Goal: Task Accomplishment & Management: Use online tool/utility

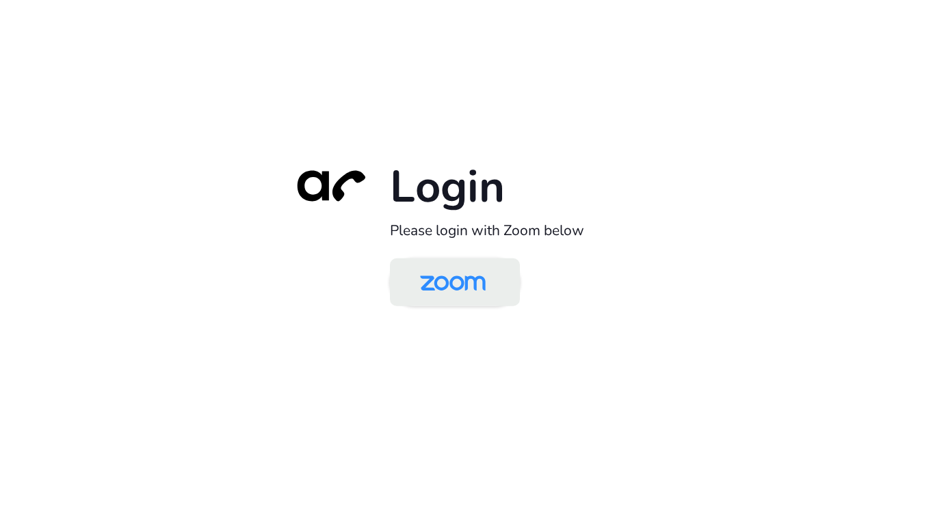
click at [431, 289] on img at bounding box center [452, 283] width 94 height 44
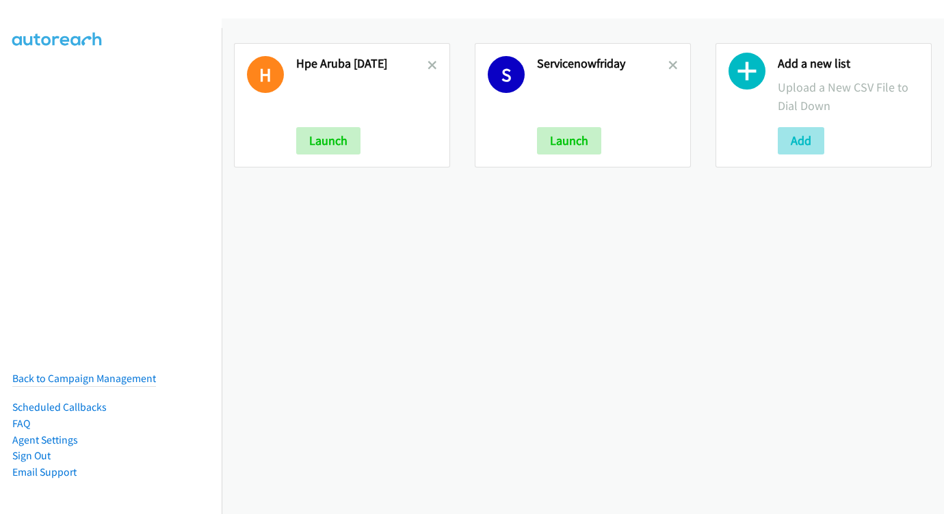
click at [786, 146] on button "Add" at bounding box center [800, 140] width 46 height 27
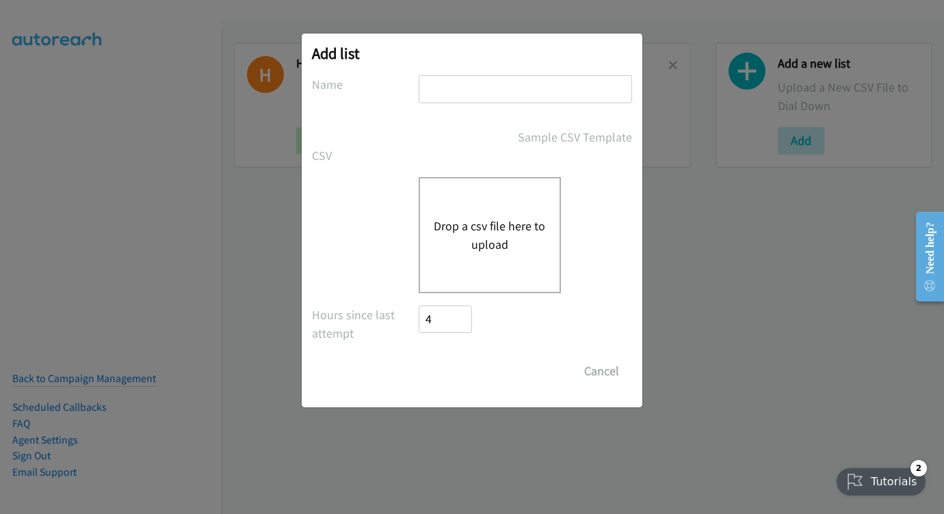
click at [563, 81] on input "text" at bounding box center [524, 89] width 213 height 28
type input "AUG 11"
click at [451, 248] on button "Drop a csv file here to upload" at bounding box center [490, 235] width 112 height 37
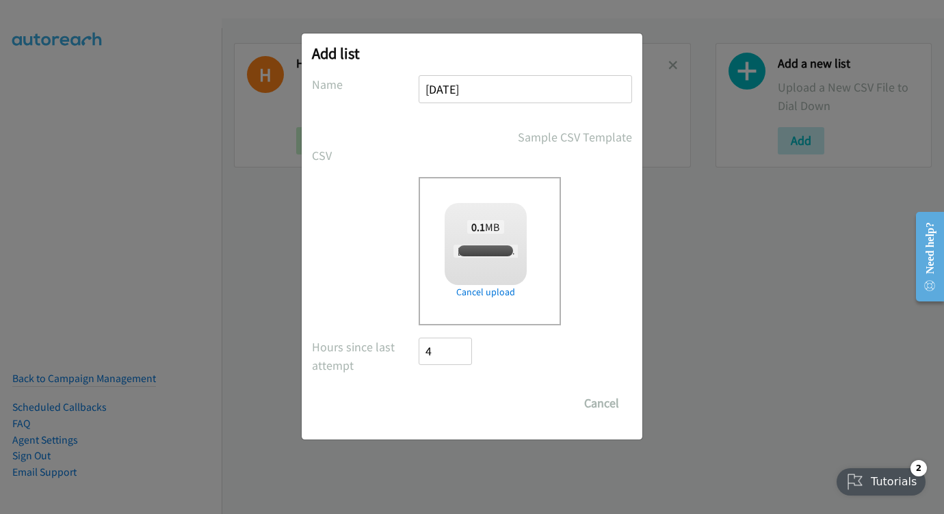
checkbox input "true"
click at [470, 407] on input "Save List" at bounding box center [454, 403] width 72 height 27
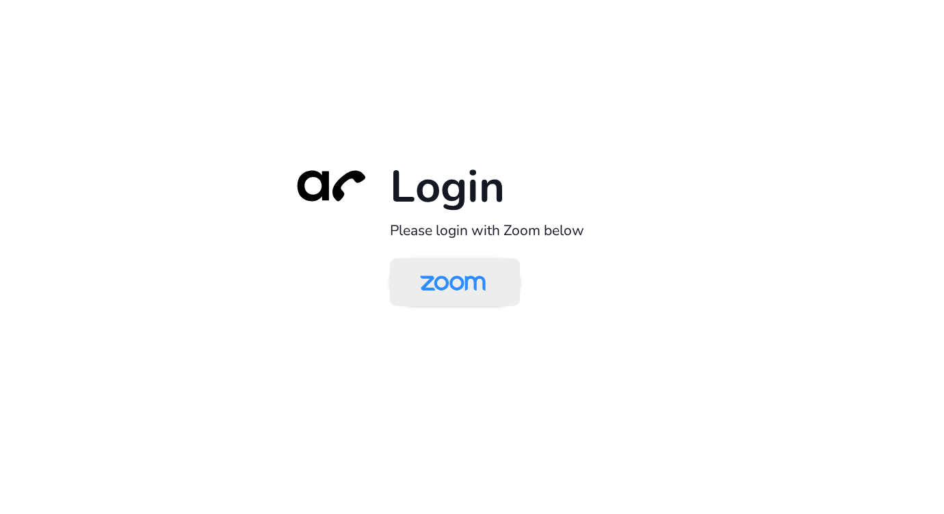
click at [470, 293] on img at bounding box center [452, 283] width 94 height 44
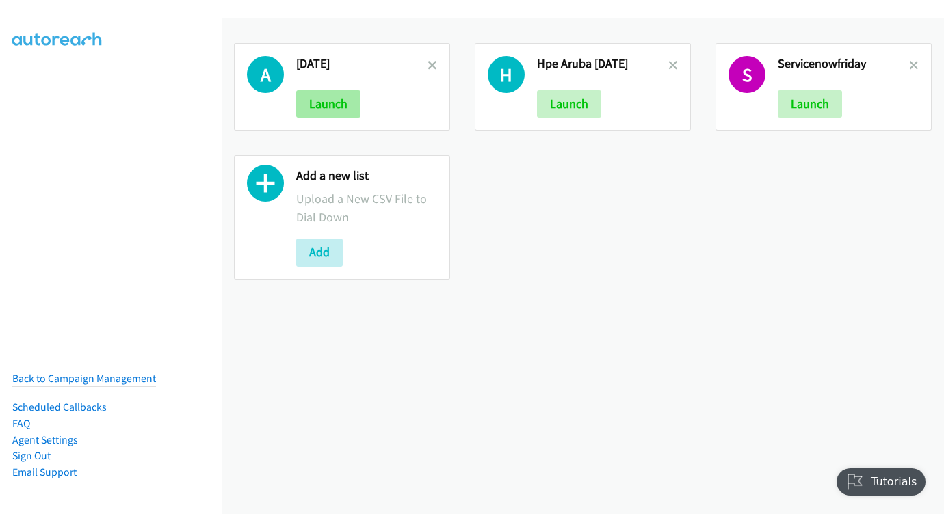
click at [328, 97] on button "Launch" at bounding box center [328, 103] width 64 height 27
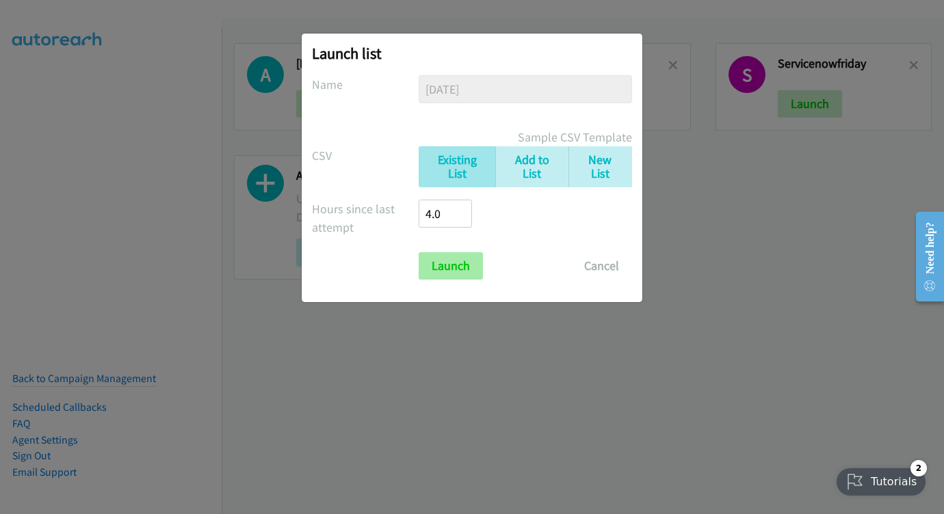
click at [449, 278] on input "Launch" at bounding box center [450, 265] width 64 height 27
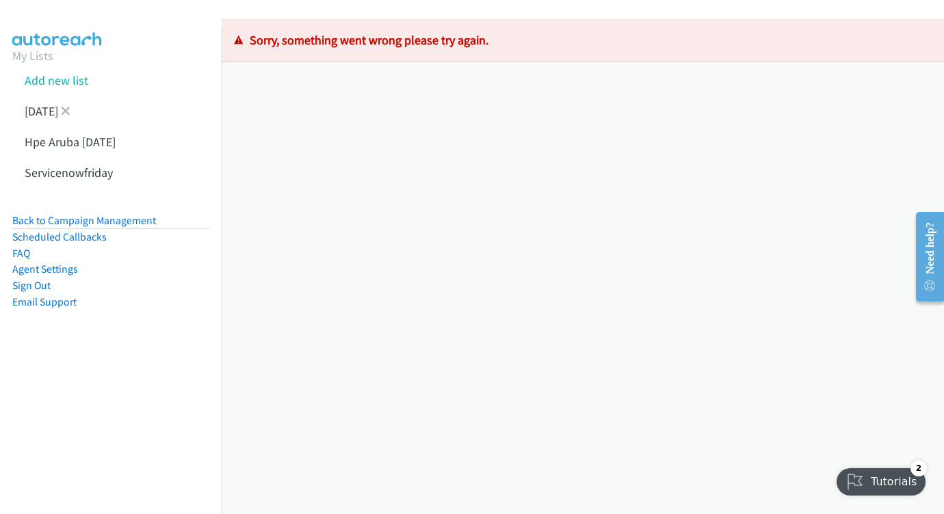
click at [72, 111] on li "Aug 11" at bounding box center [123, 111] width 222 height 31
click at [69, 111] on icon at bounding box center [66, 112] width 10 height 10
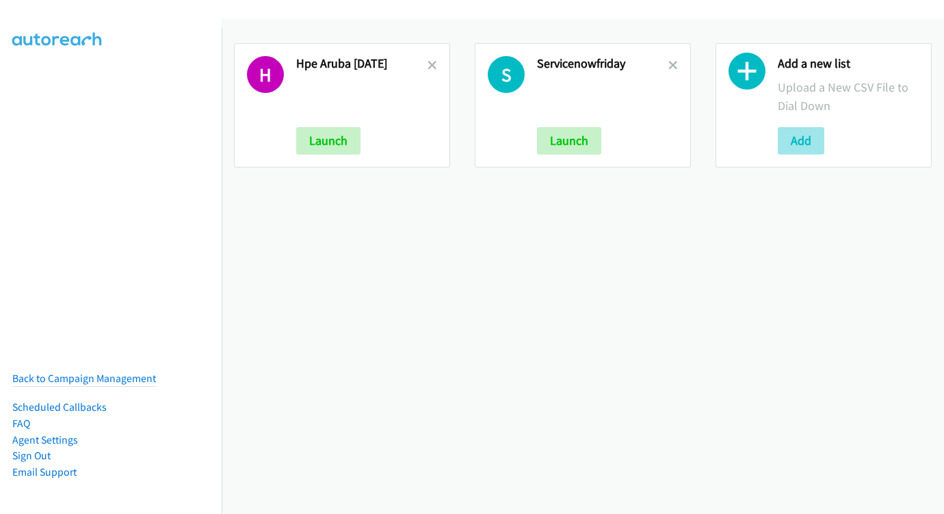
click at [816, 146] on button "Add" at bounding box center [800, 140] width 46 height 27
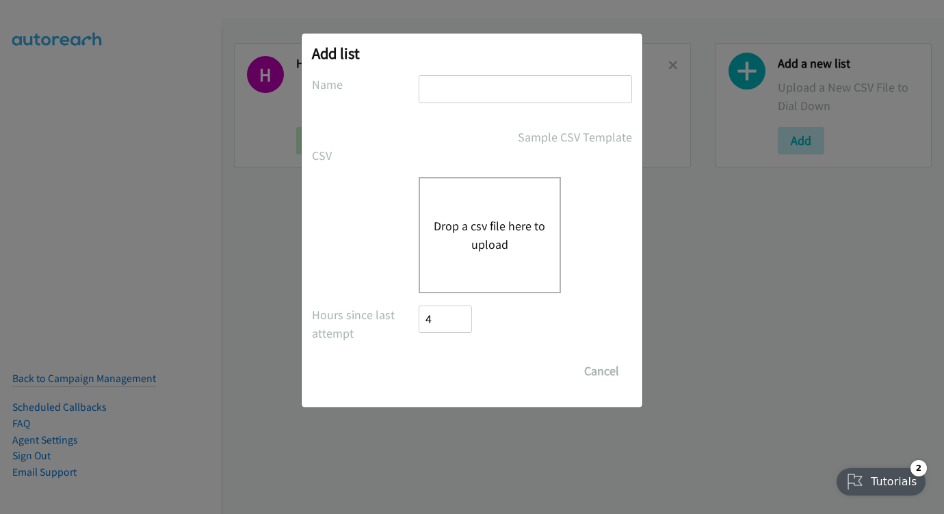
click at [468, 97] on input "text" at bounding box center [524, 89] width 213 height 28
type input "AUG 11"
click at [472, 255] on div "Drop a csv file here to upload" at bounding box center [489, 235] width 142 height 116
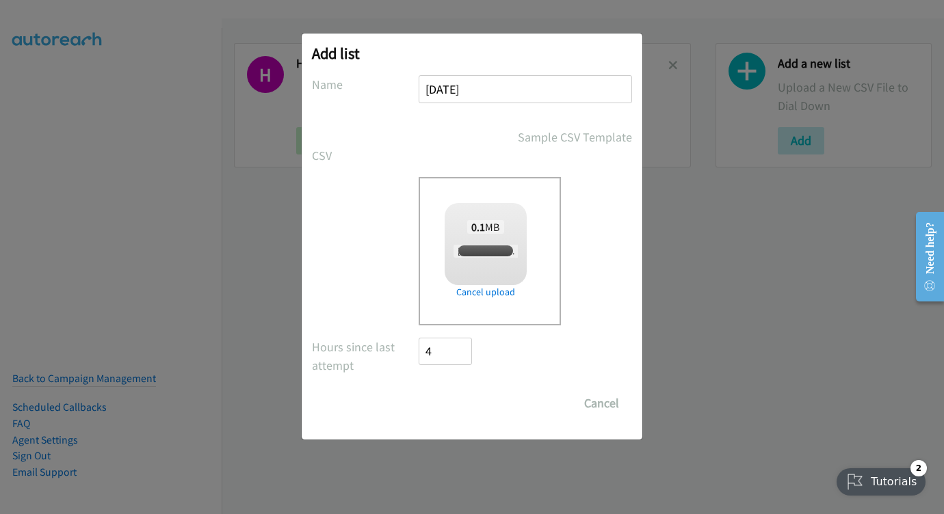
checkbox input "true"
click at [446, 397] on input "Save List" at bounding box center [454, 403] width 72 height 27
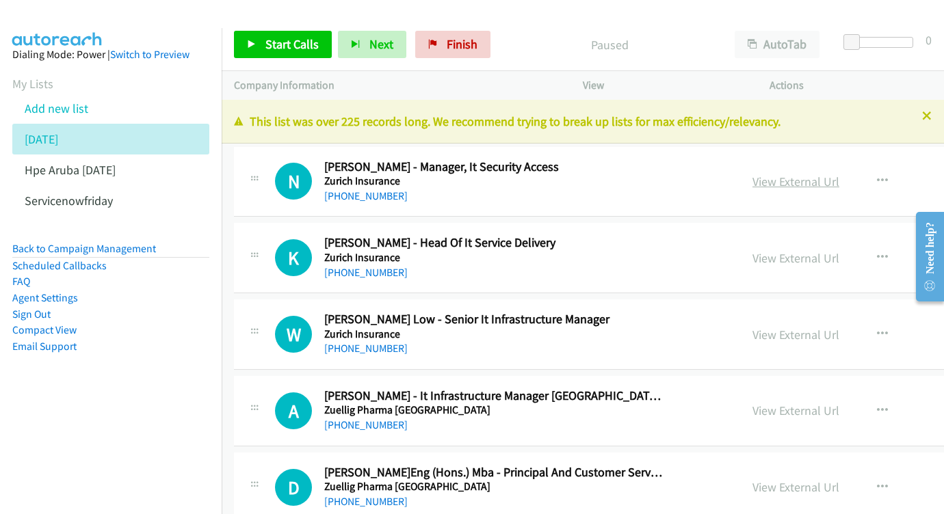
click at [839, 182] on link "View External Url" at bounding box center [795, 182] width 87 height 16
click at [798, 250] on link "View External Url" at bounding box center [795, 258] width 87 height 16
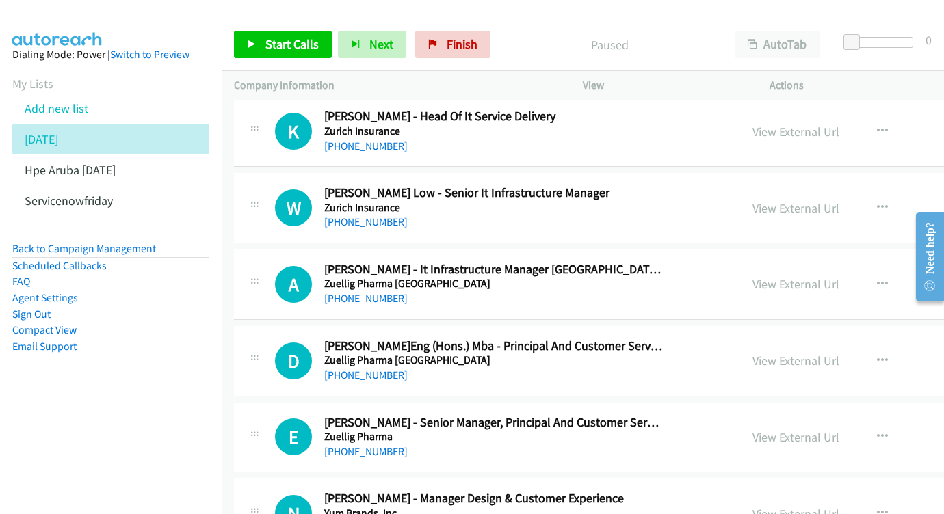
scroll to position [167, 0]
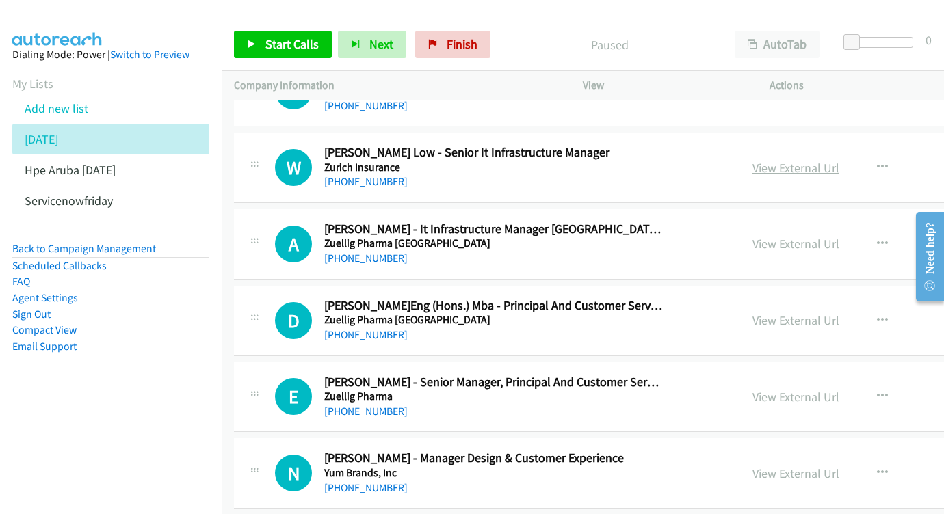
click at [818, 168] on link "View External Url" at bounding box center [795, 168] width 87 height 16
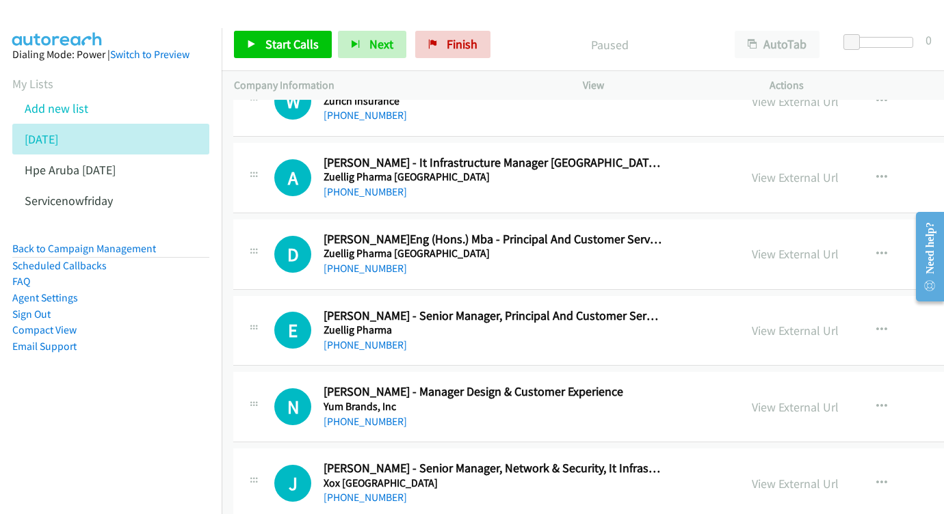
scroll to position [233, 1]
click at [838, 174] on link "View External Url" at bounding box center [794, 178] width 87 height 16
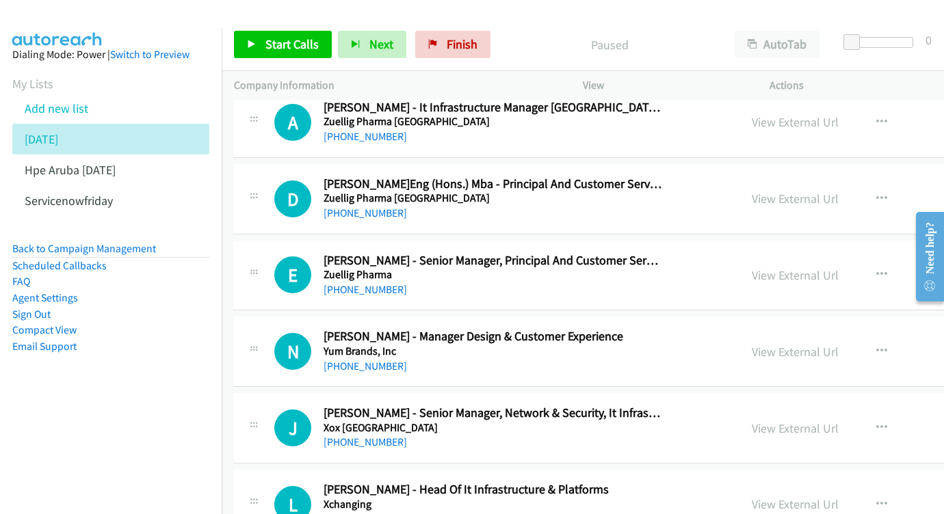
scroll to position [308, 1]
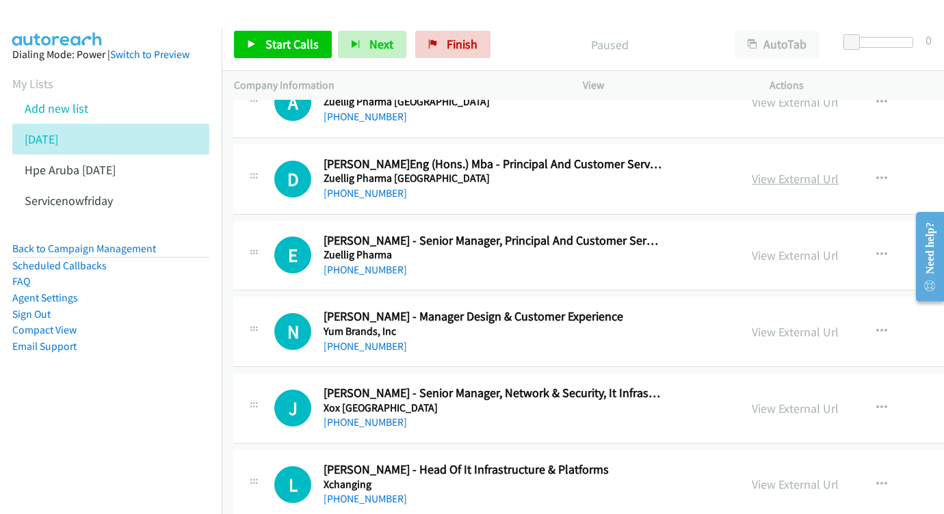
click at [818, 174] on link "View External Url" at bounding box center [794, 179] width 87 height 16
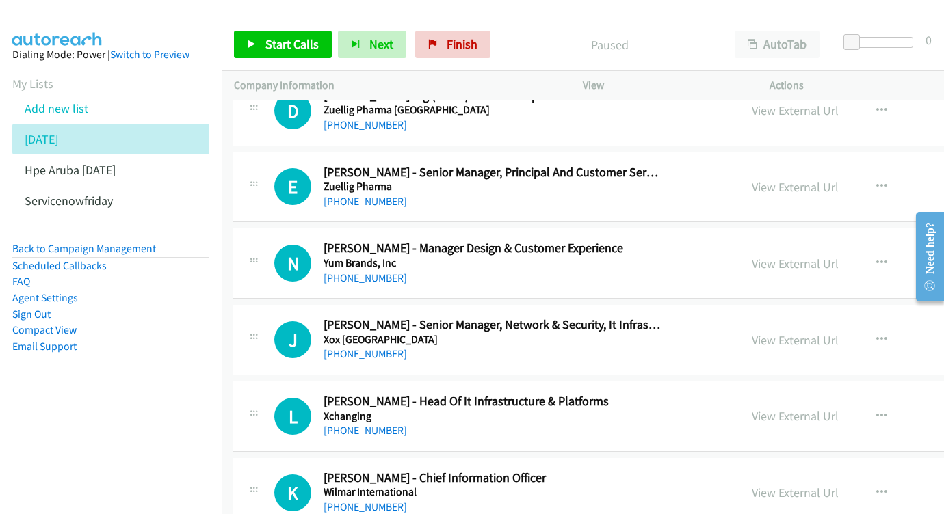
scroll to position [392, 1]
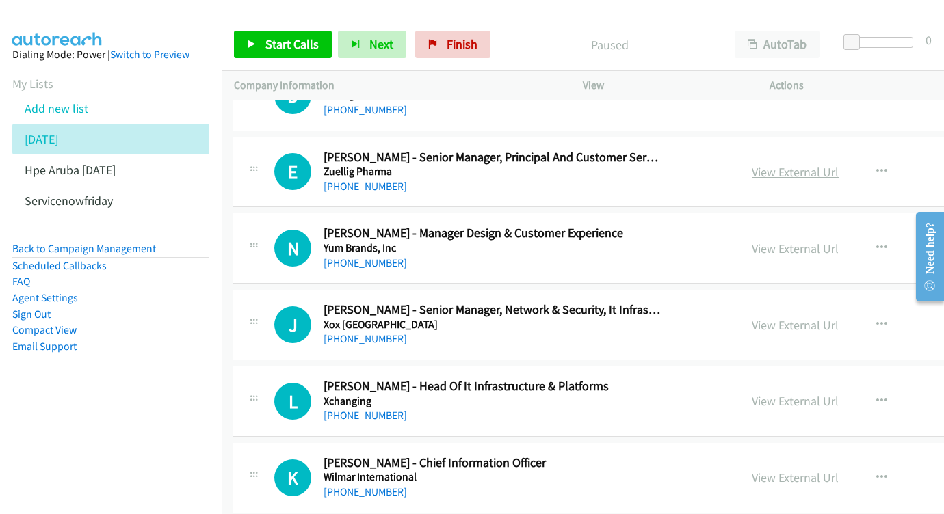
click at [838, 167] on link "View External Url" at bounding box center [794, 172] width 87 height 16
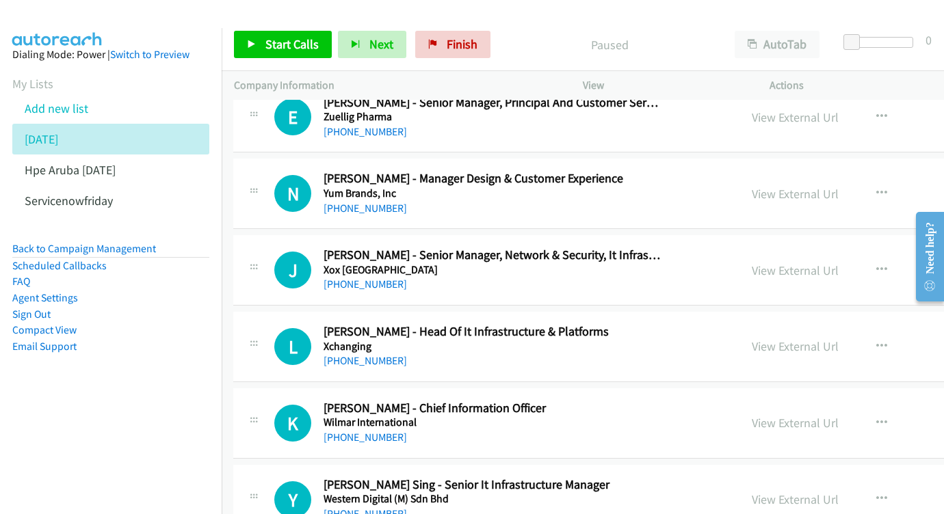
scroll to position [468, 1]
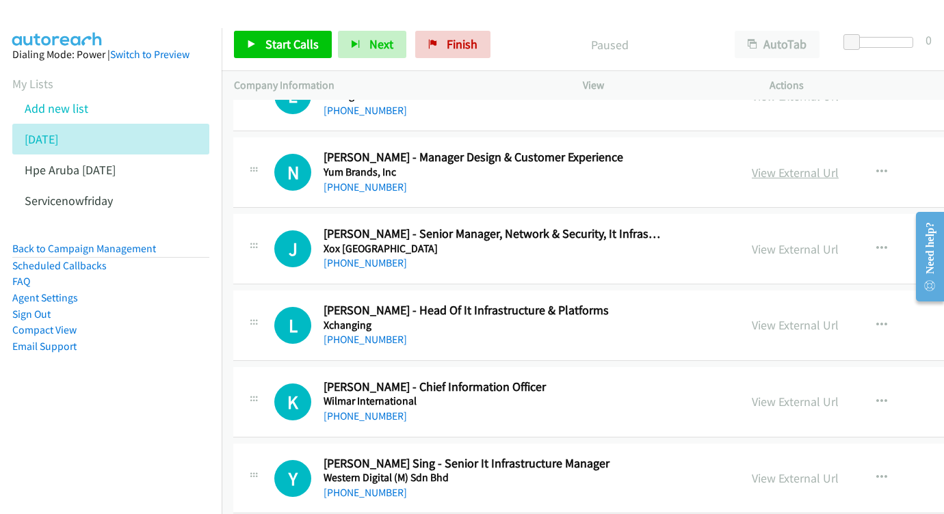
click at [824, 168] on link "View External Url" at bounding box center [794, 173] width 87 height 16
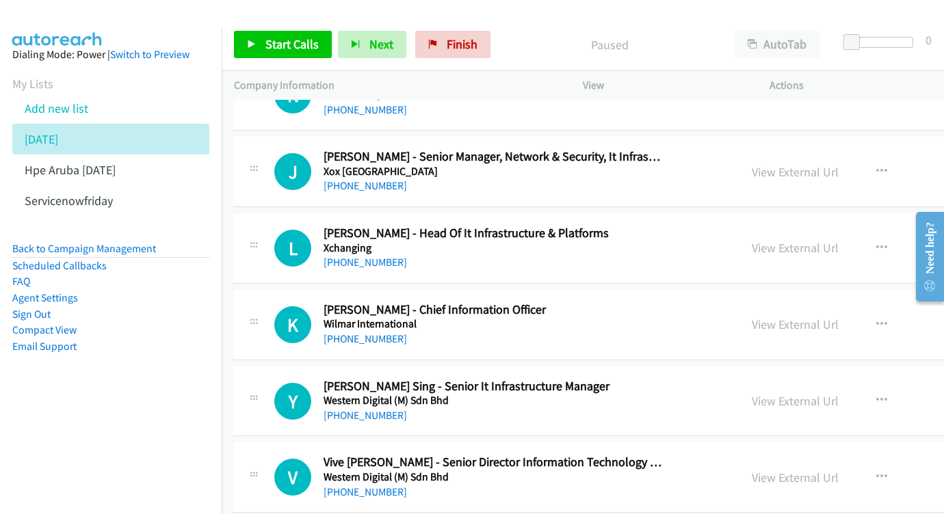
scroll to position [557, 1]
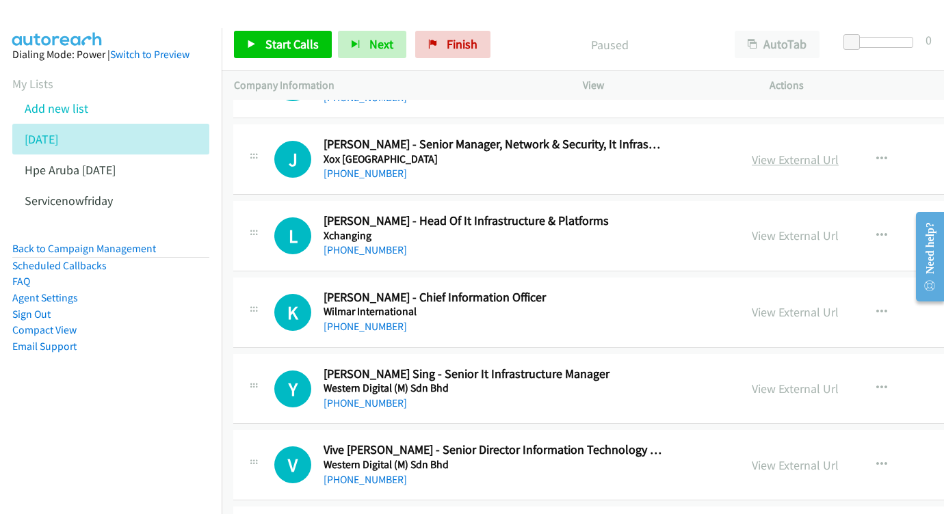
click at [818, 152] on link "View External Url" at bounding box center [794, 160] width 87 height 16
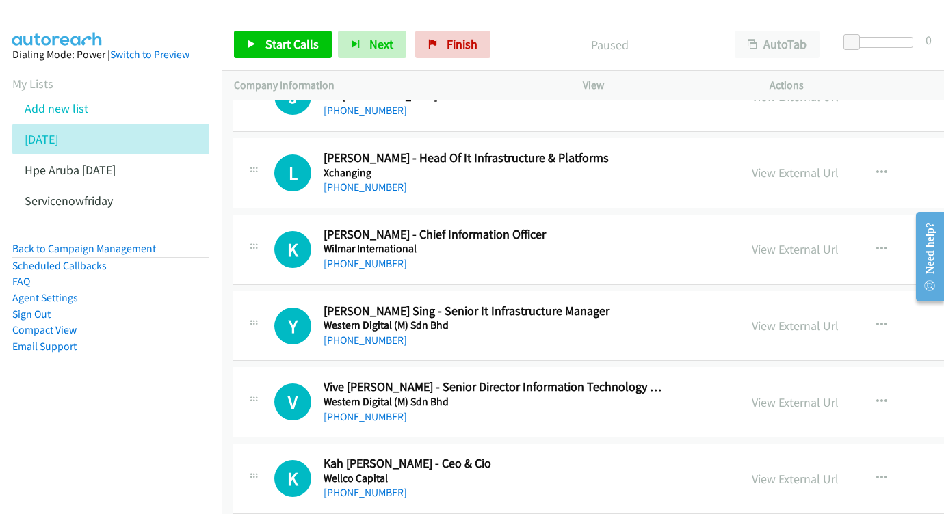
scroll to position [633, 1]
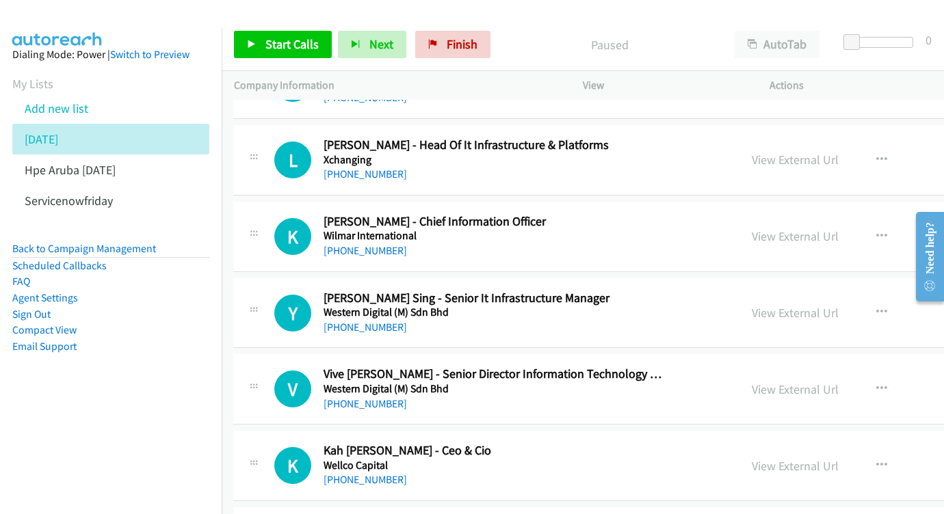
click at [781, 139] on div "View External Url View External Url Schedule/Manage Callback Start Calls Here R…" at bounding box center [871, 159] width 265 height 45
click at [801, 152] on link "View External Url" at bounding box center [794, 160] width 87 height 16
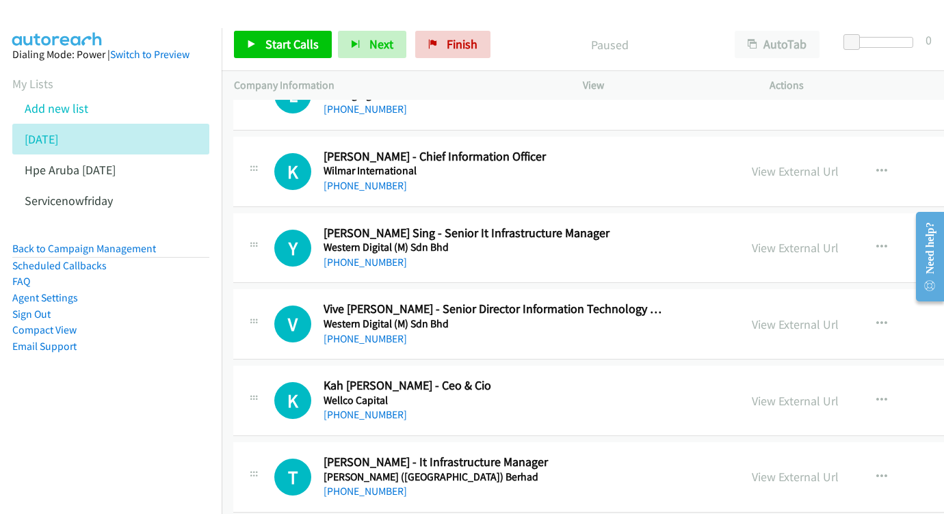
scroll to position [707, 1]
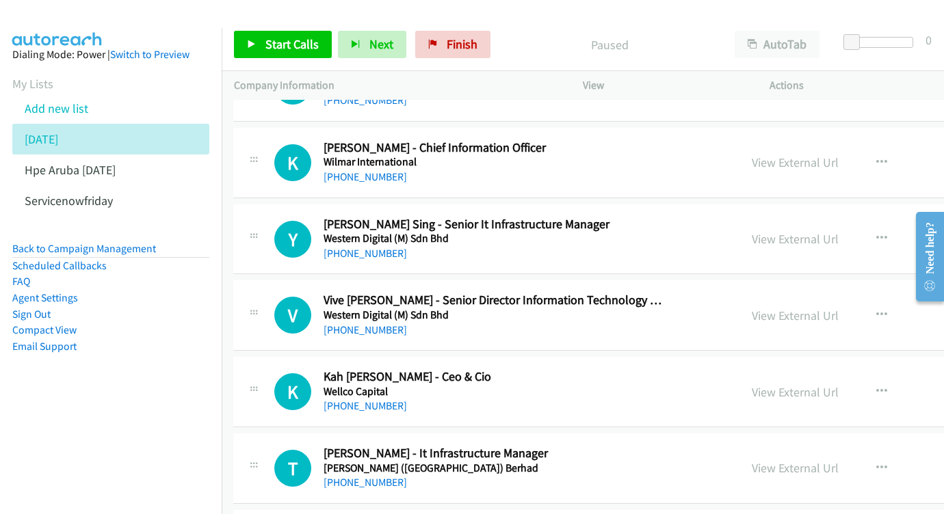
click at [831, 153] on div "View External Url" at bounding box center [794, 162] width 87 height 18
click at [812, 155] on link "View External Url" at bounding box center [794, 163] width 87 height 16
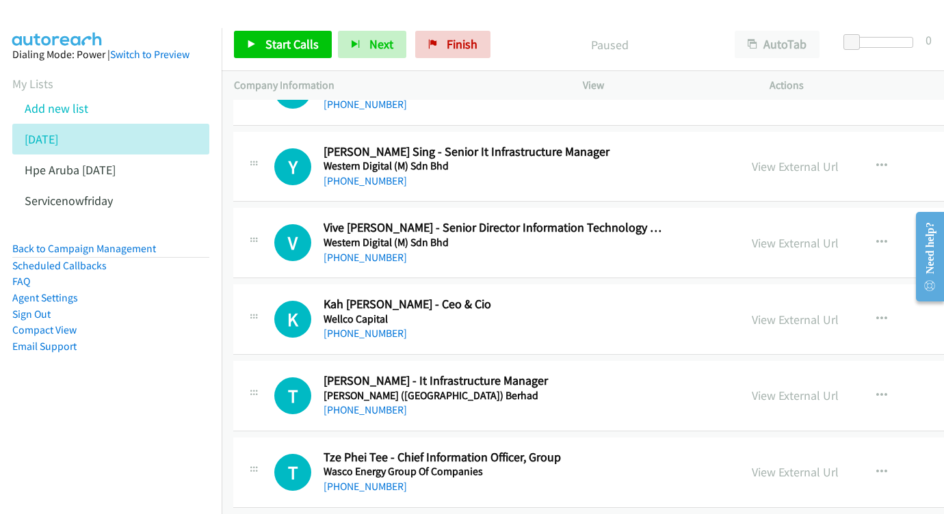
scroll to position [780, 1]
click at [838, 158] on link "View External Url" at bounding box center [794, 166] width 87 height 16
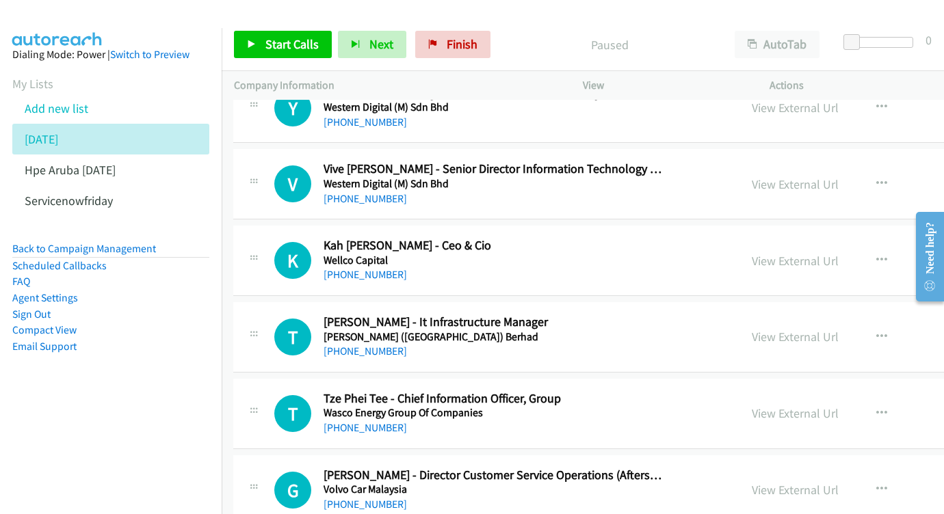
scroll to position [842, 1]
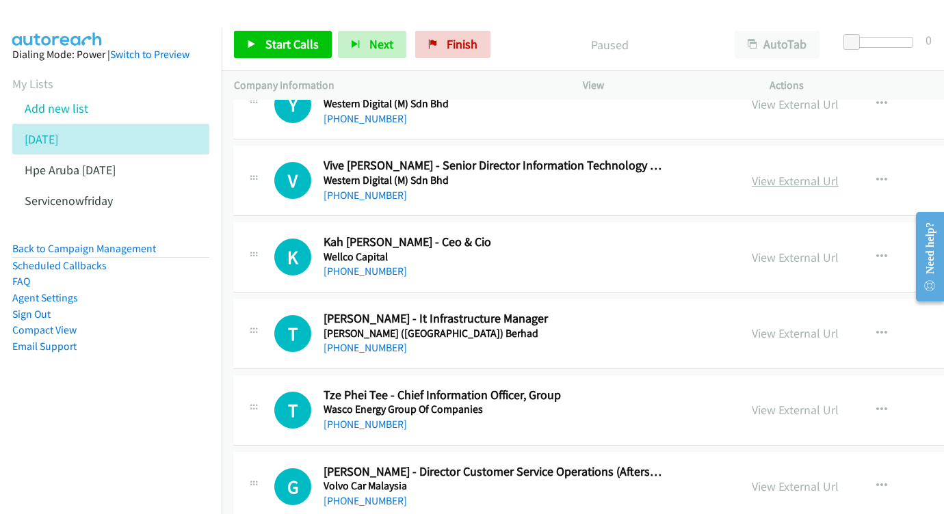
click at [836, 173] on link "View External Url" at bounding box center [794, 181] width 87 height 16
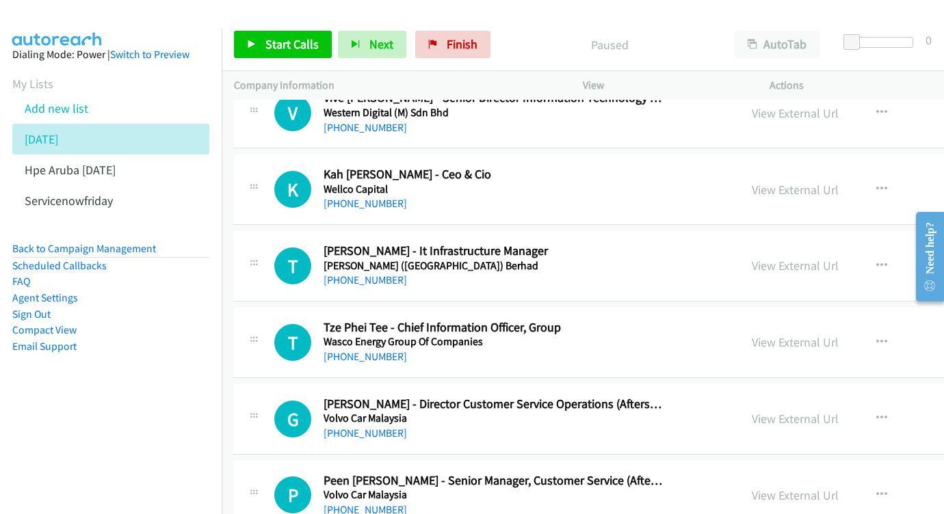
scroll to position [910, 1]
click at [838, 181] on link "View External Url" at bounding box center [794, 189] width 87 height 16
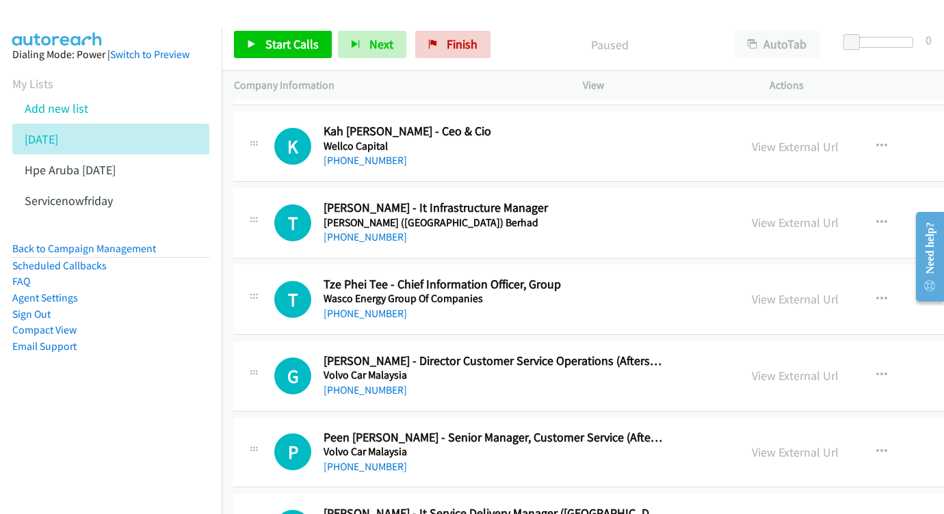
scroll to position [966, 1]
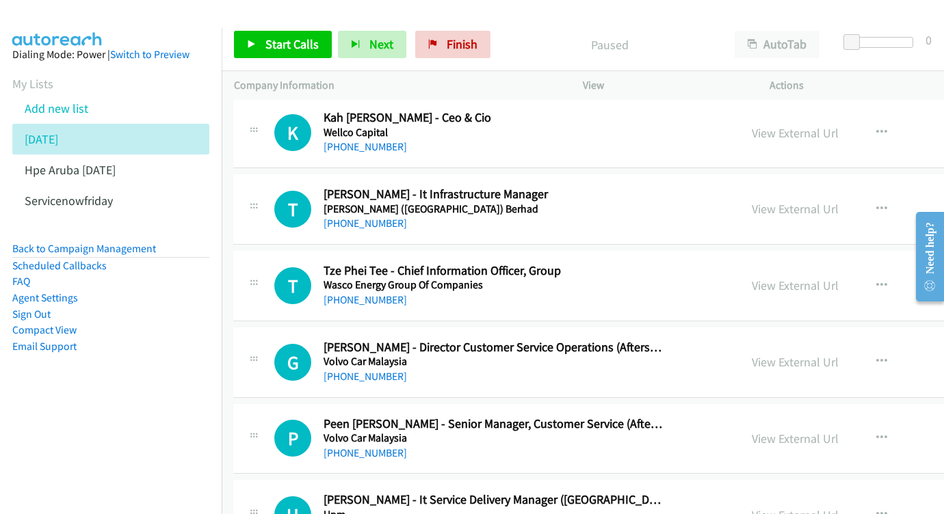
click at [826, 200] on div "View External Url" at bounding box center [794, 209] width 87 height 18
click at [824, 201] on link "View External Url" at bounding box center [794, 209] width 87 height 16
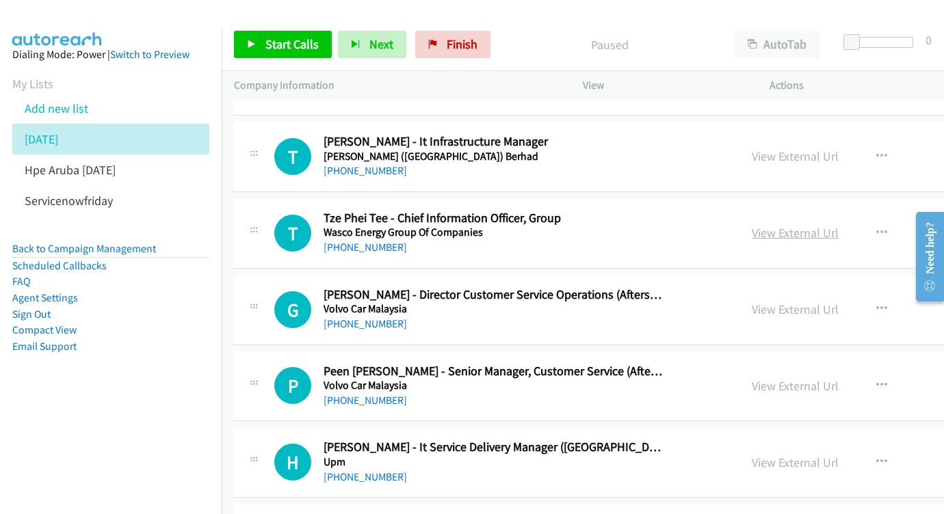
scroll to position [1026, 1]
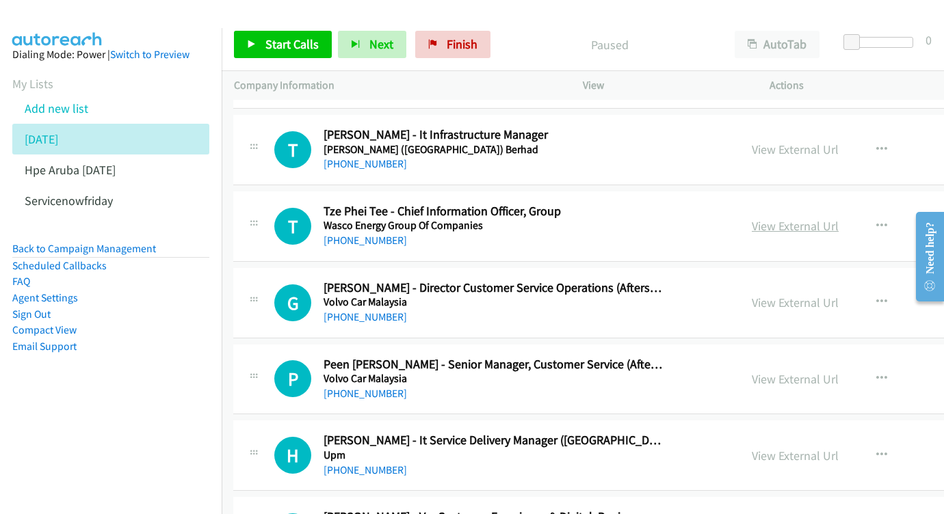
click at [838, 218] on link "View External Url" at bounding box center [794, 226] width 87 height 16
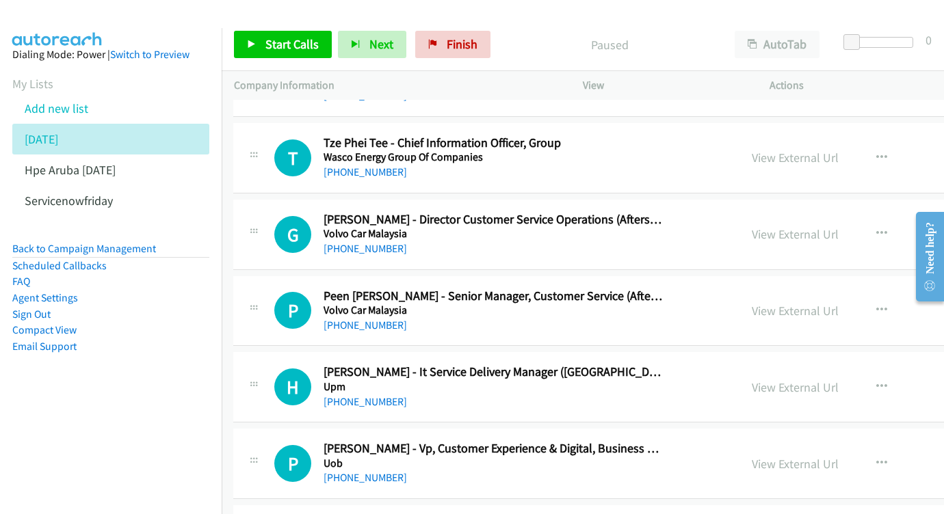
scroll to position [1115, 1]
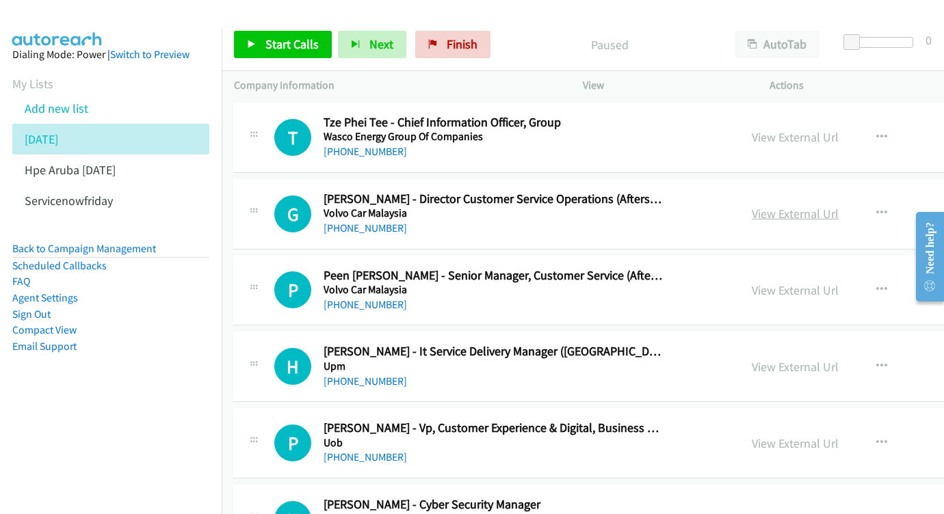
click at [801, 206] on link "View External Url" at bounding box center [794, 214] width 87 height 16
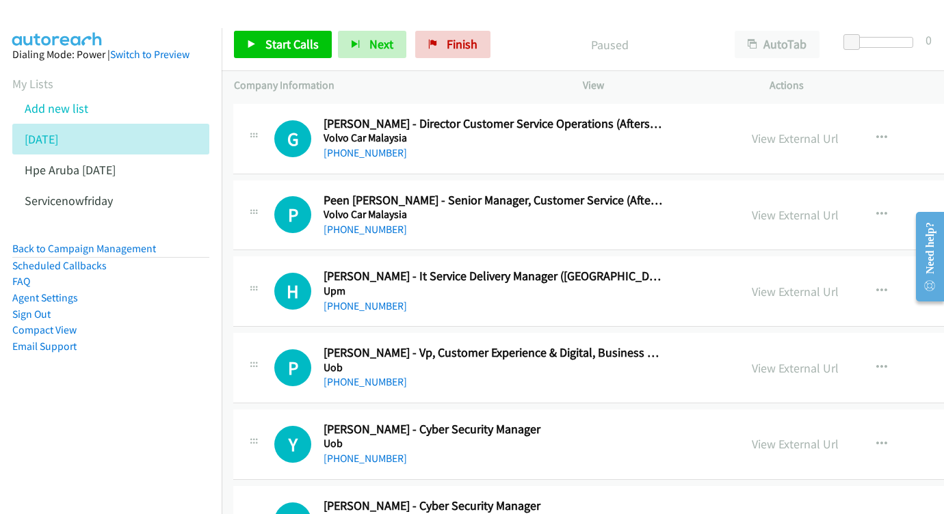
scroll to position [1190, 1]
click at [810, 207] on link "View External Url" at bounding box center [794, 215] width 87 height 16
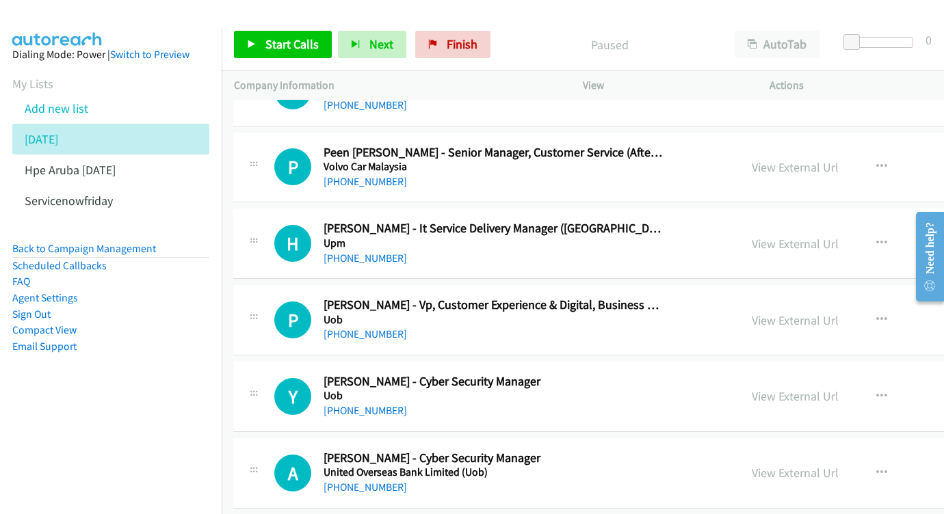
scroll to position [1280, 1]
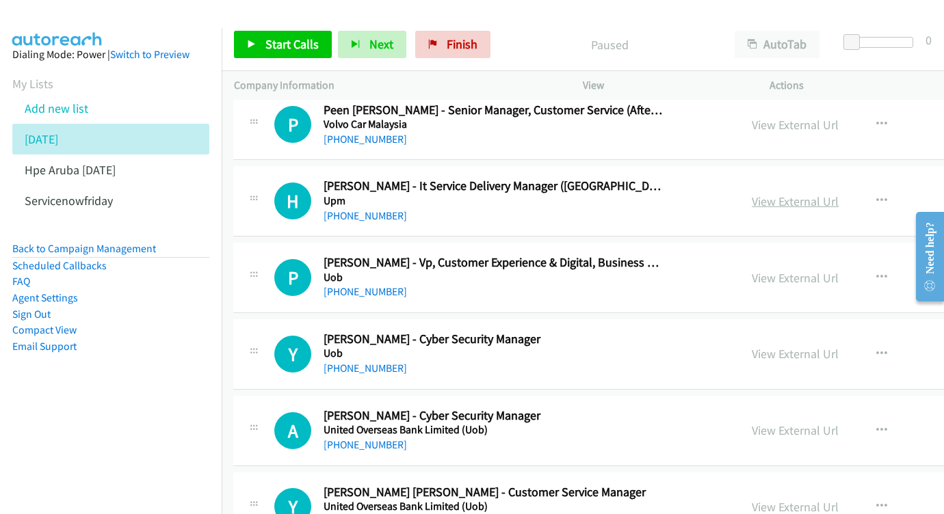
click at [816, 194] on link "View External Url" at bounding box center [794, 202] width 87 height 16
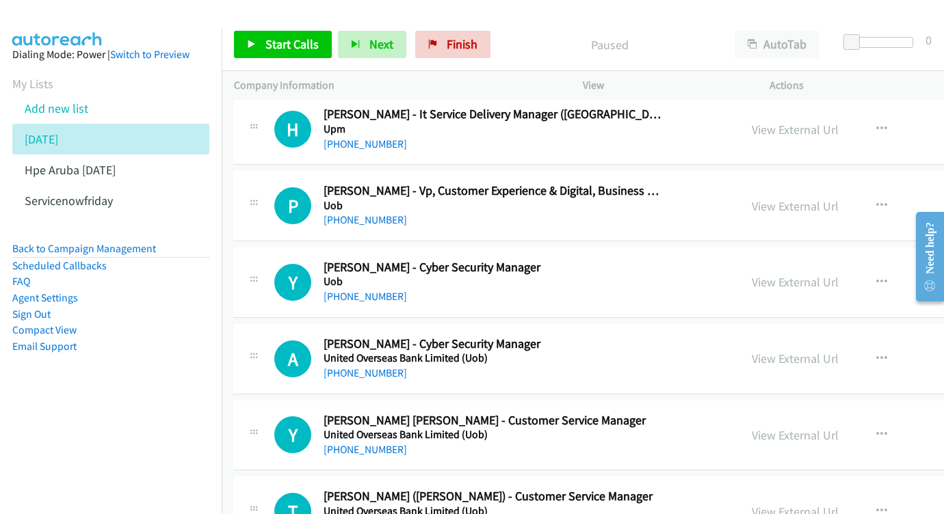
scroll to position [1361, 1]
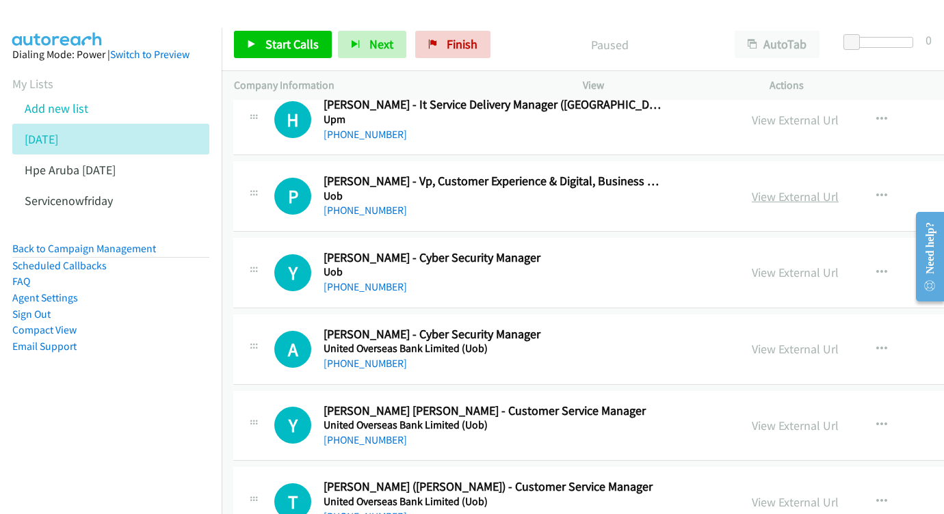
click at [806, 189] on link "View External Url" at bounding box center [794, 197] width 87 height 16
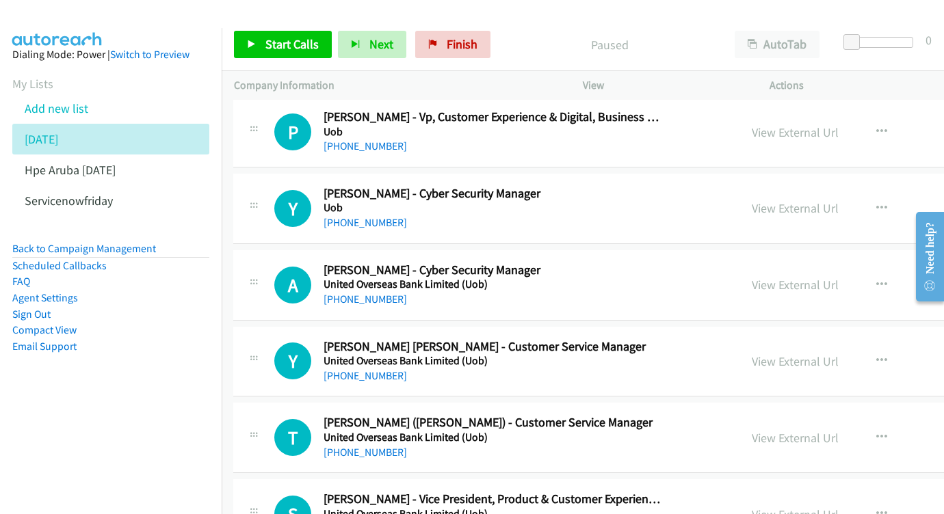
scroll to position [1437, 1]
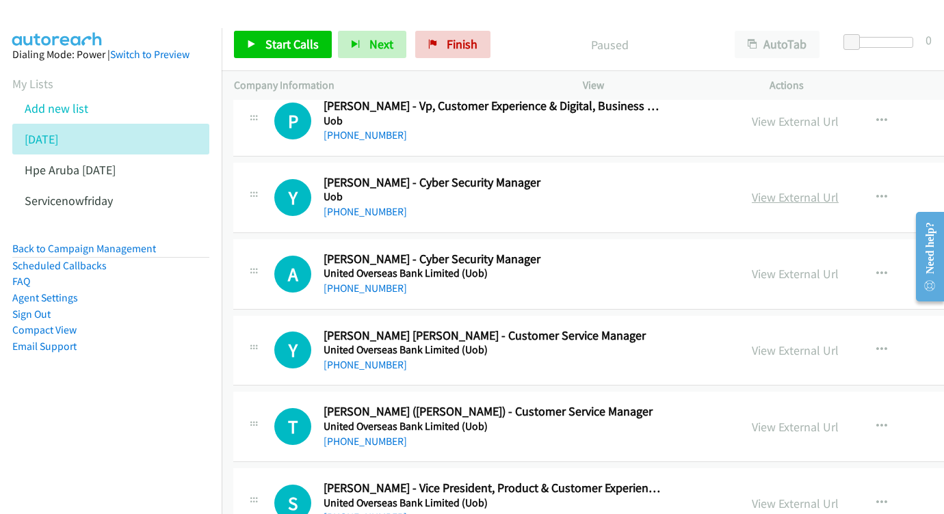
click at [811, 189] on link "View External Url" at bounding box center [794, 197] width 87 height 16
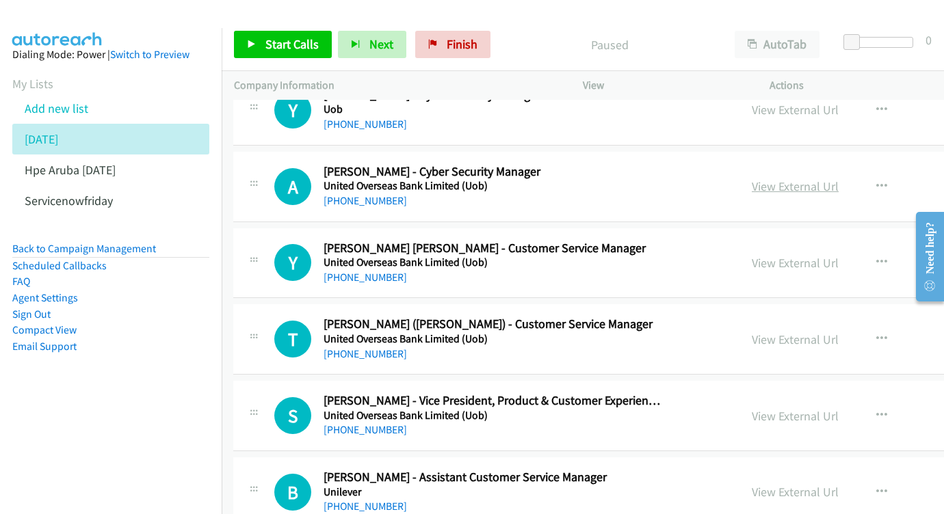
scroll to position [1525, 0]
click at [820, 178] on link "View External Url" at bounding box center [795, 186] width 87 height 16
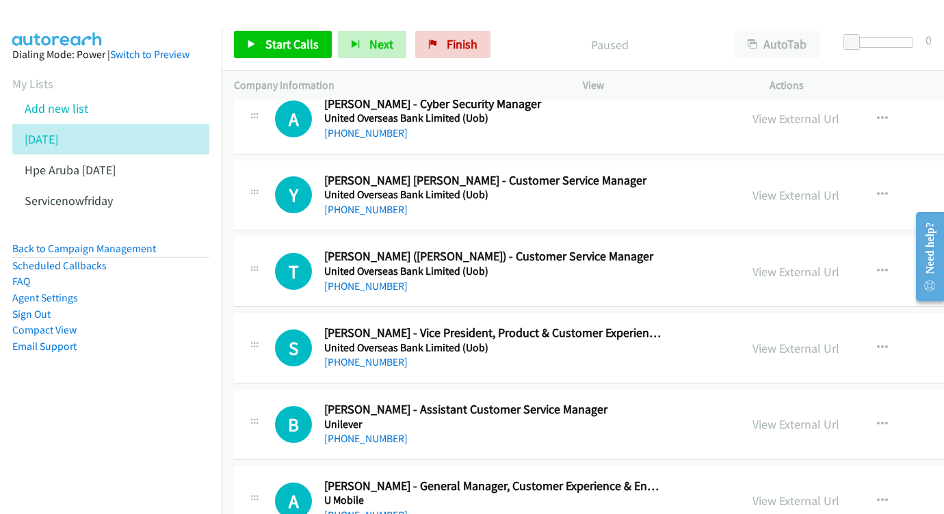
scroll to position [1615, 0]
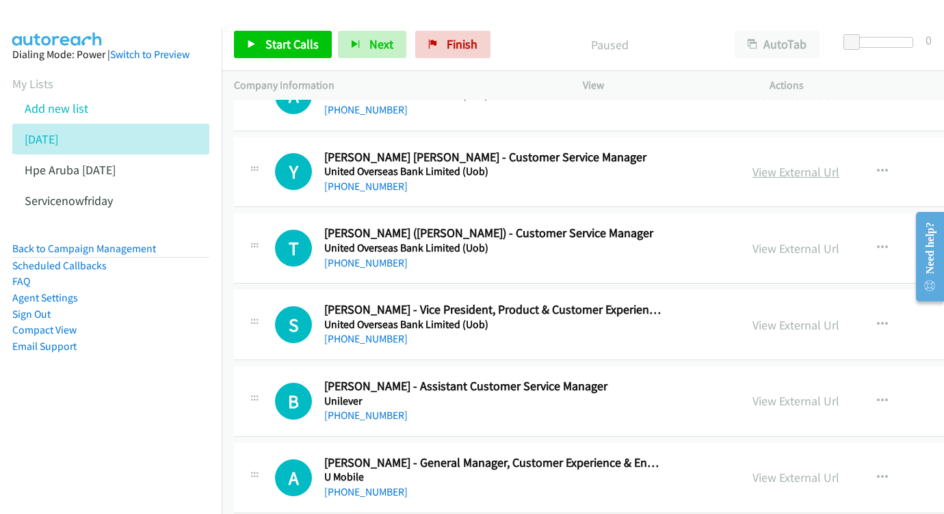
click at [838, 164] on link "View External Url" at bounding box center [795, 172] width 87 height 16
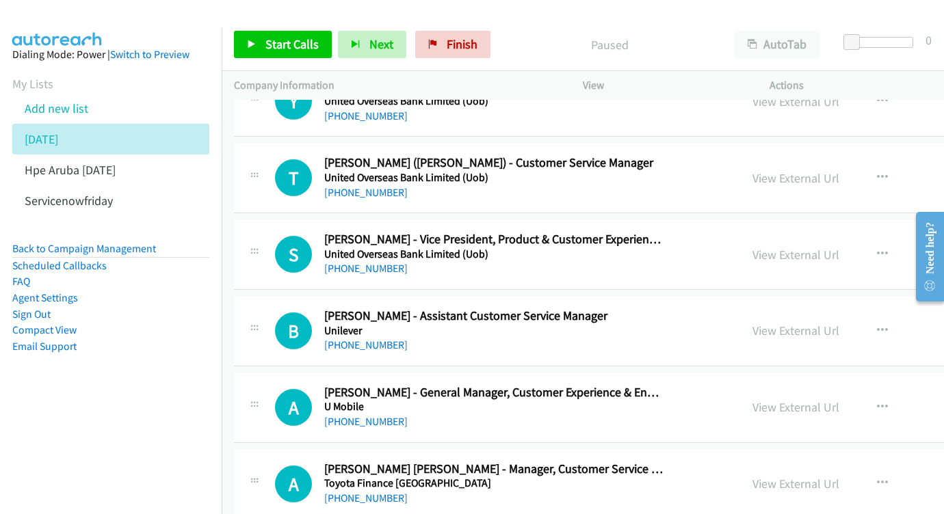
scroll to position [1687, 0]
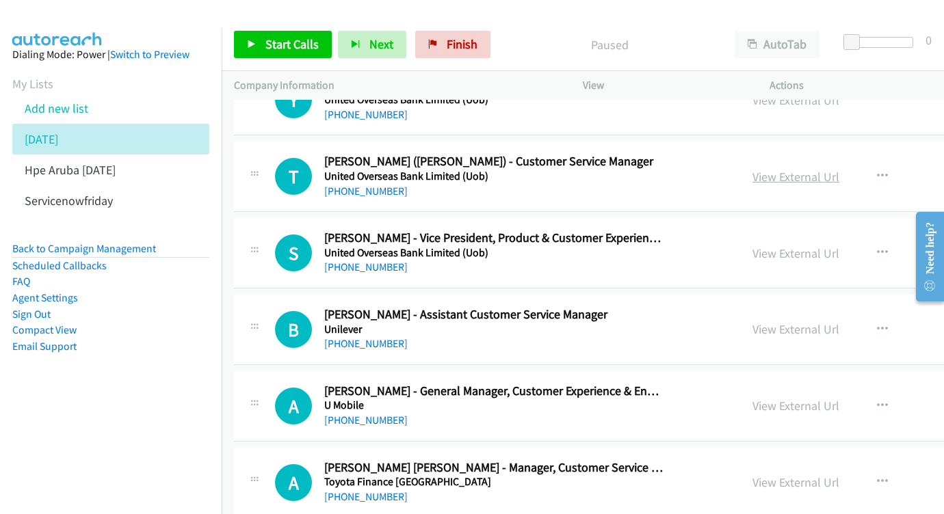
click at [809, 169] on link "View External Url" at bounding box center [795, 177] width 87 height 16
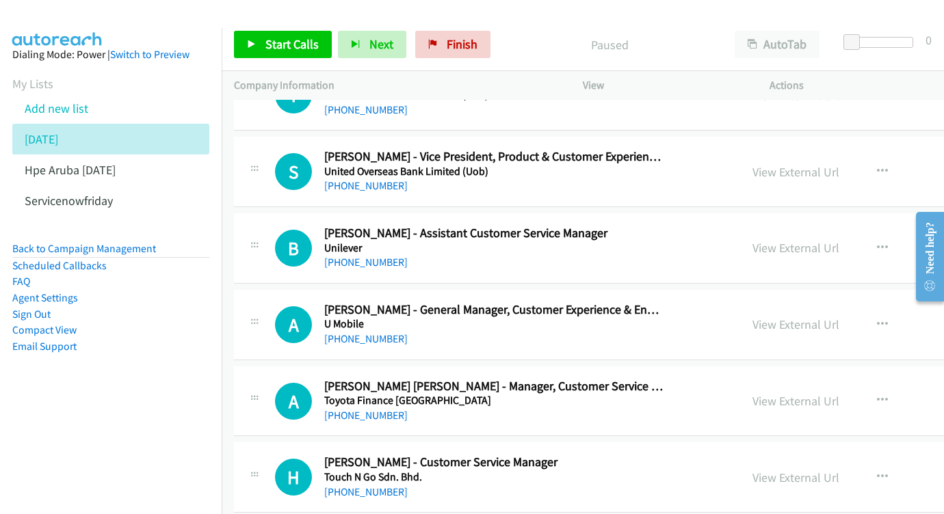
scroll to position [1770, 0]
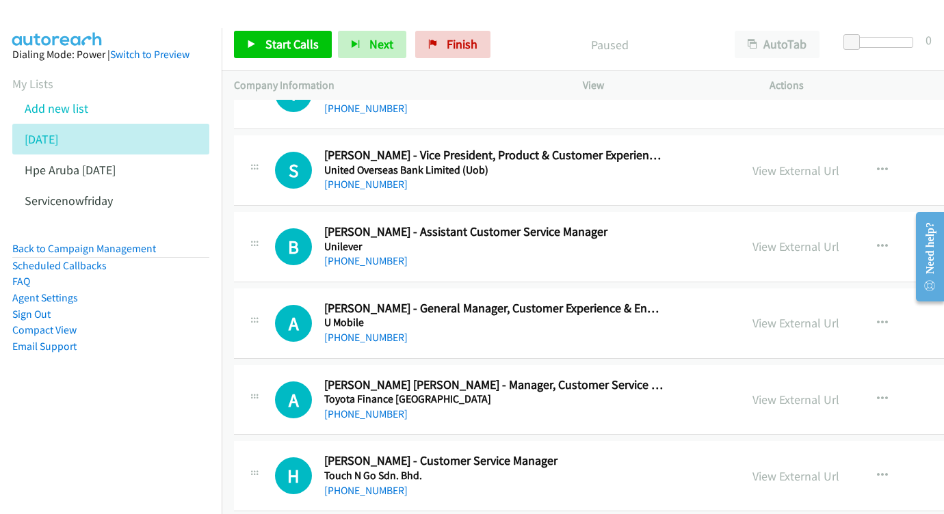
click at [839, 161] on div "View External Url" at bounding box center [795, 170] width 87 height 18
click at [839, 163] on link "View External Url" at bounding box center [795, 171] width 87 height 16
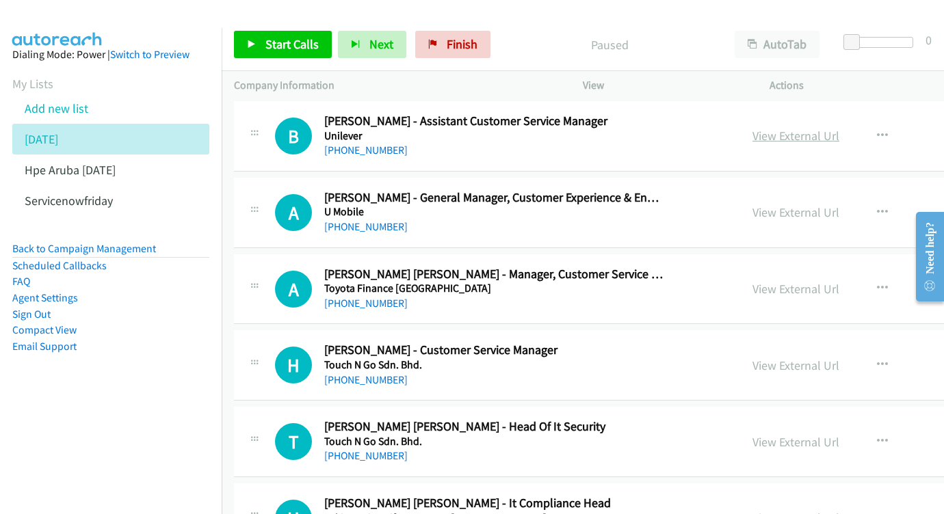
scroll to position [1906, 0]
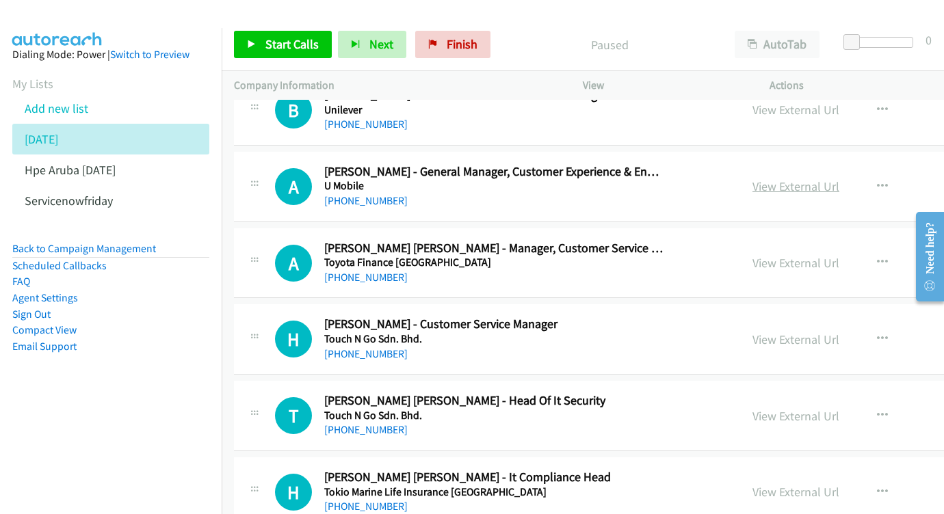
click at [839, 178] on link "View External Url" at bounding box center [795, 186] width 87 height 16
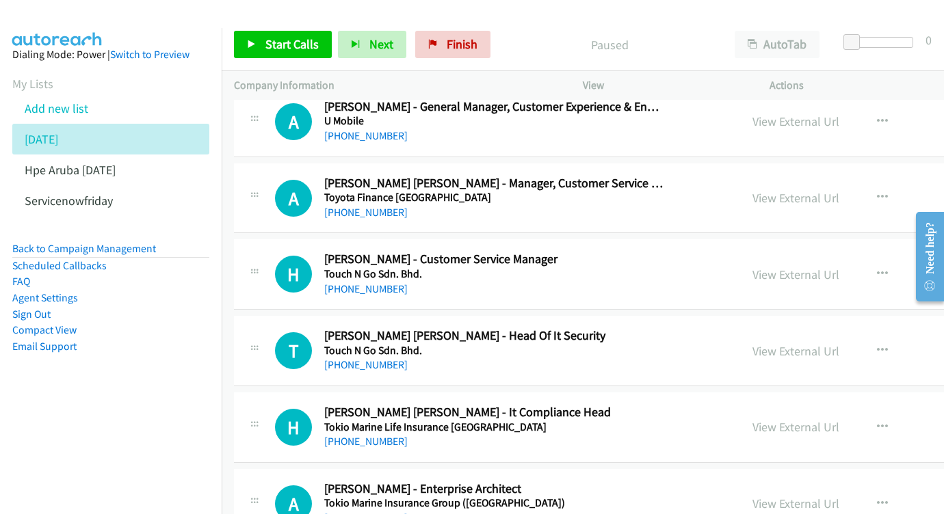
scroll to position [1980, 0]
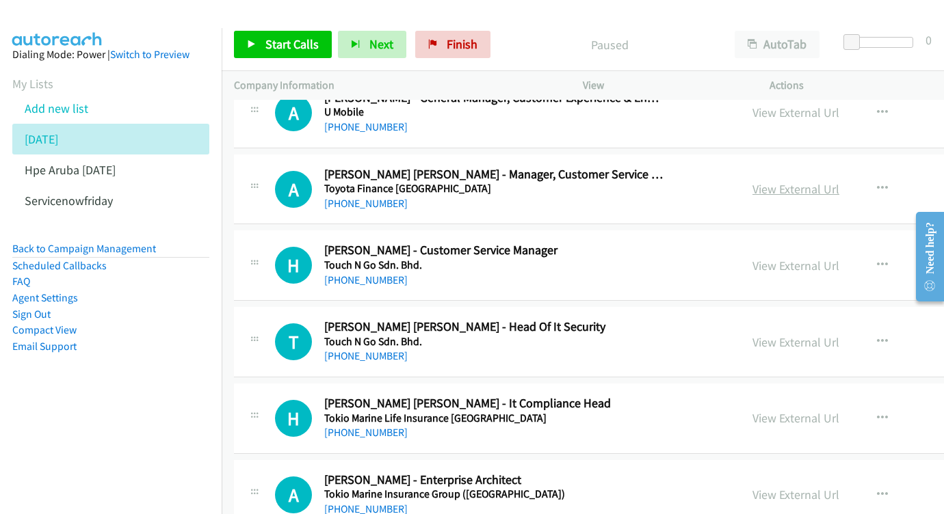
click at [821, 181] on link "View External Url" at bounding box center [795, 189] width 87 height 16
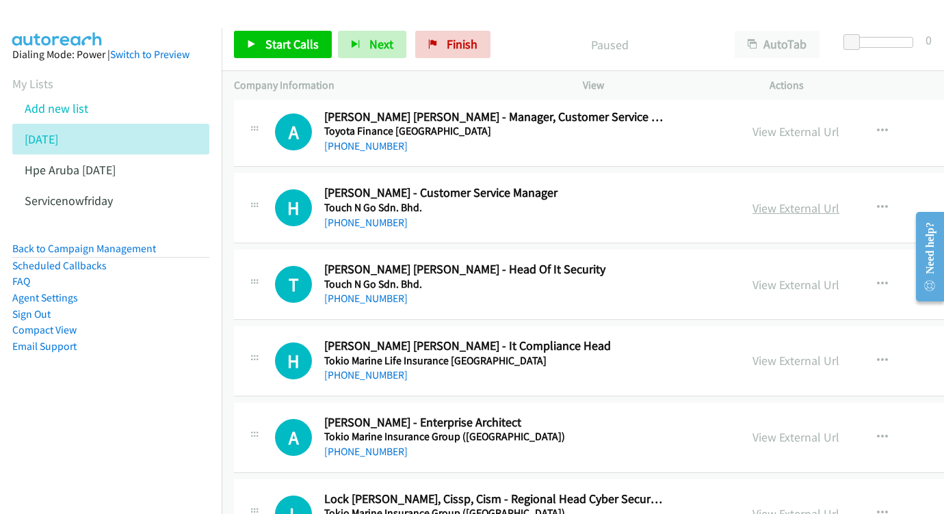
scroll to position [2041, 0]
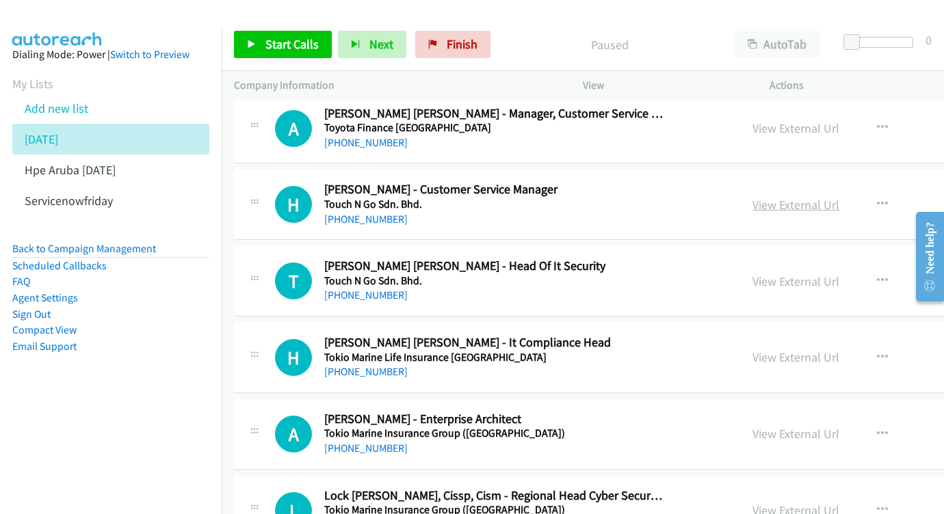
click at [834, 197] on link "View External Url" at bounding box center [795, 205] width 87 height 16
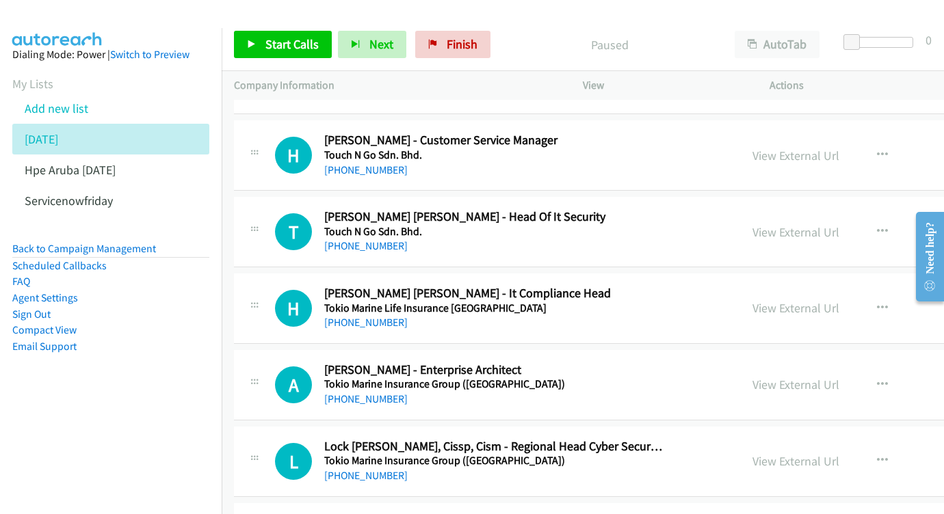
scroll to position [2112, 0]
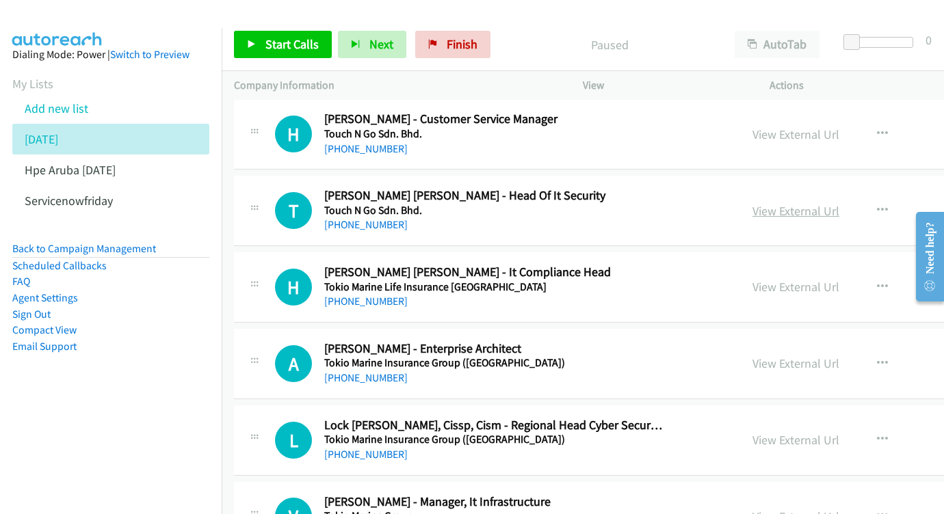
click at [839, 203] on link "View External Url" at bounding box center [795, 211] width 87 height 16
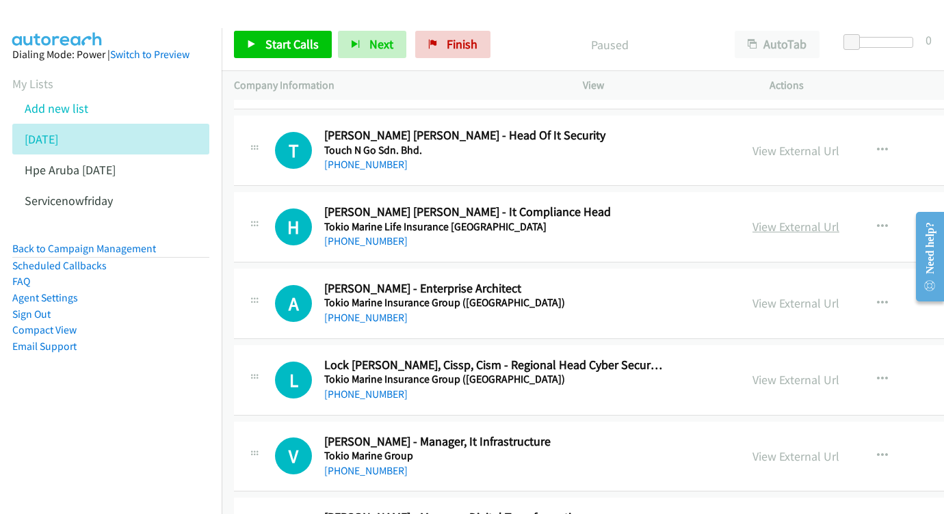
scroll to position [0, 0]
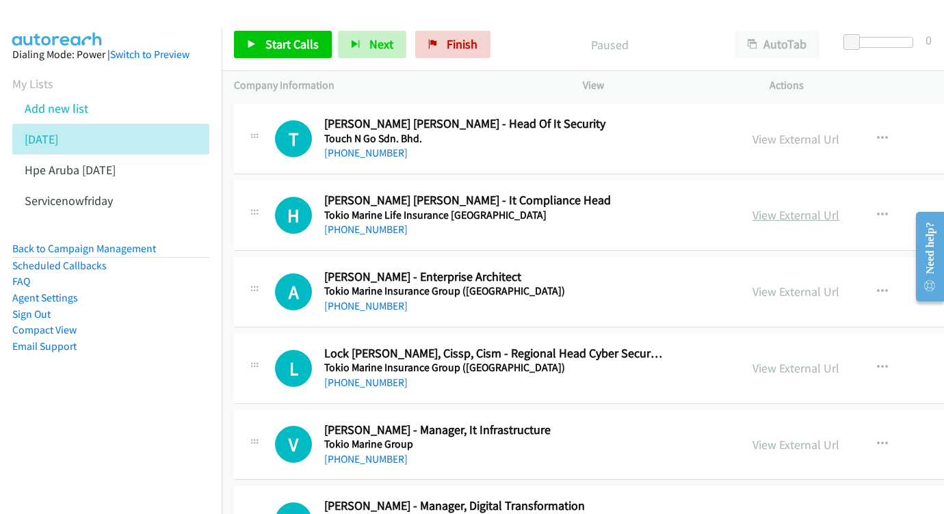
click at [821, 207] on link "View External Url" at bounding box center [795, 215] width 87 height 16
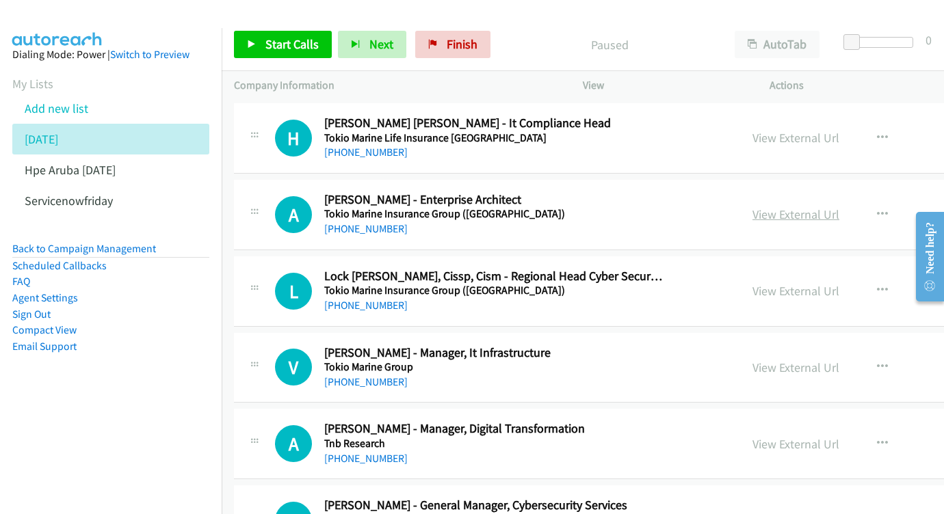
click at [815, 207] on link "View External Url" at bounding box center [795, 215] width 87 height 16
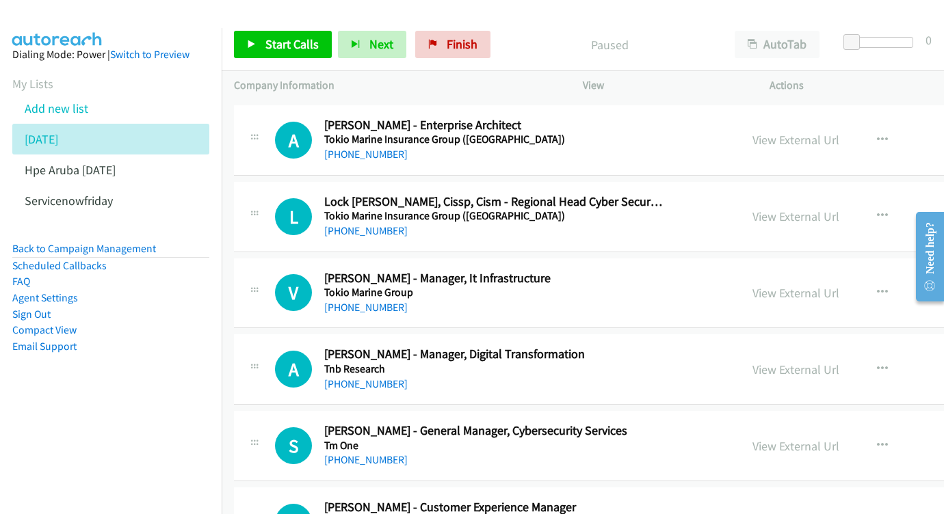
click at [883, 194] on div "View External Url View External Url Schedule/Manage Callback Start Calls Here R…" at bounding box center [872, 216] width 265 height 45
click at [839, 209] on link "View External Url" at bounding box center [795, 217] width 87 height 16
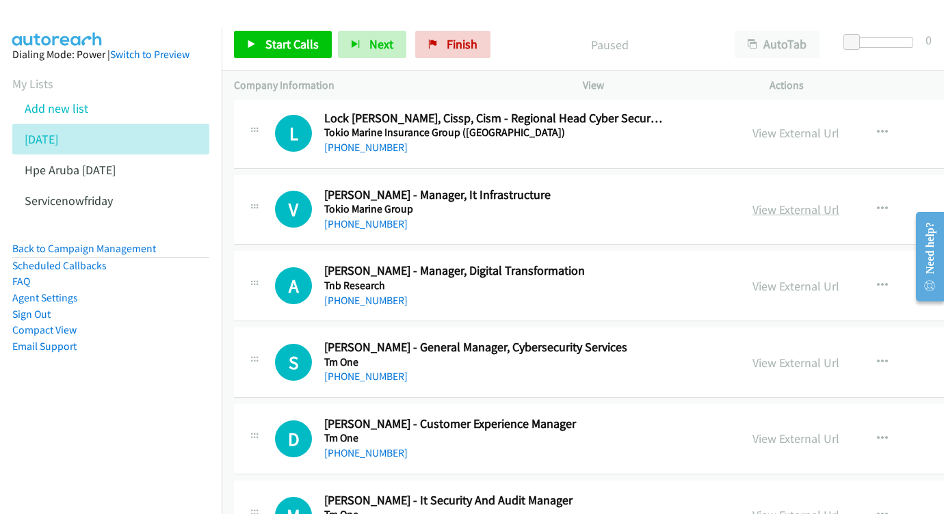
click at [806, 202] on link "View External Url" at bounding box center [795, 210] width 87 height 16
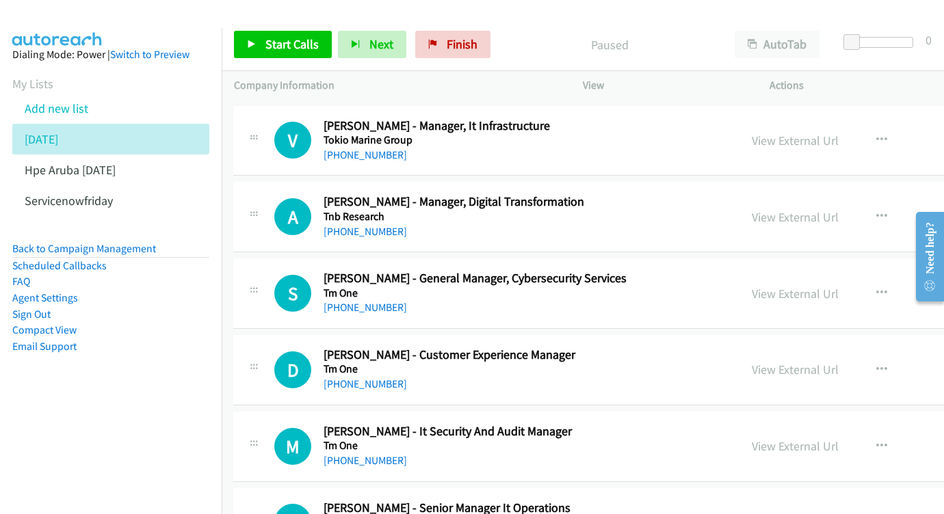
click at [821, 208] on div "View External Url" at bounding box center [794, 217] width 87 height 18
click at [804, 209] on link "View External Url" at bounding box center [794, 217] width 87 height 16
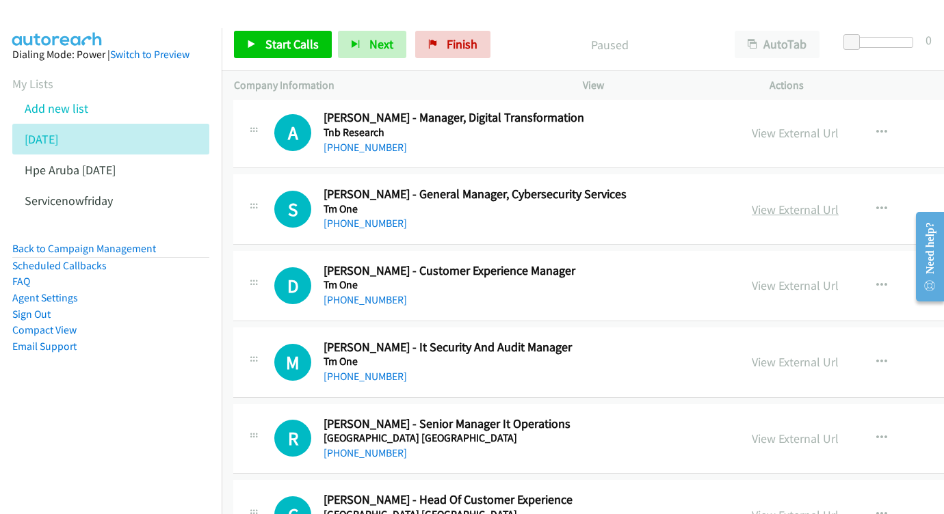
click at [816, 202] on link "View External Url" at bounding box center [794, 210] width 87 height 16
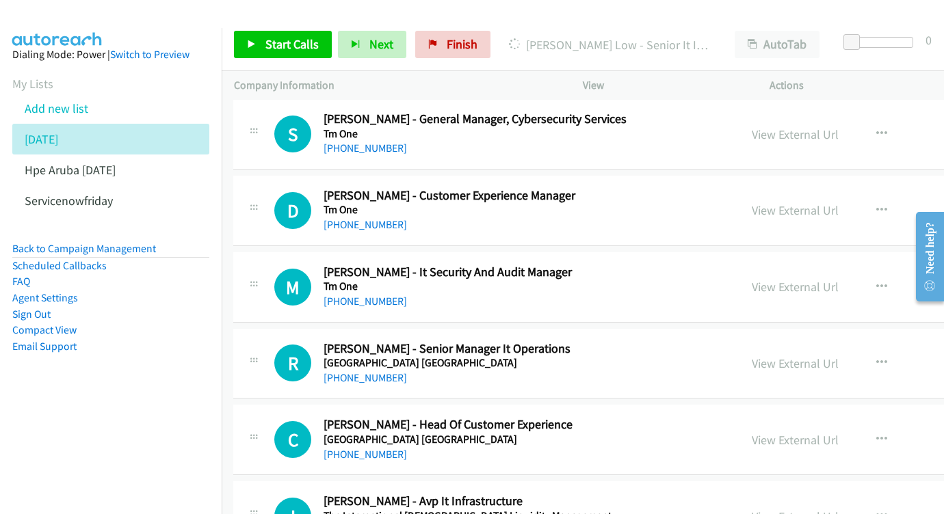
scroll to position [2668, 1]
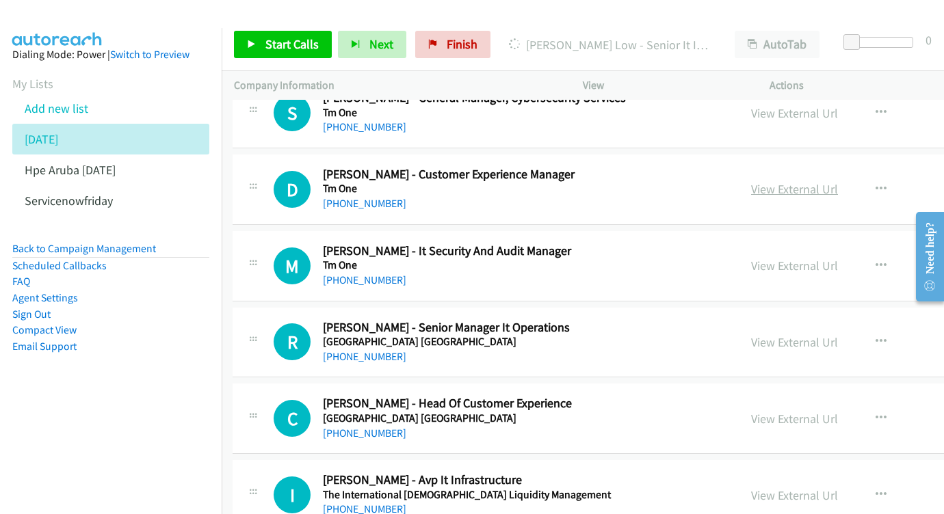
click at [817, 181] on link "View External Url" at bounding box center [794, 189] width 87 height 16
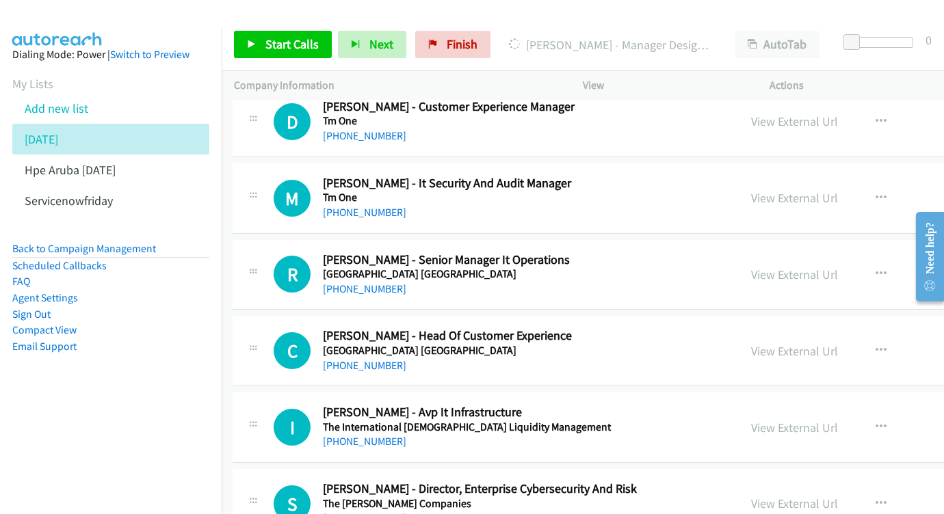
scroll to position [2747, 1]
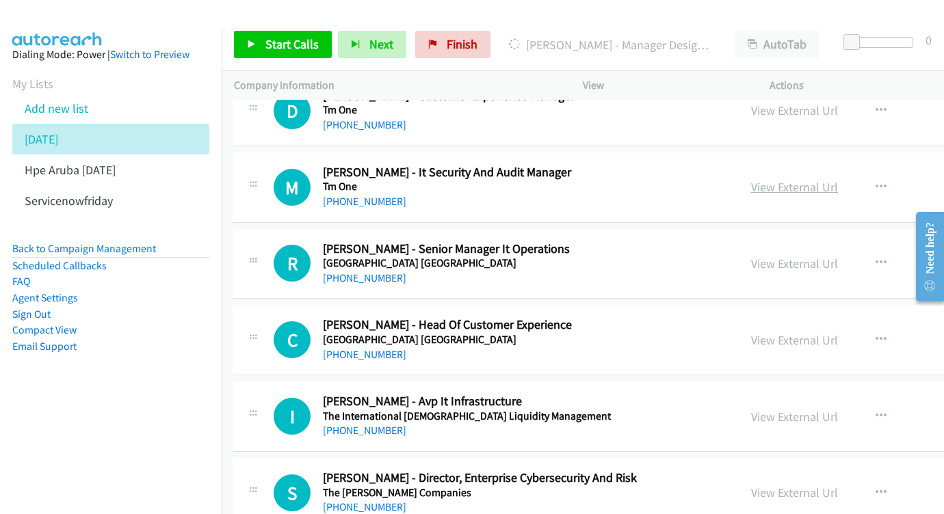
click at [826, 179] on link "View External Url" at bounding box center [794, 187] width 87 height 16
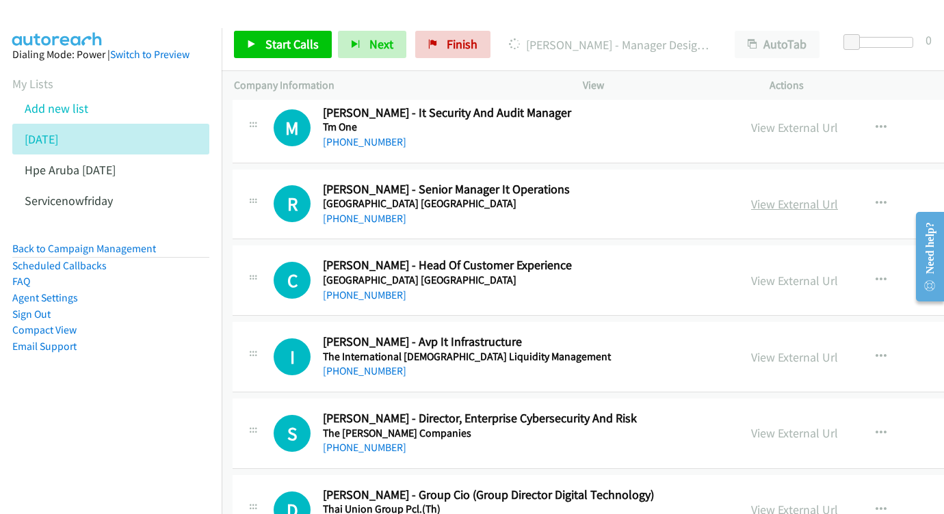
scroll to position [2825, 1]
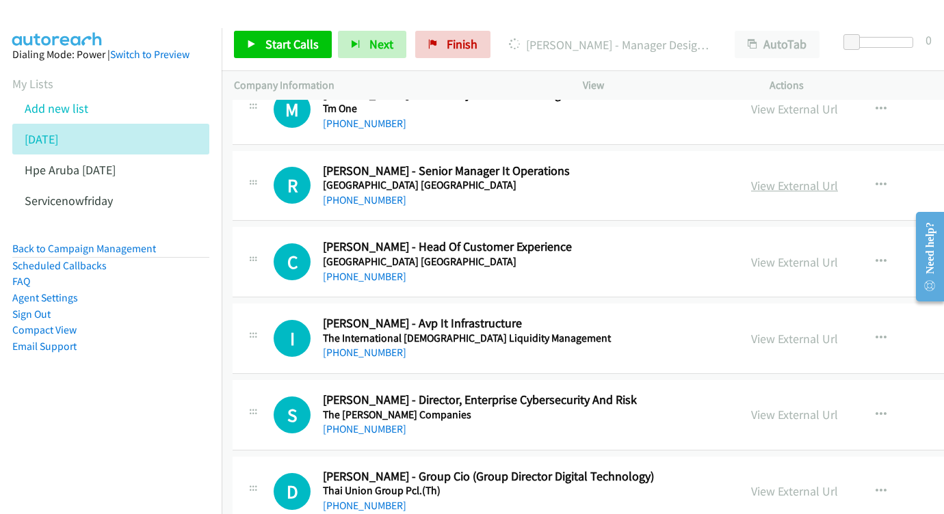
click at [836, 178] on link "View External Url" at bounding box center [794, 186] width 87 height 16
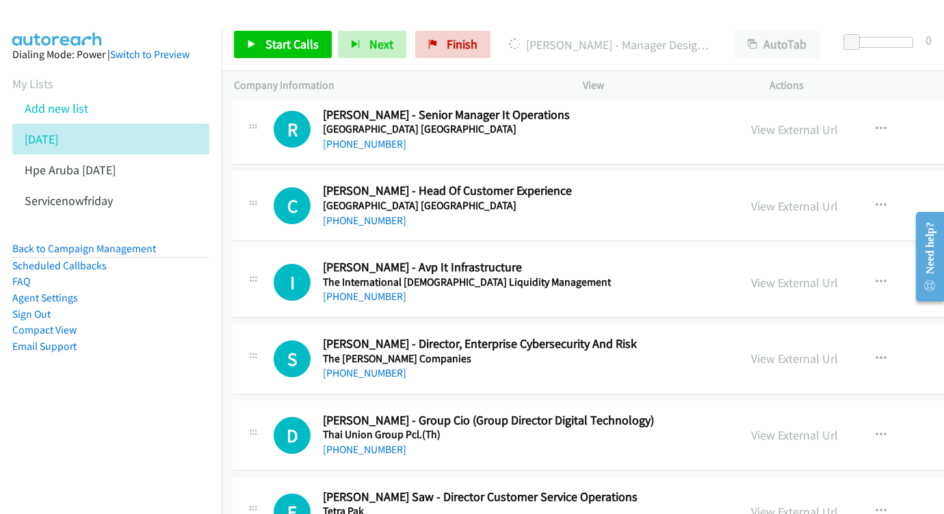
scroll to position [2892, 1]
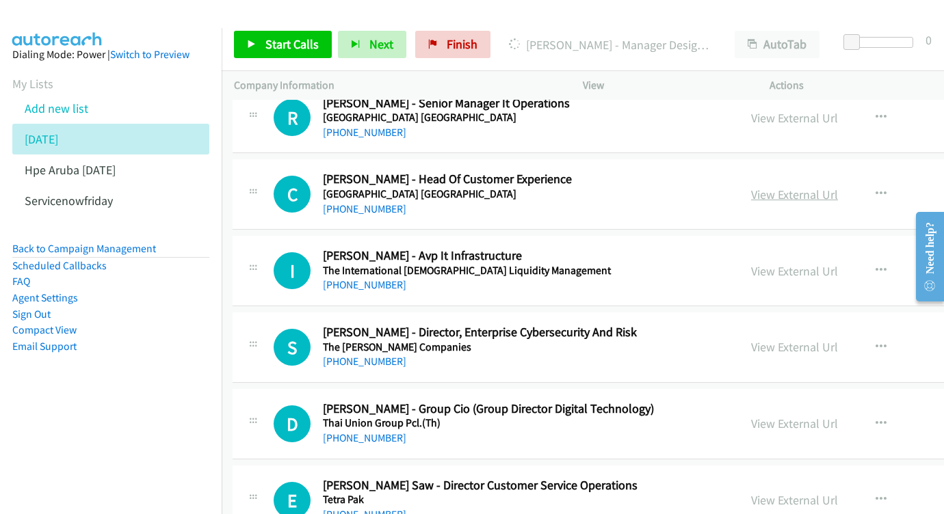
click at [811, 187] on link "View External Url" at bounding box center [794, 195] width 87 height 16
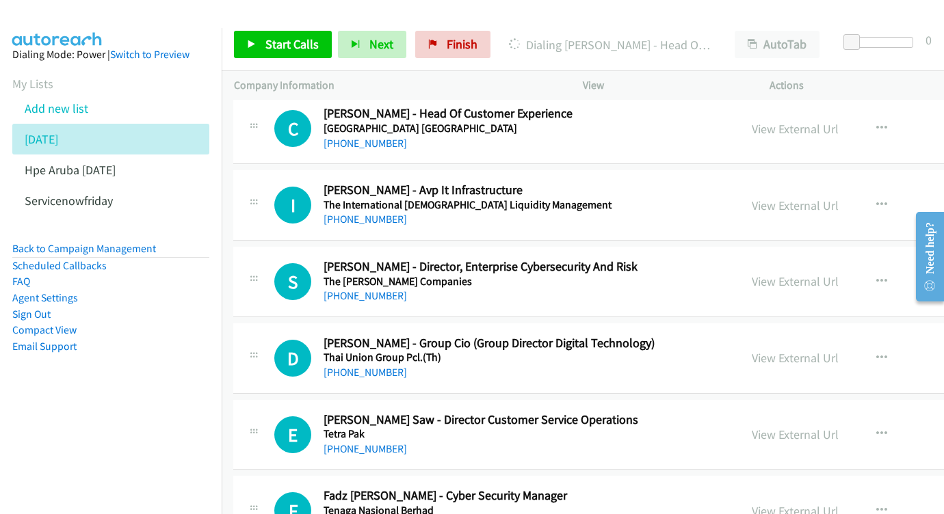
scroll to position [2958, 1]
click at [814, 198] on link "View External Url" at bounding box center [794, 206] width 87 height 16
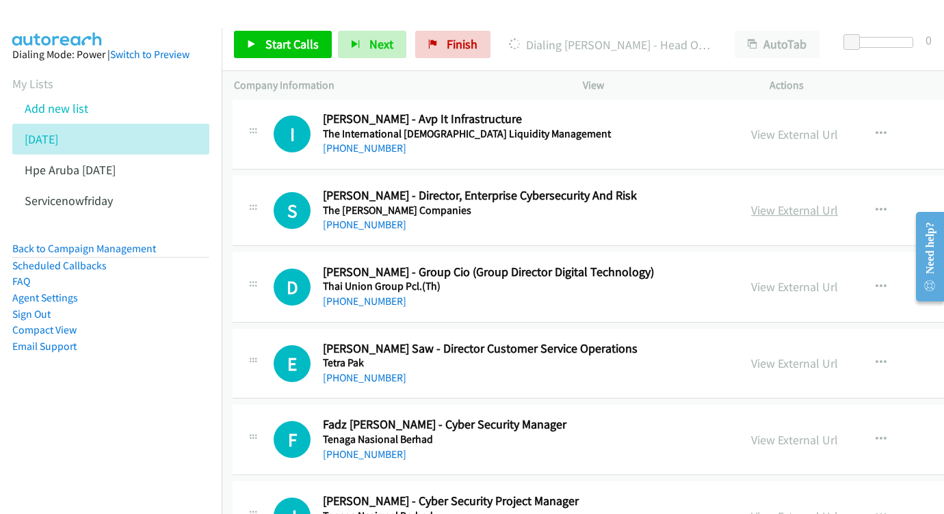
scroll to position [3033, 1]
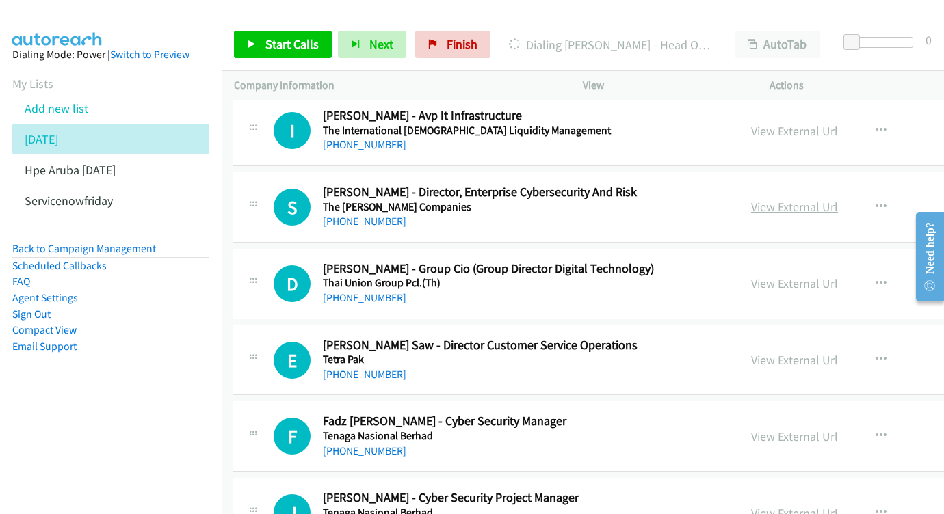
click at [825, 199] on link "View External Url" at bounding box center [794, 207] width 87 height 16
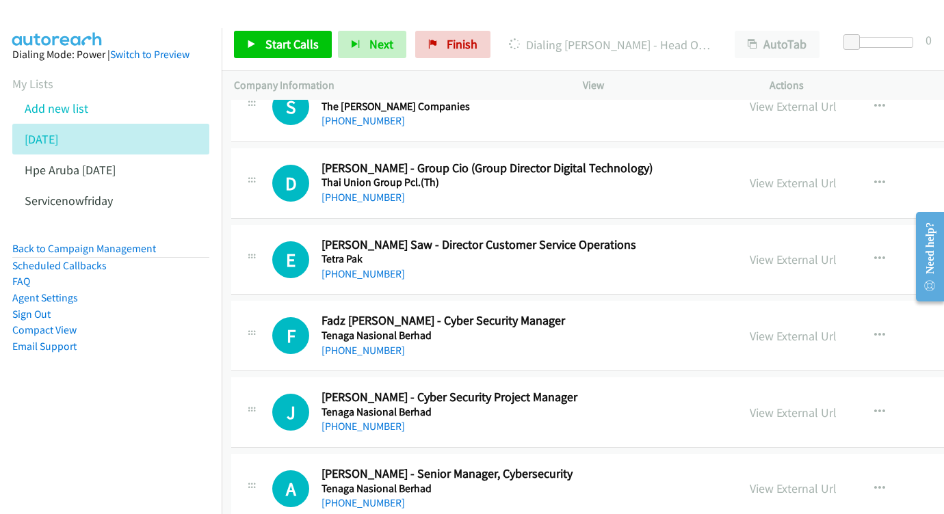
scroll to position [3130, 4]
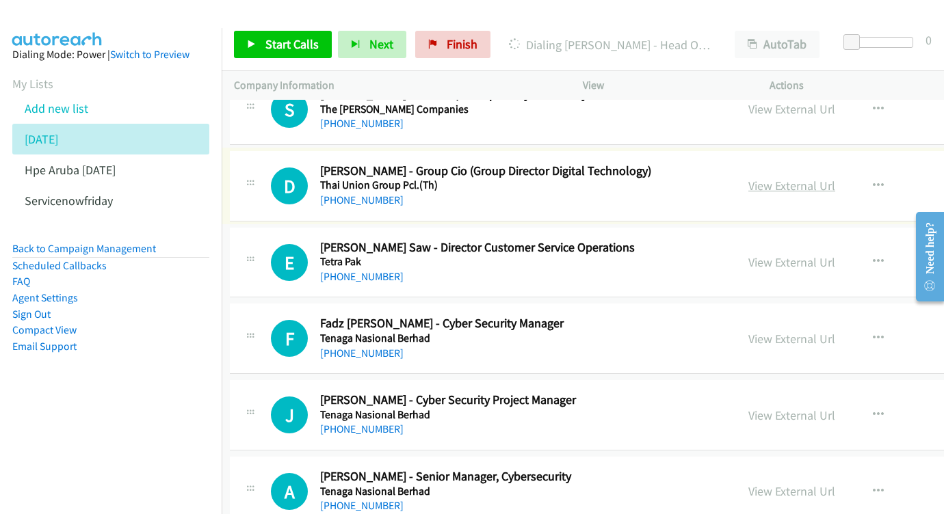
click at [803, 178] on link "View External Url" at bounding box center [791, 186] width 87 height 16
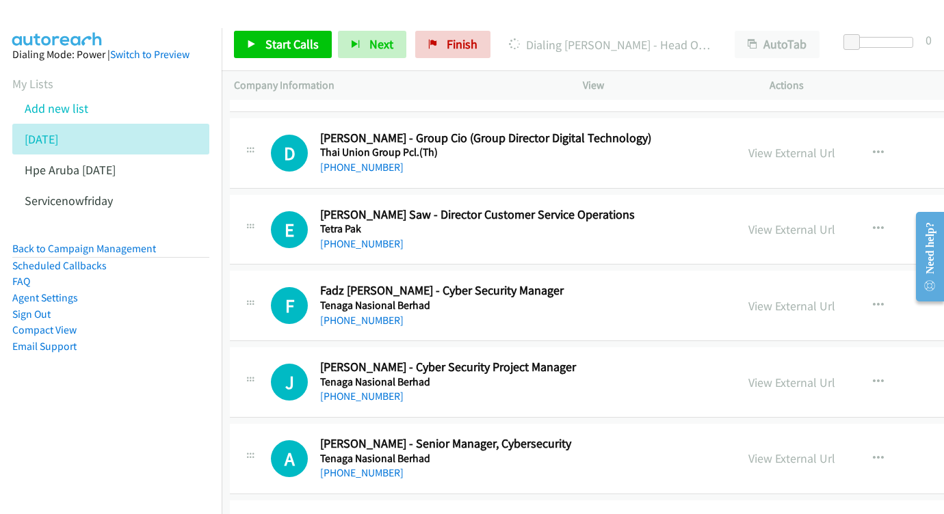
scroll to position [3166, 3]
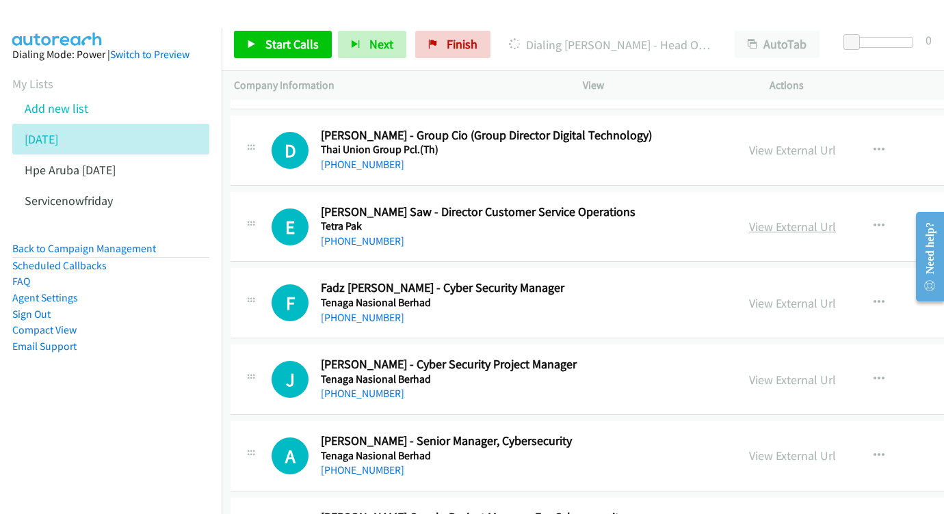
click at [836, 219] on link "View External Url" at bounding box center [792, 227] width 87 height 16
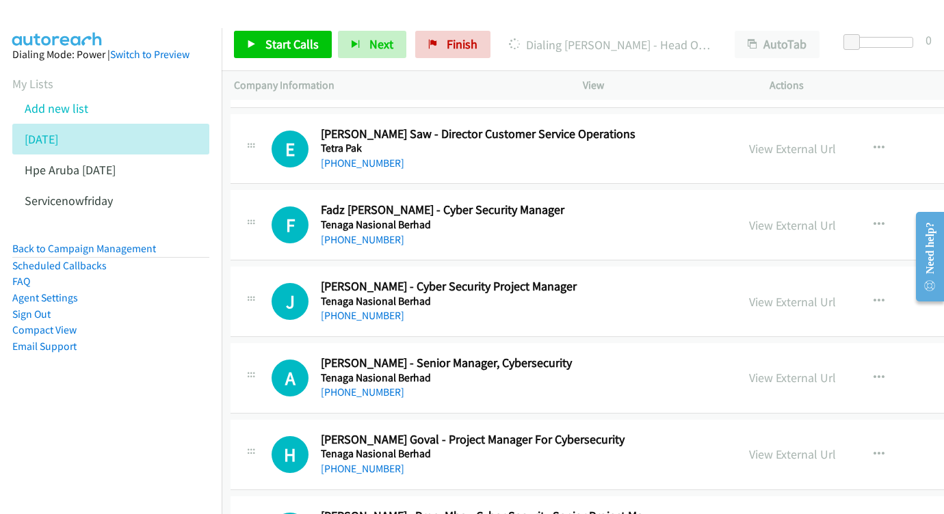
scroll to position [3244, 3]
click at [836, 217] on link "View External Url" at bounding box center [792, 225] width 87 height 16
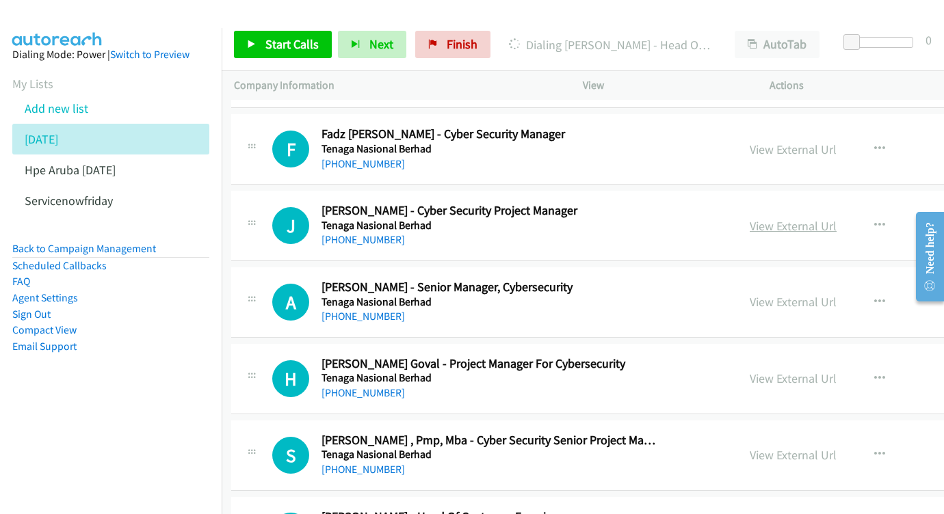
scroll to position [3320, 3]
click at [793, 217] on link "View External Url" at bounding box center [792, 225] width 87 height 16
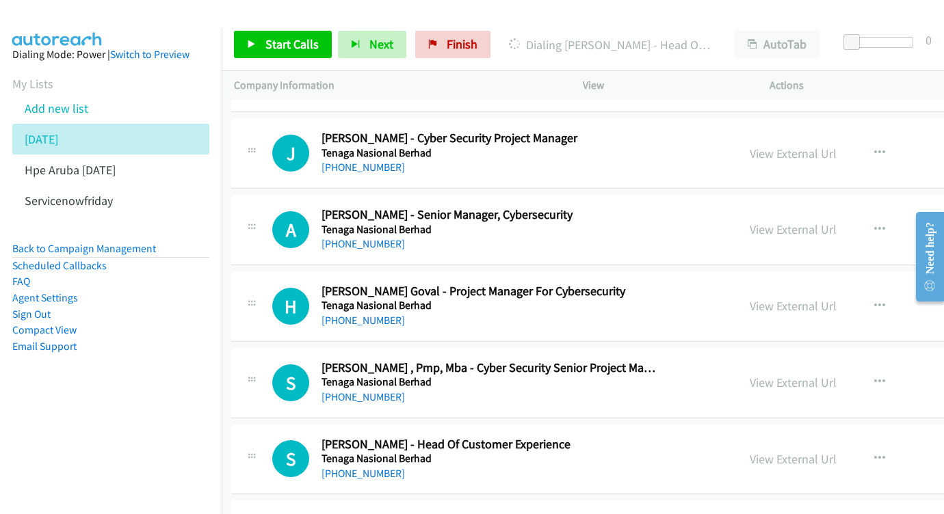
scroll to position [3413, 3]
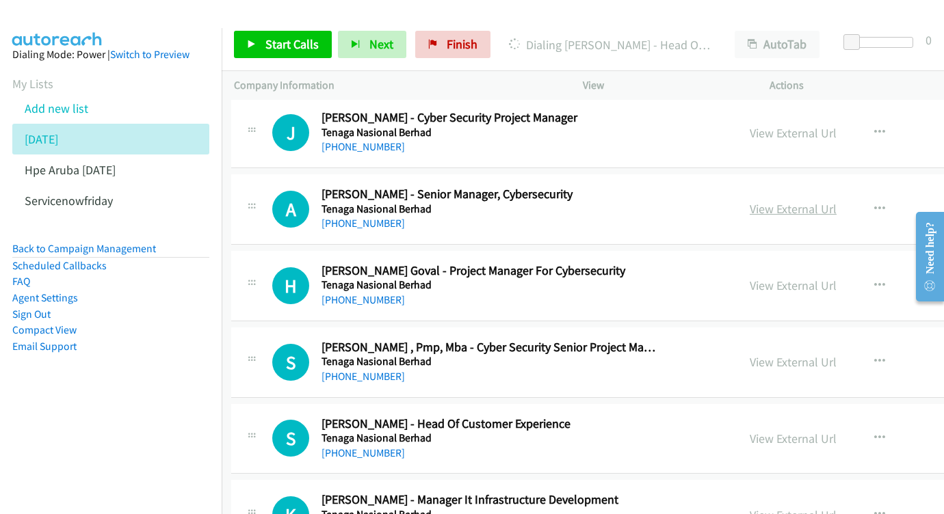
click at [832, 201] on link "View External Url" at bounding box center [792, 209] width 87 height 16
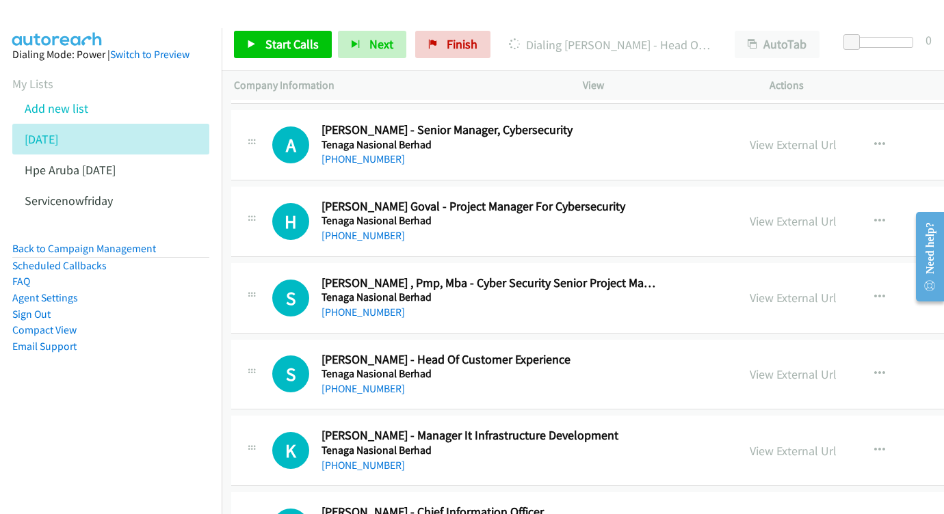
scroll to position [3507, 3]
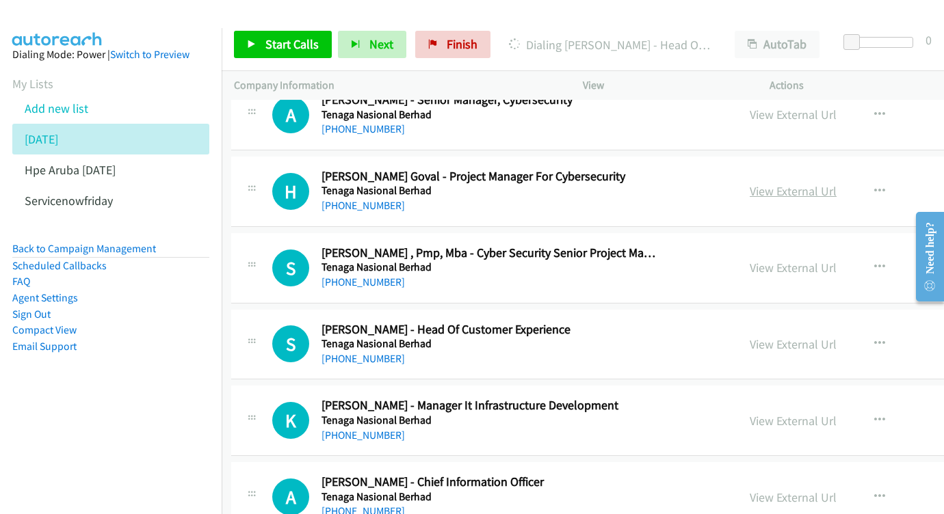
click at [823, 183] on link "View External Url" at bounding box center [792, 191] width 87 height 16
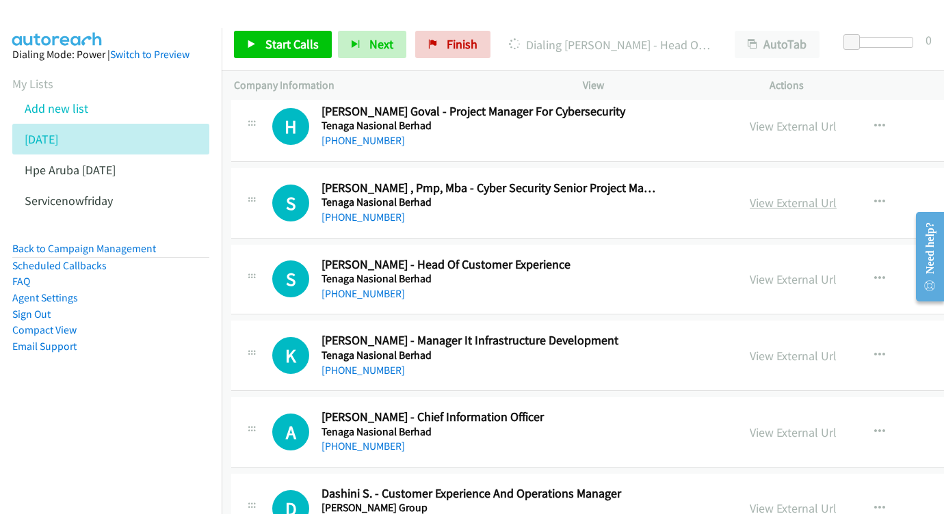
click at [836, 195] on link "View External Url" at bounding box center [792, 203] width 87 height 16
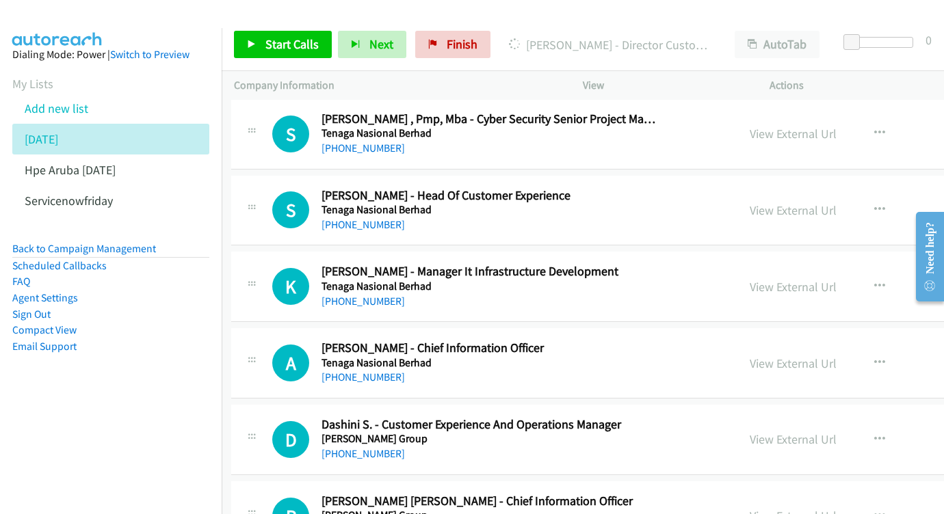
scroll to position [3643, 3]
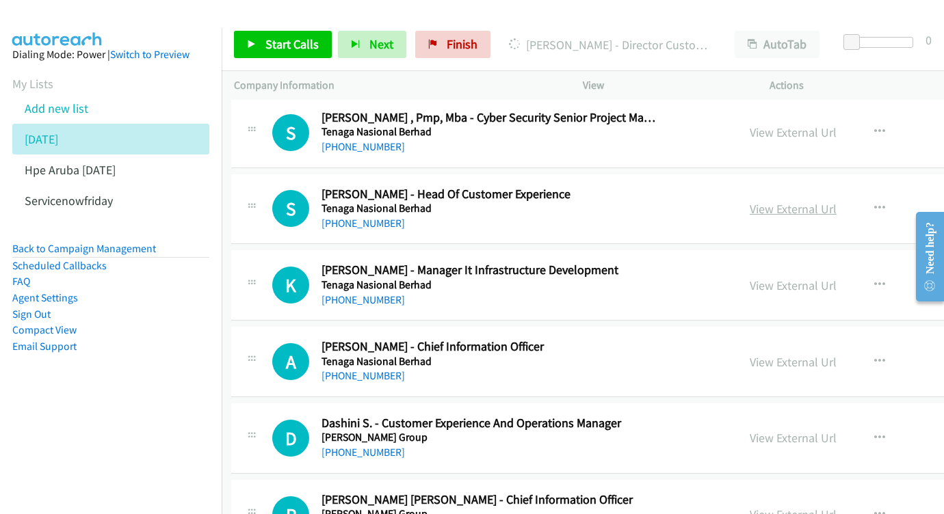
click at [798, 201] on link "View External Url" at bounding box center [792, 209] width 87 height 16
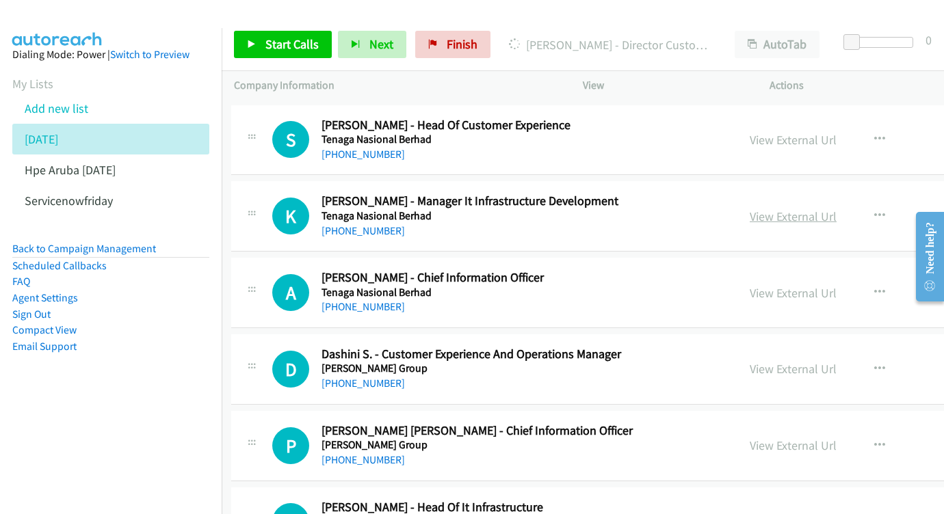
scroll to position [3712, 3]
click at [836, 208] on link "View External Url" at bounding box center [792, 216] width 87 height 16
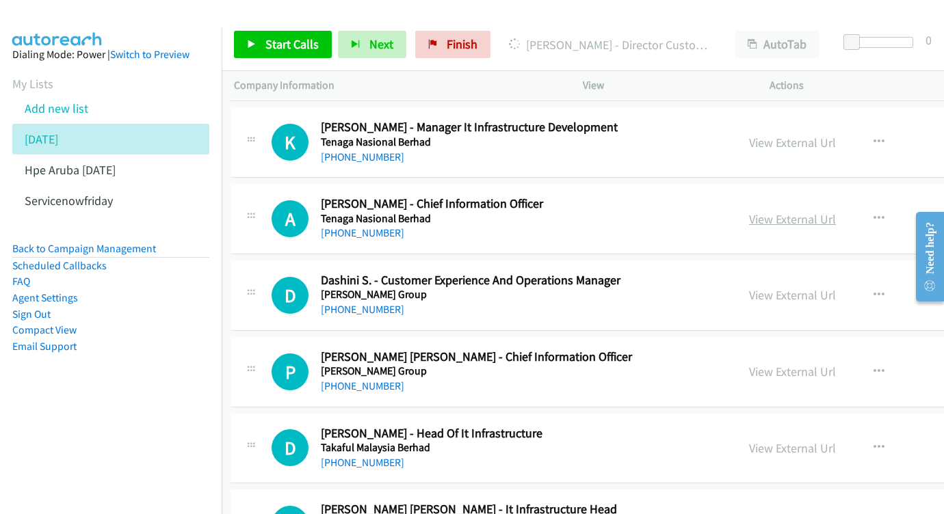
click at [811, 211] on link "View External Url" at bounding box center [792, 219] width 87 height 16
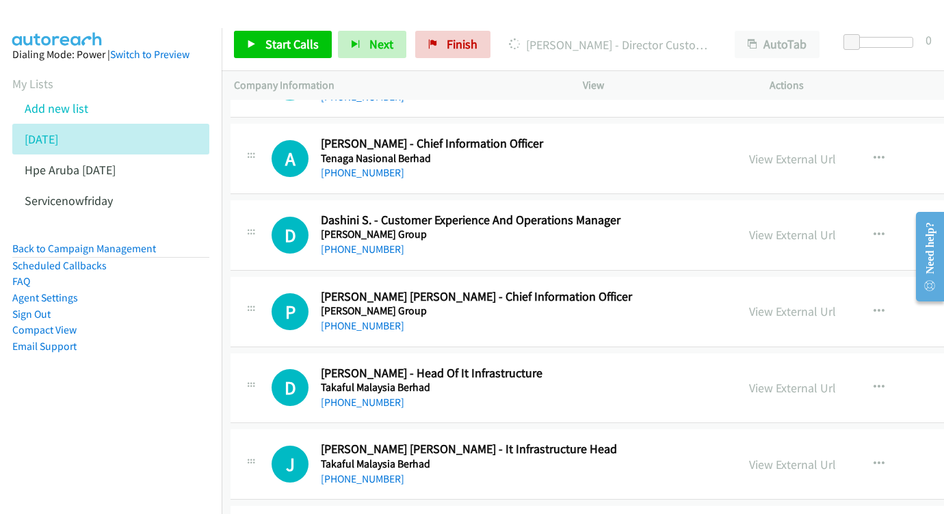
scroll to position [3864, 3]
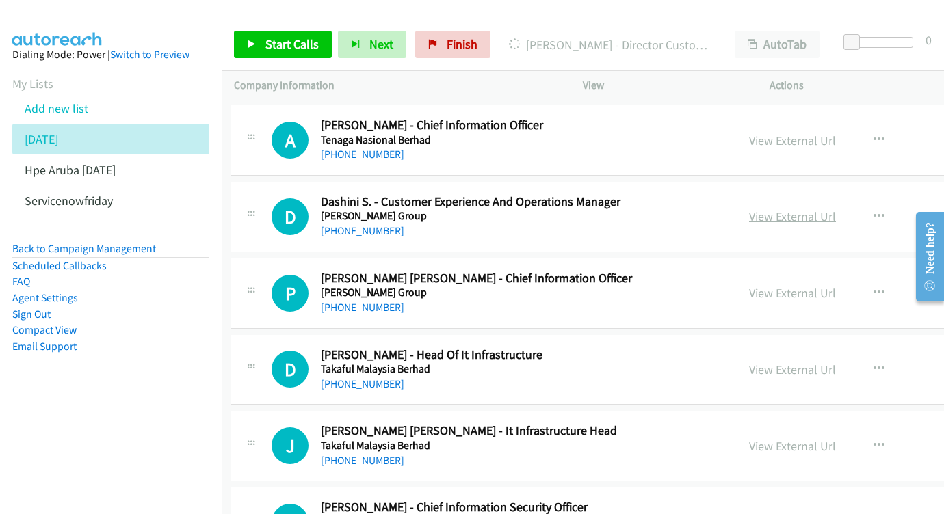
click at [816, 209] on link "View External Url" at bounding box center [792, 217] width 87 height 16
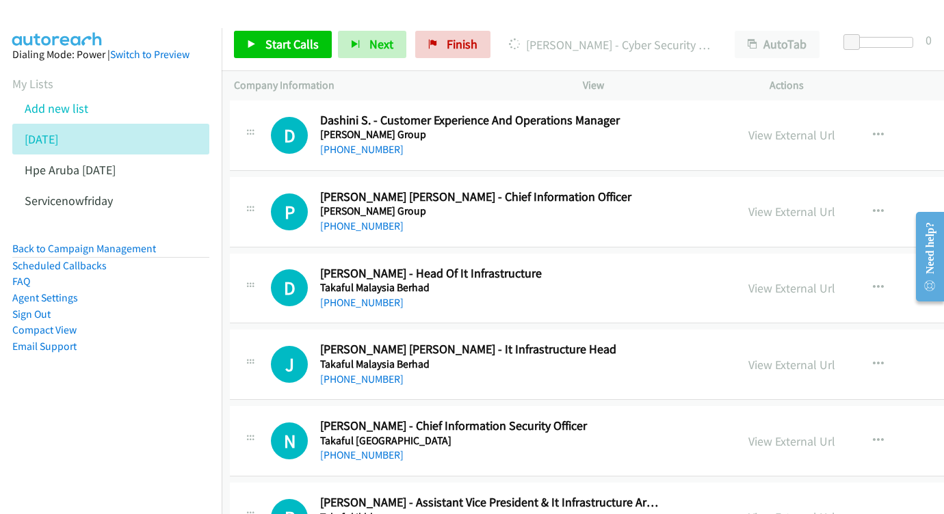
click at [827, 189] on div "View External Url View External Url Schedule/Manage Callback Start Calls Here R…" at bounding box center [868, 211] width 265 height 45
click at [826, 204] on link "View External Url" at bounding box center [791, 212] width 87 height 16
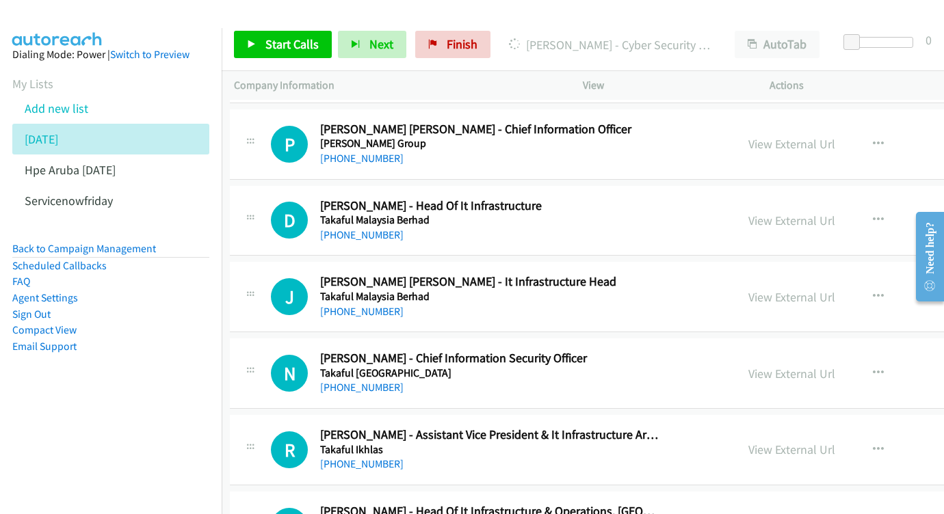
scroll to position [4036, 4]
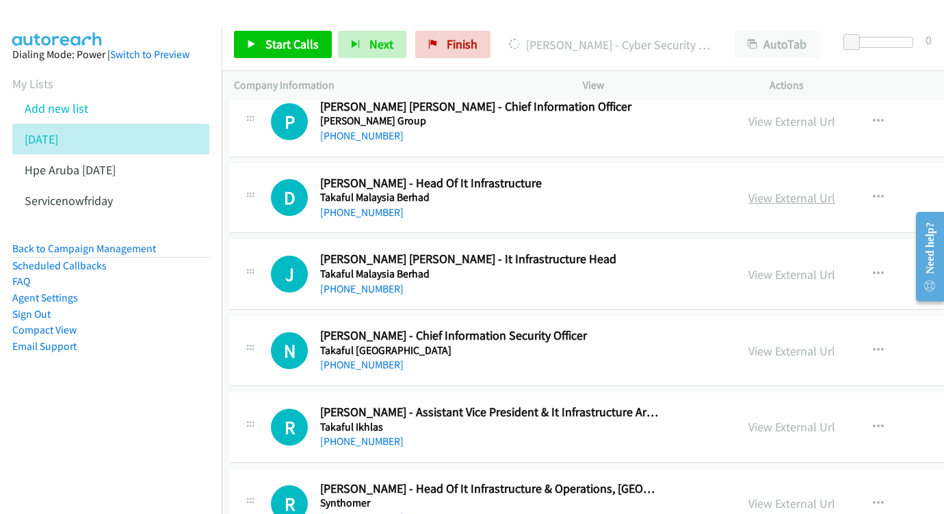
click at [835, 190] on link "View External Url" at bounding box center [791, 198] width 87 height 16
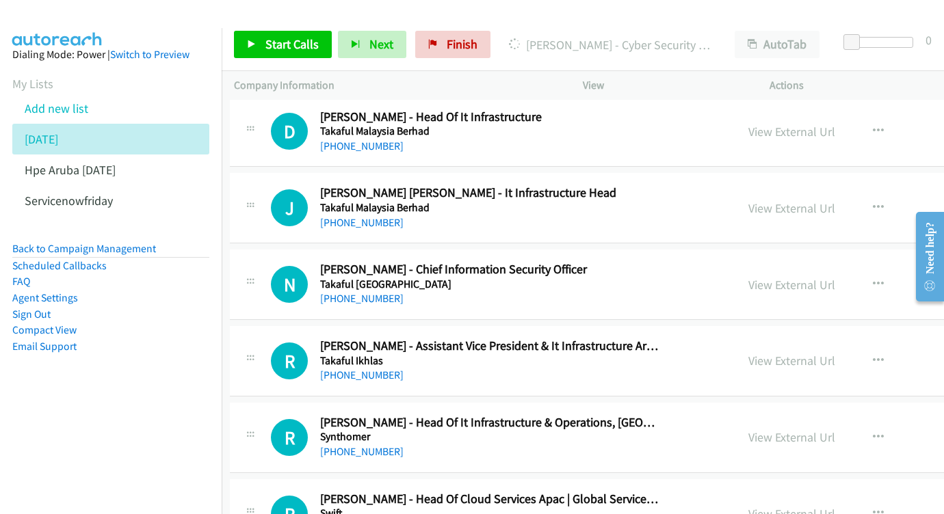
scroll to position [4101, 4]
click at [831, 201] on link "View External Url" at bounding box center [791, 209] width 87 height 16
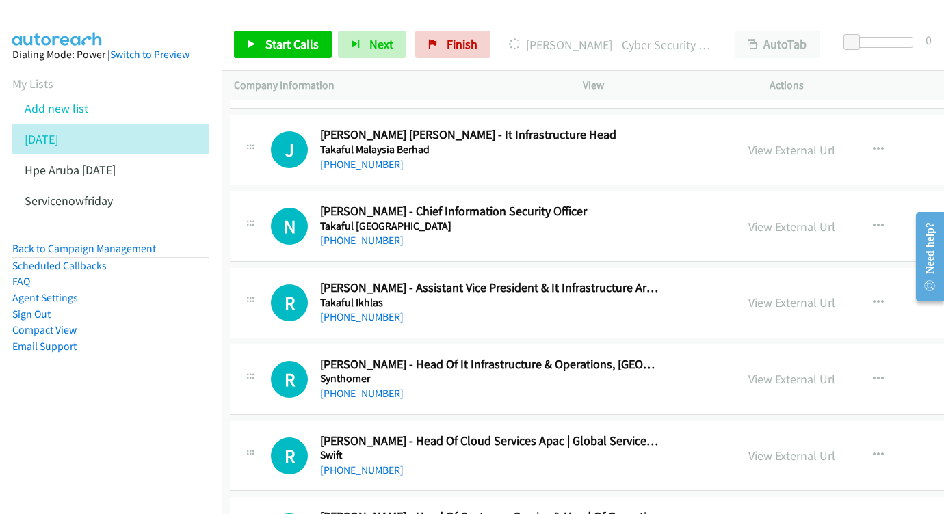
scroll to position [4179, 4]
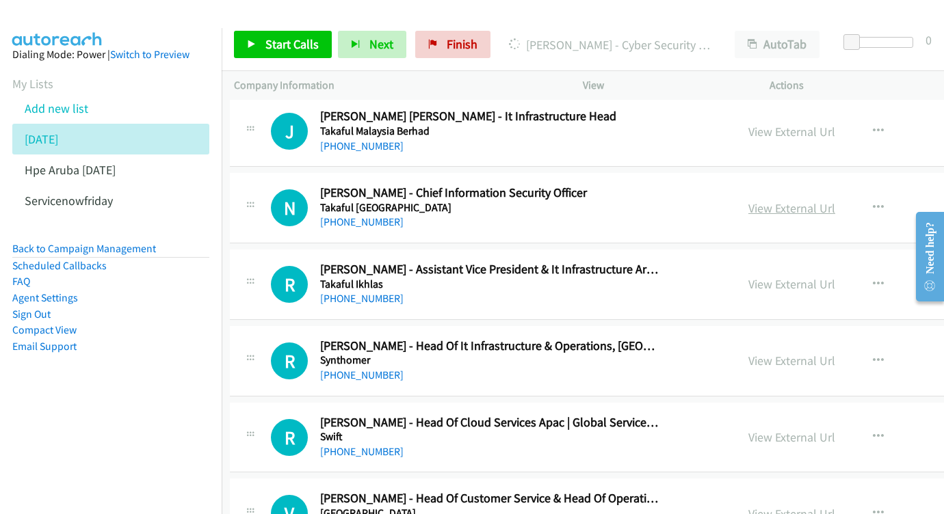
click at [826, 200] on link "View External Url" at bounding box center [791, 208] width 87 height 16
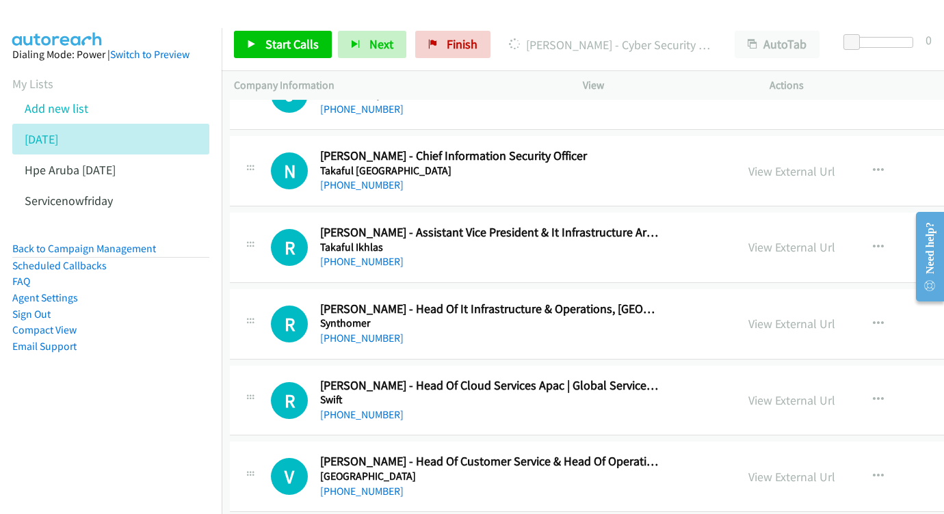
scroll to position [4233, 4]
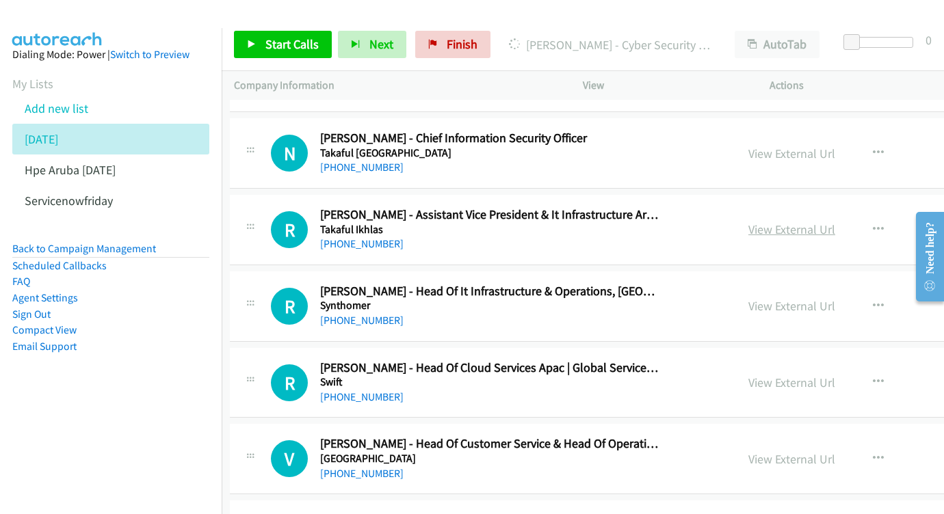
click at [835, 222] on link "View External Url" at bounding box center [791, 230] width 87 height 16
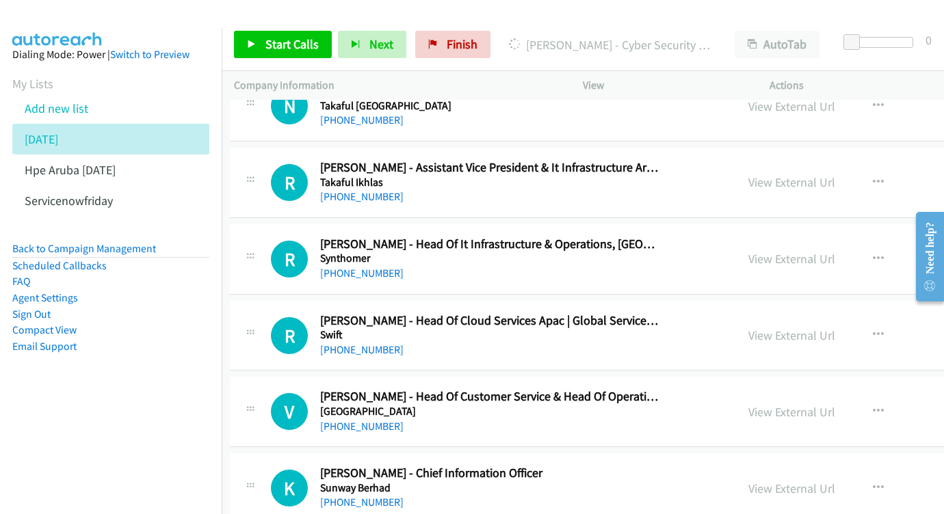
scroll to position [4300, 4]
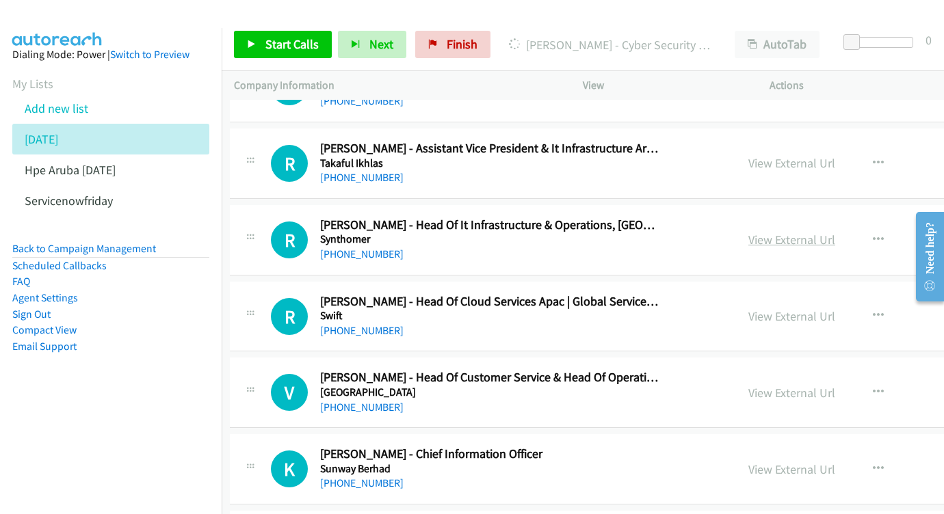
click at [799, 232] on link "View External Url" at bounding box center [791, 240] width 87 height 16
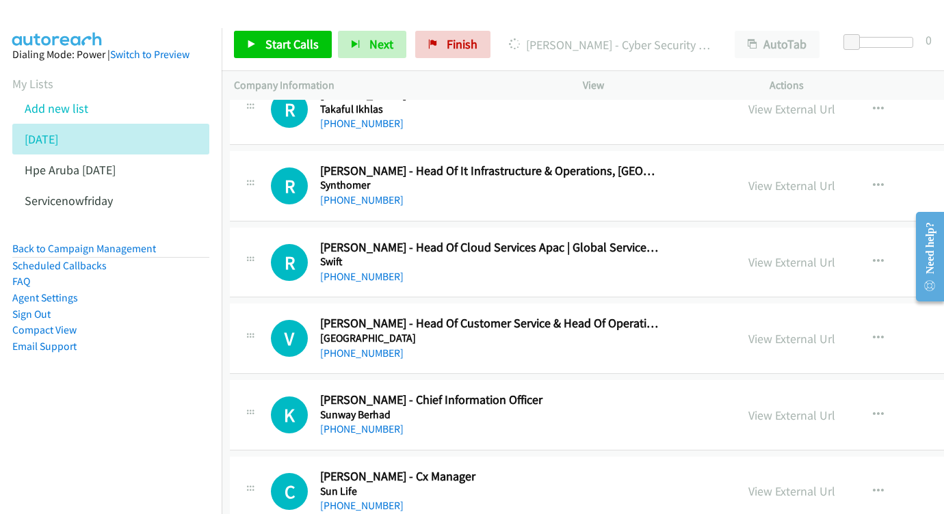
scroll to position [4377, 4]
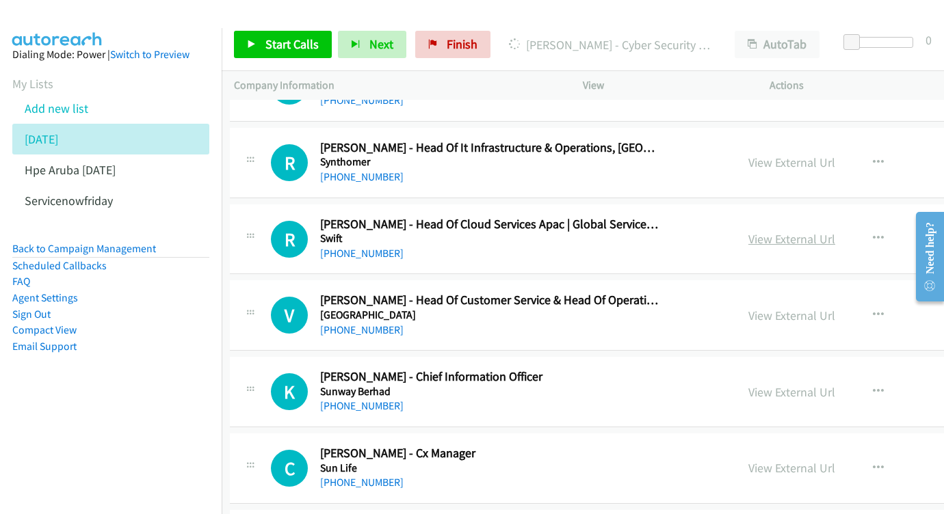
click at [835, 231] on link "View External Url" at bounding box center [791, 239] width 87 height 16
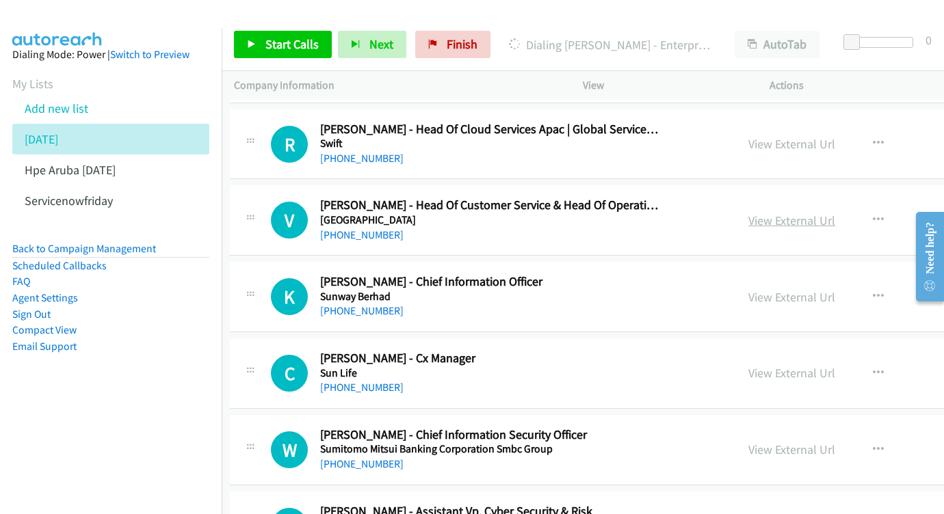
scroll to position [4474, 4]
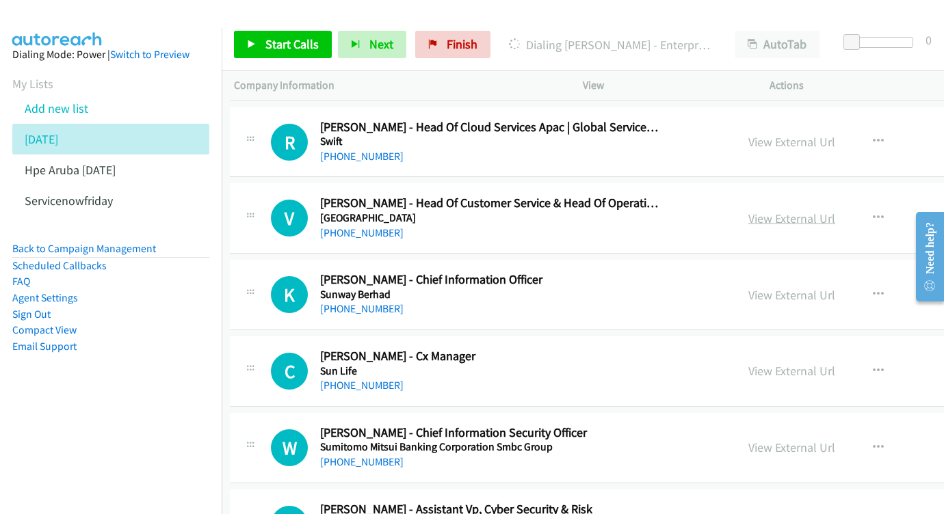
click at [812, 211] on link "View External Url" at bounding box center [791, 219] width 87 height 16
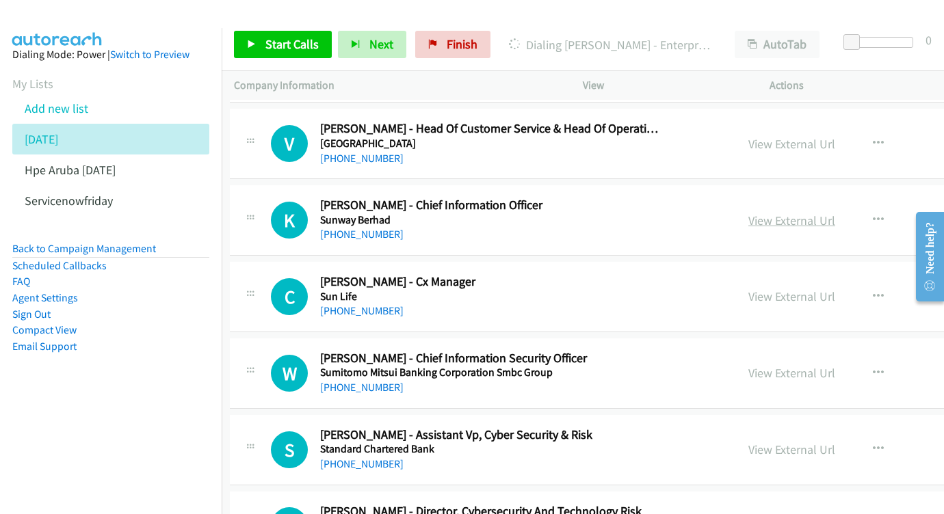
scroll to position [4549, 4]
click at [835, 212] on link "View External Url" at bounding box center [791, 220] width 87 height 16
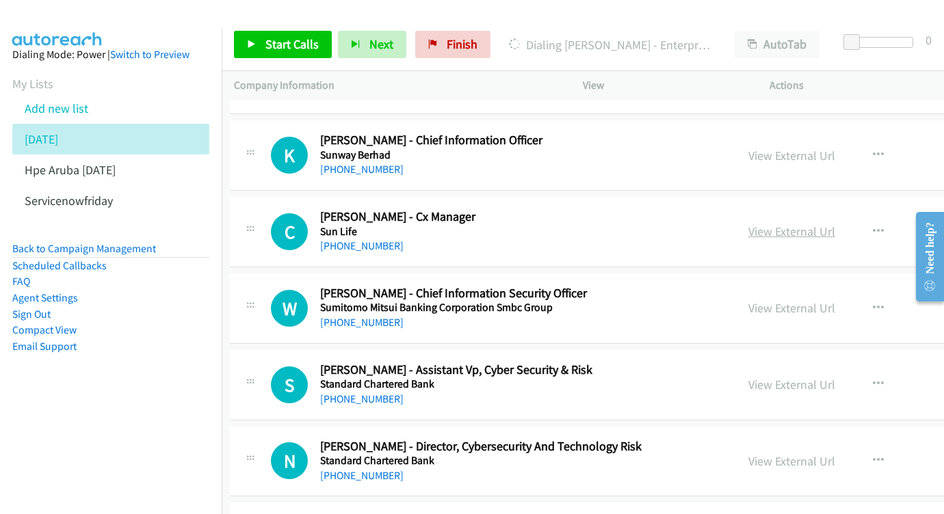
click at [819, 224] on link "View External Url" at bounding box center [791, 232] width 87 height 16
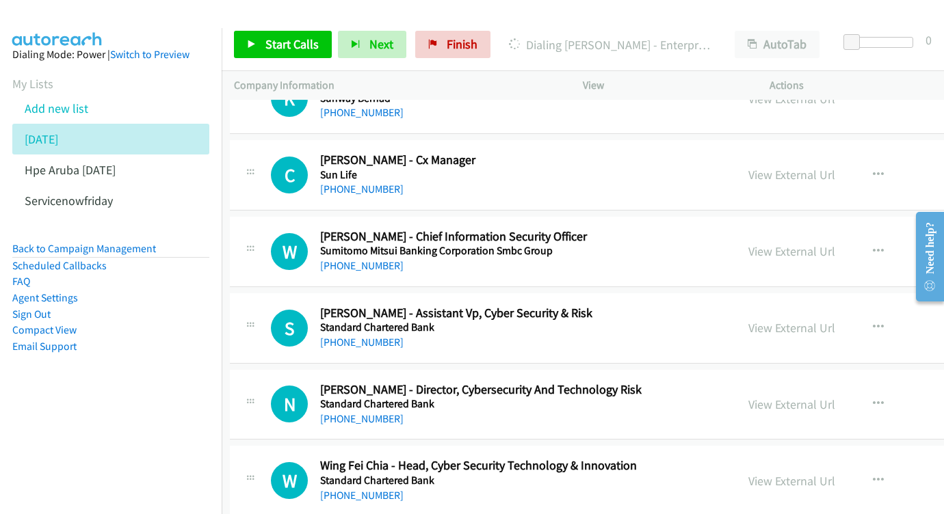
scroll to position [4687, 4]
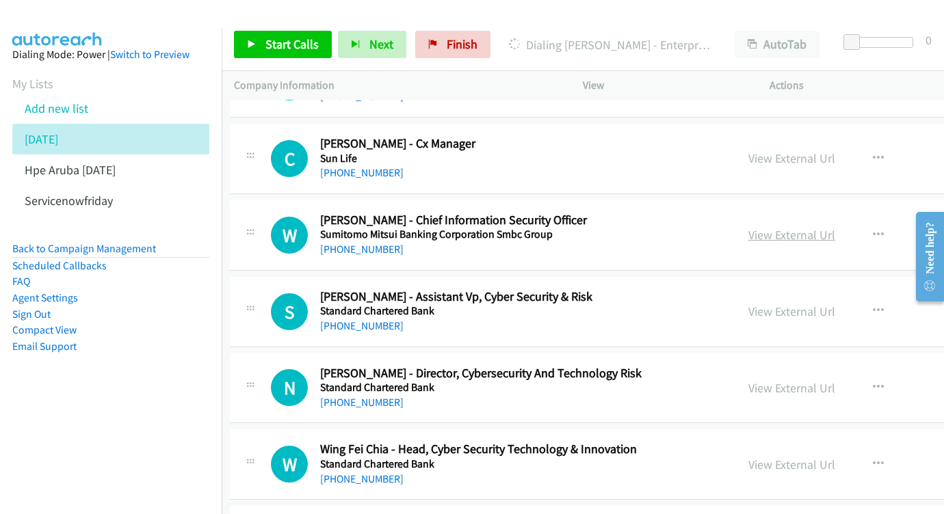
click at [824, 227] on link "View External Url" at bounding box center [791, 235] width 87 height 16
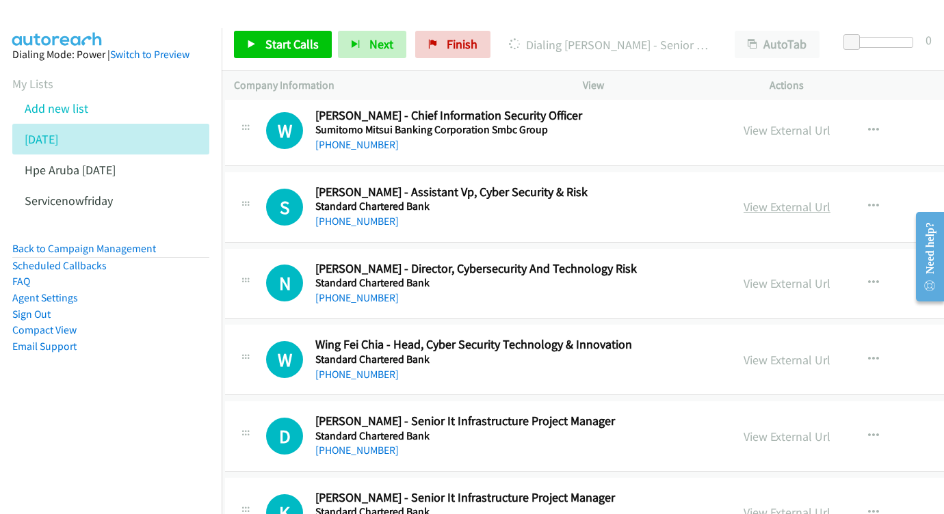
scroll to position [4792, 9]
click at [829, 198] on link "View External Url" at bounding box center [786, 206] width 87 height 16
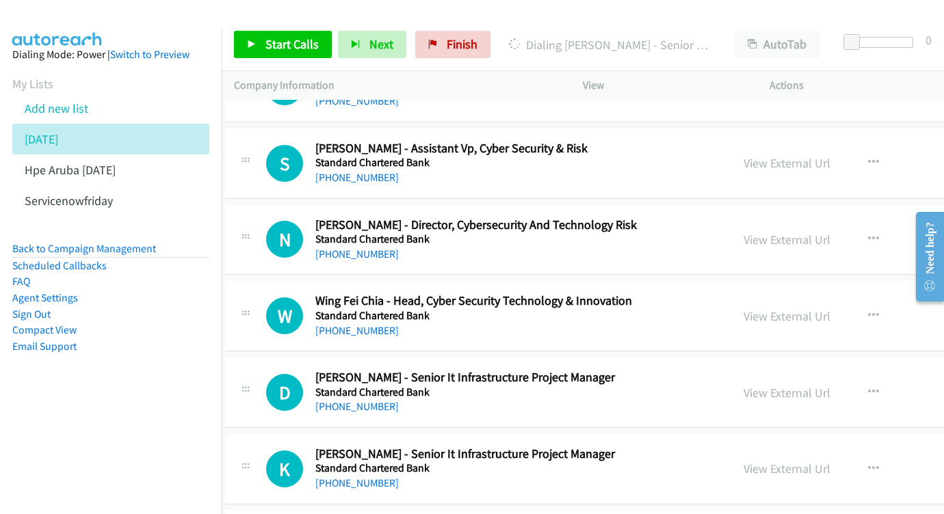
scroll to position [4847, 9]
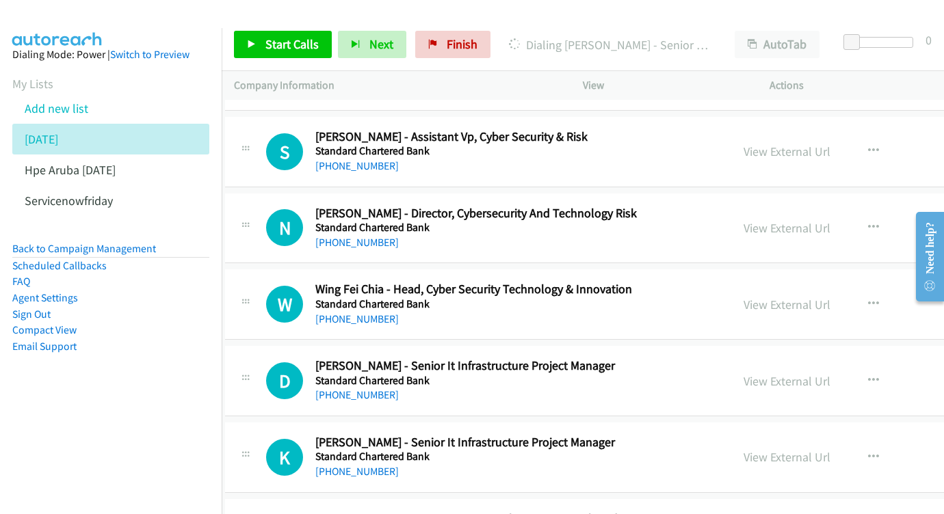
click at [831, 206] on div "View External Url View External Url Schedule/Manage Callback Start Calls Here R…" at bounding box center [863, 228] width 265 height 45
click at [830, 220] on link "View External Url" at bounding box center [786, 228] width 87 height 16
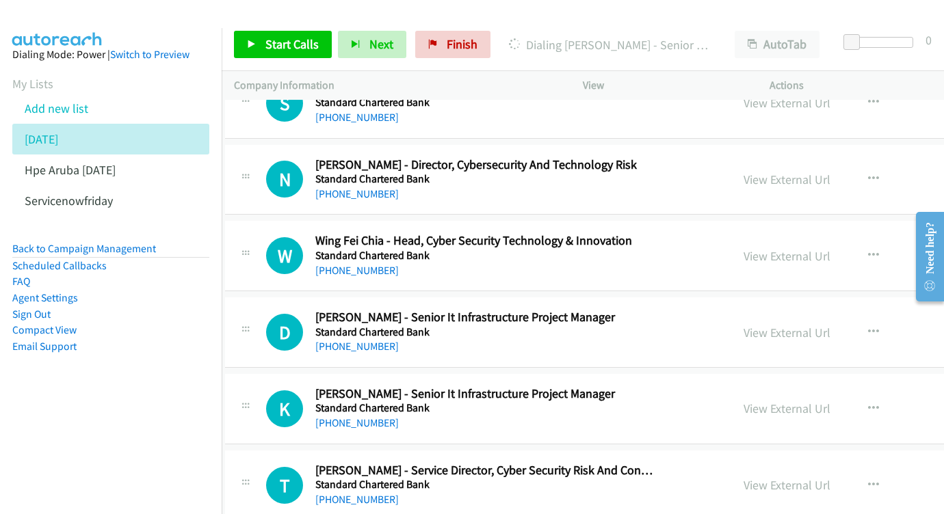
scroll to position [4912, 8]
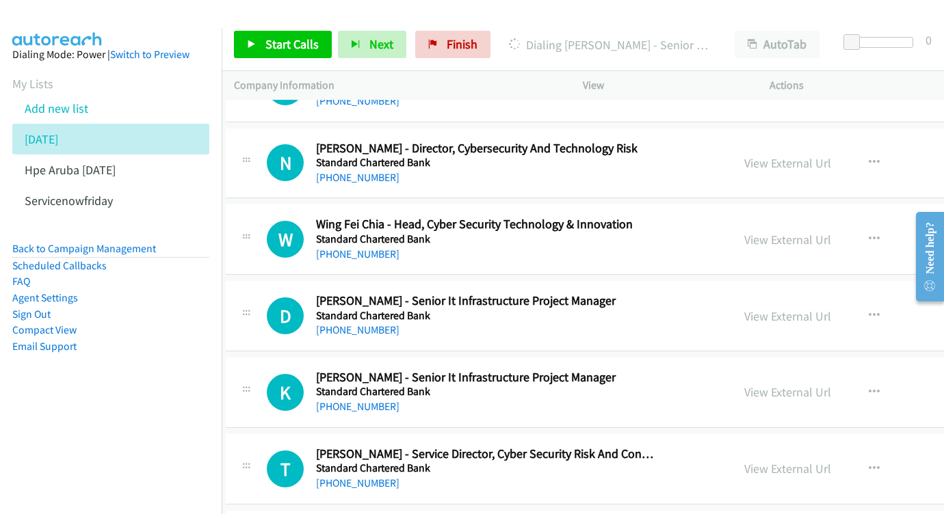
click at [847, 217] on div "View External Url View External Url Schedule/Manage Callback Start Calls Here R…" at bounding box center [864, 239] width 265 height 45
click at [831, 230] on div "View External Url" at bounding box center [787, 239] width 87 height 18
click at [809, 232] on link "View External Url" at bounding box center [787, 240] width 87 height 16
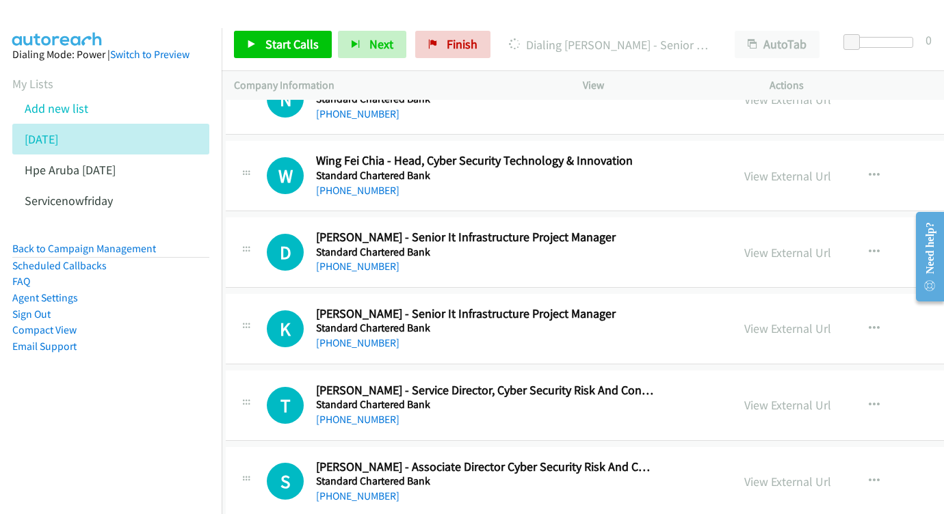
scroll to position [4976, 8]
click at [823, 244] on link "View External Url" at bounding box center [787, 252] width 87 height 16
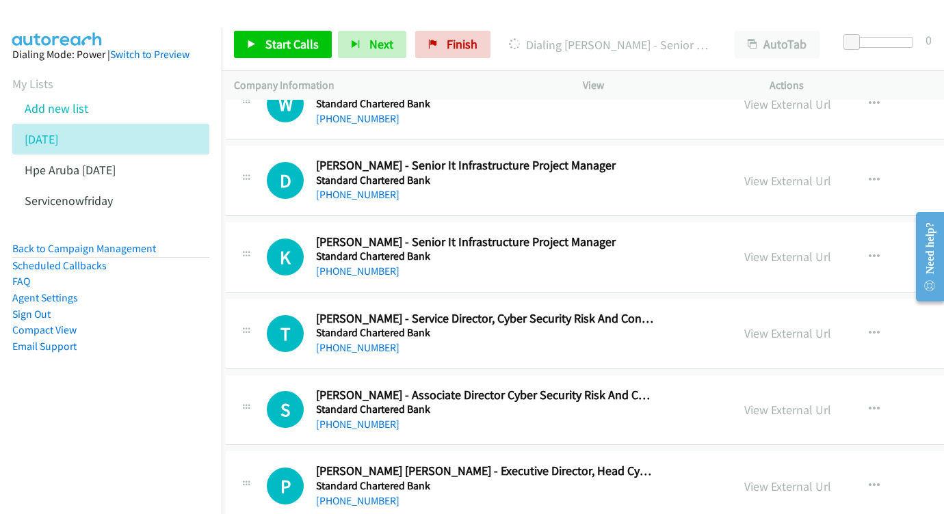
scroll to position [5048, 8]
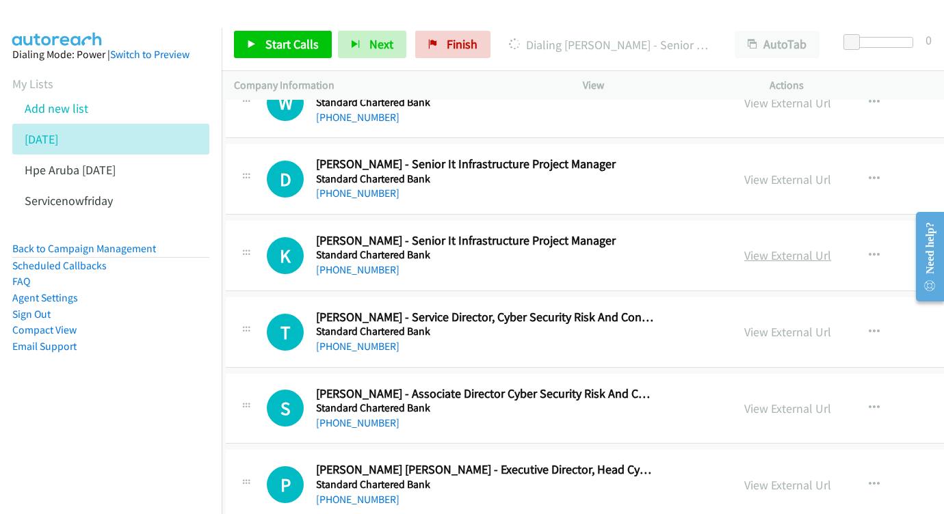
click at [789, 248] on link "View External Url" at bounding box center [787, 256] width 87 height 16
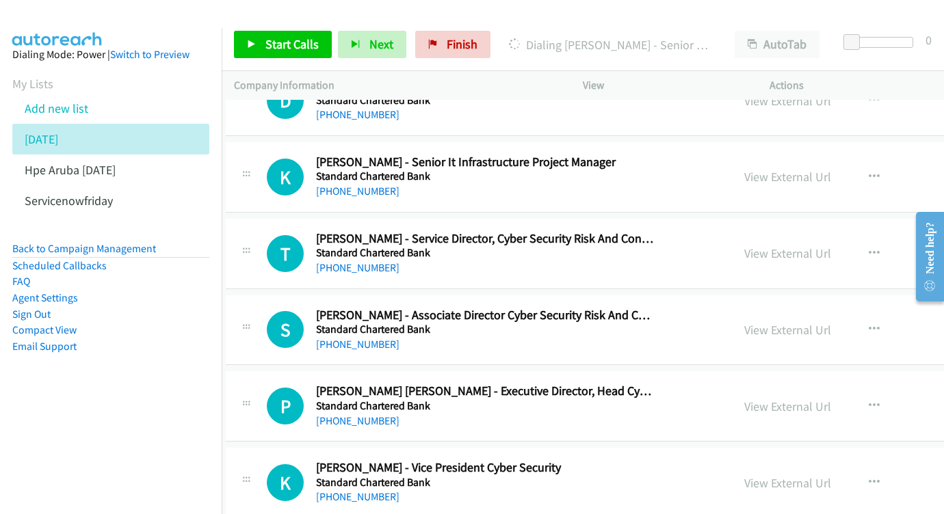
scroll to position [5128, 8]
click at [810, 245] on link "View External Url" at bounding box center [787, 253] width 87 height 16
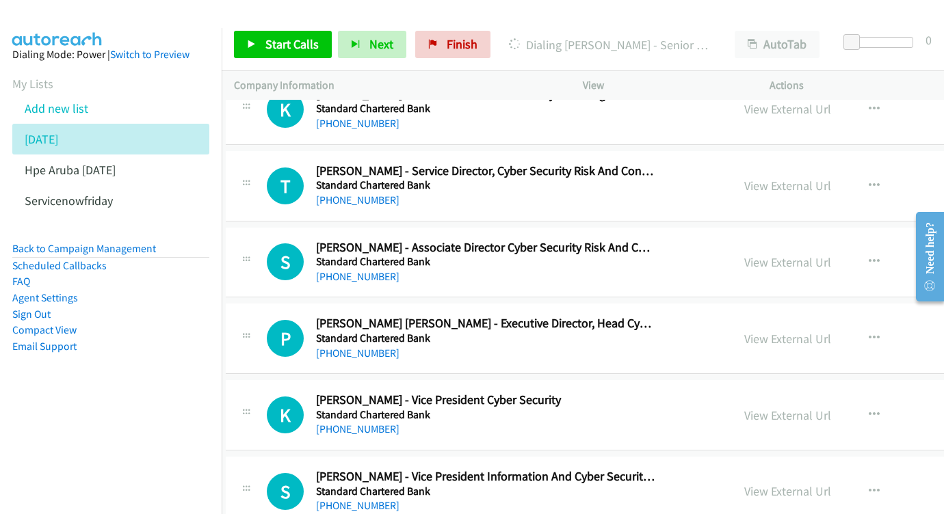
scroll to position [5195, 8]
click at [831, 254] on link "View External Url" at bounding box center [788, 262] width 87 height 16
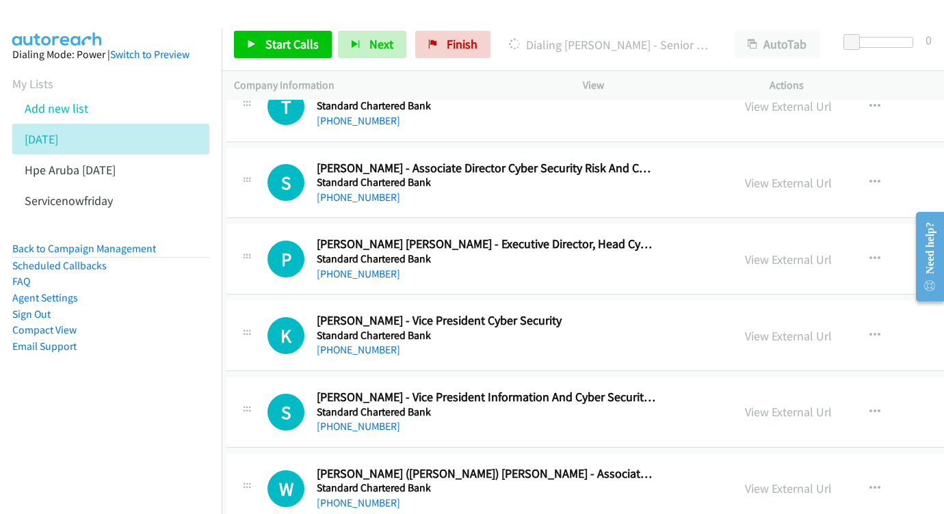
scroll to position [5274, 7]
click at [808, 252] on link "View External Url" at bounding box center [788, 260] width 87 height 16
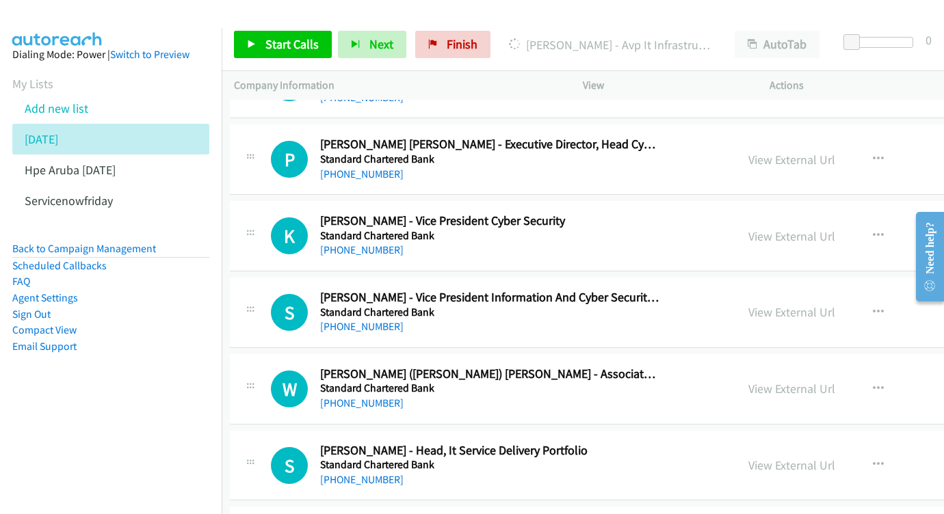
scroll to position [5375, 3]
click at [836, 228] on link "View External Url" at bounding box center [792, 236] width 87 height 16
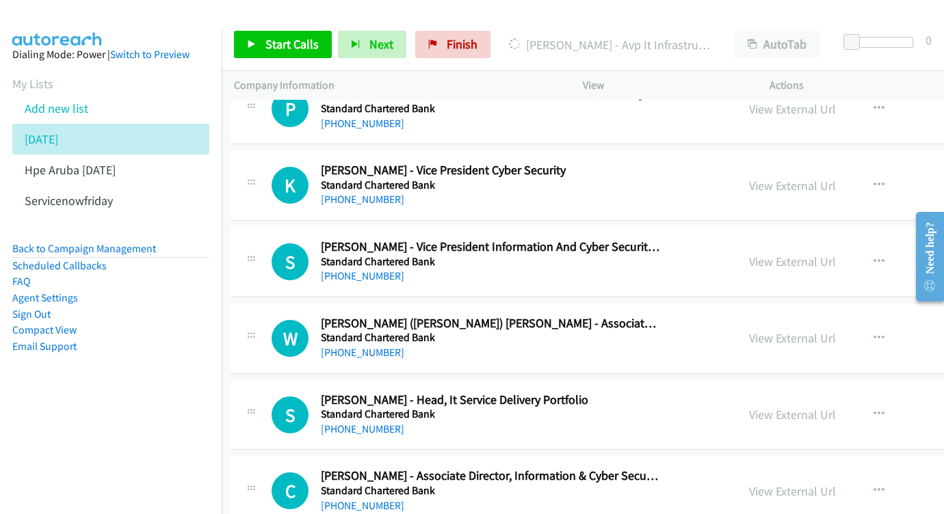
scroll to position [5431, 3]
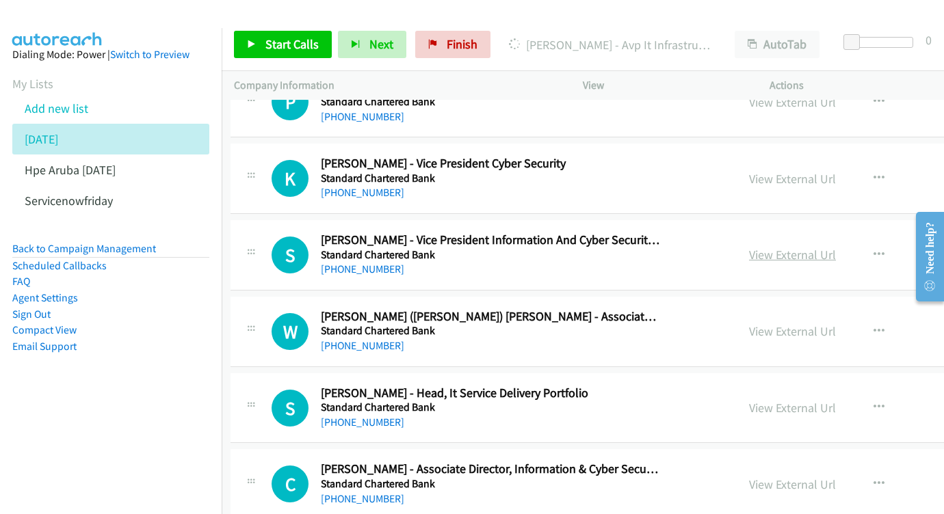
click at [829, 247] on link "View External Url" at bounding box center [792, 255] width 87 height 16
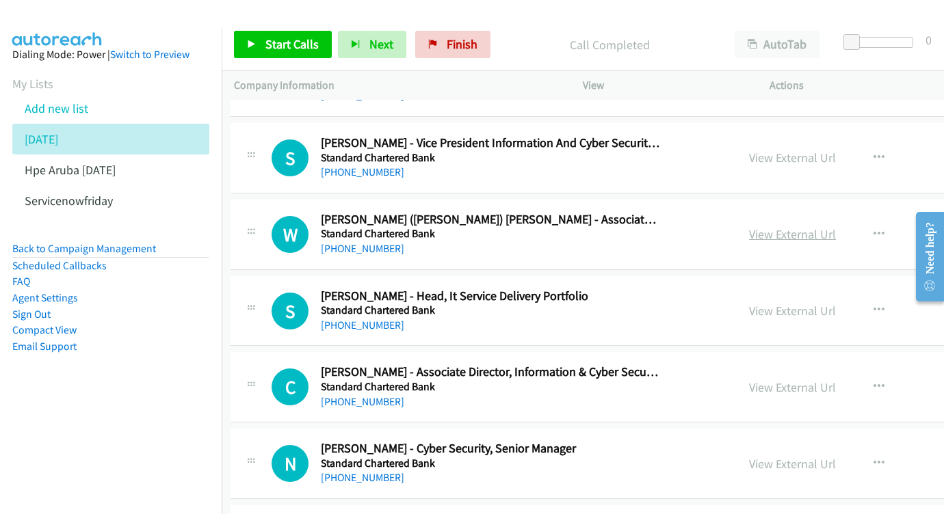
scroll to position [5528, 3]
click at [836, 227] on link "View External Url" at bounding box center [792, 235] width 87 height 16
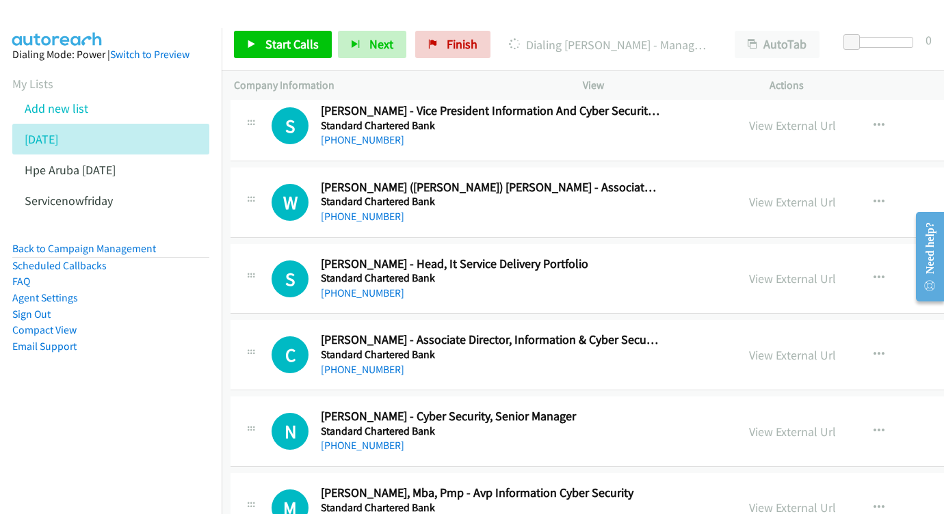
scroll to position [5567, 3]
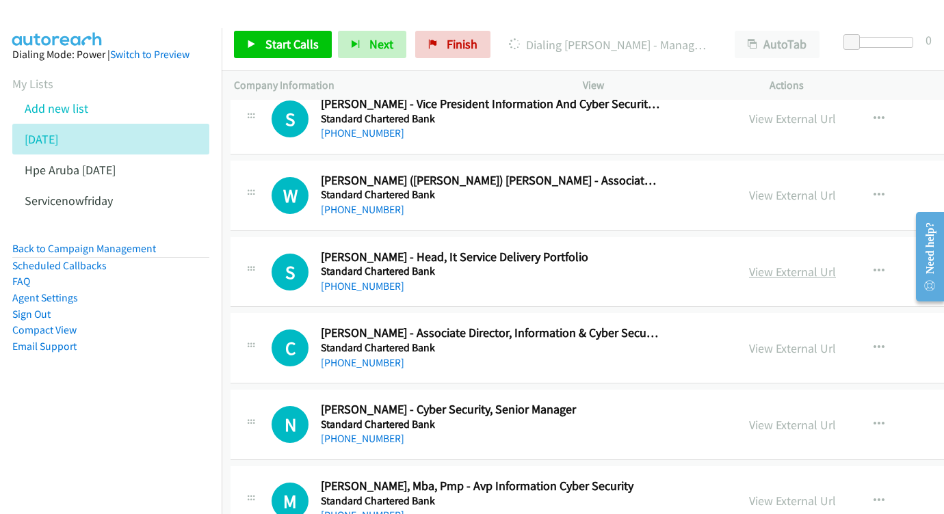
click at [836, 264] on link "View External Url" at bounding box center [792, 272] width 87 height 16
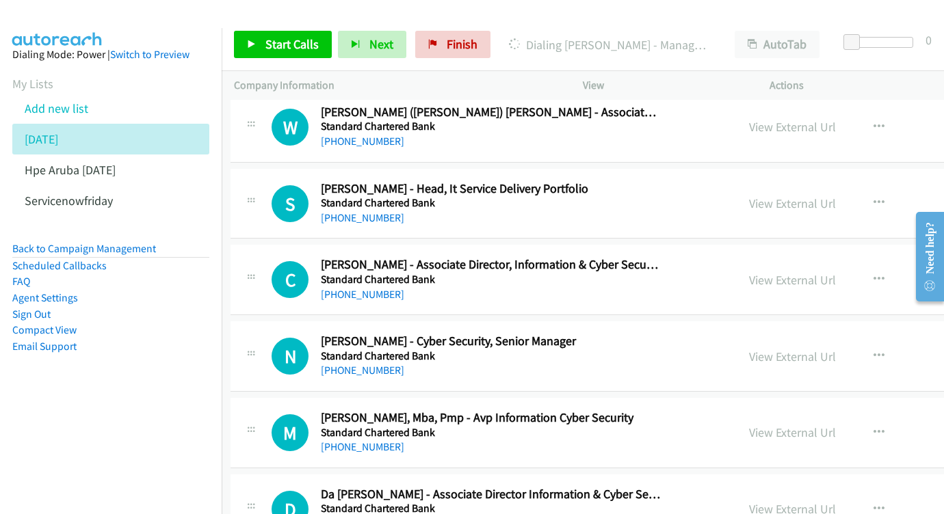
scroll to position [5657, 3]
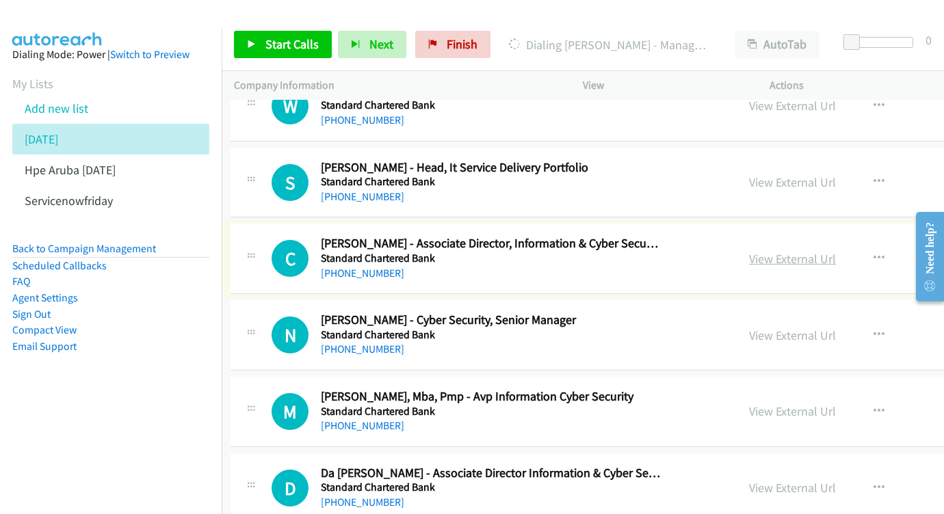
click at [808, 251] on link "View External Url" at bounding box center [792, 259] width 87 height 16
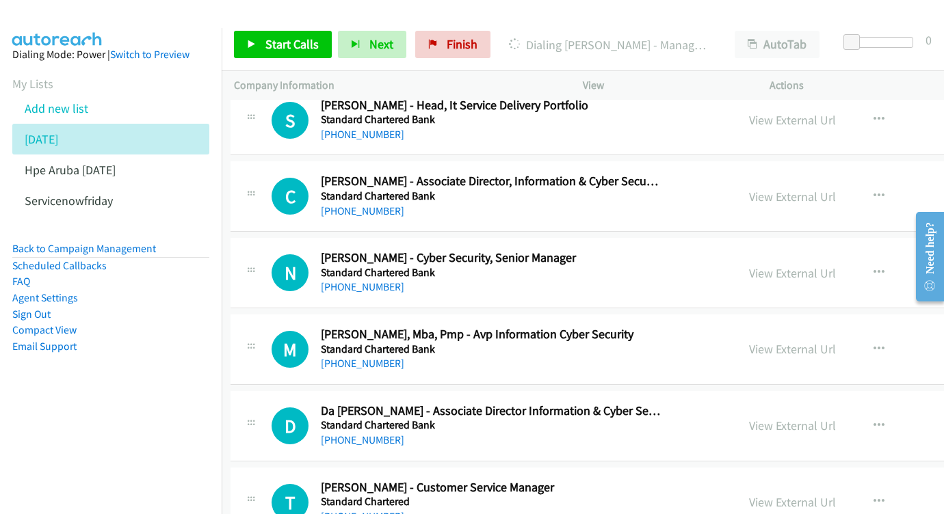
scroll to position [5744, 3]
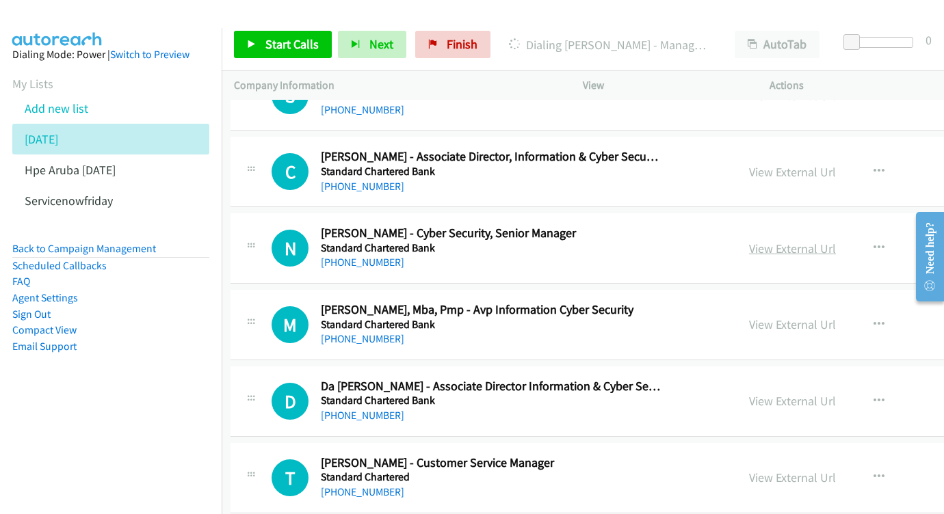
click at [799, 241] on link "View External Url" at bounding box center [792, 249] width 87 height 16
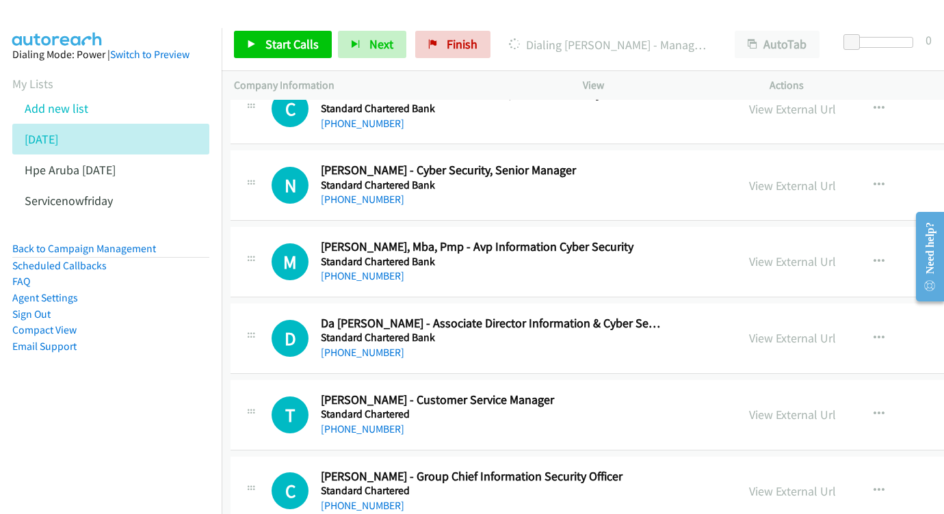
scroll to position [5822, 3]
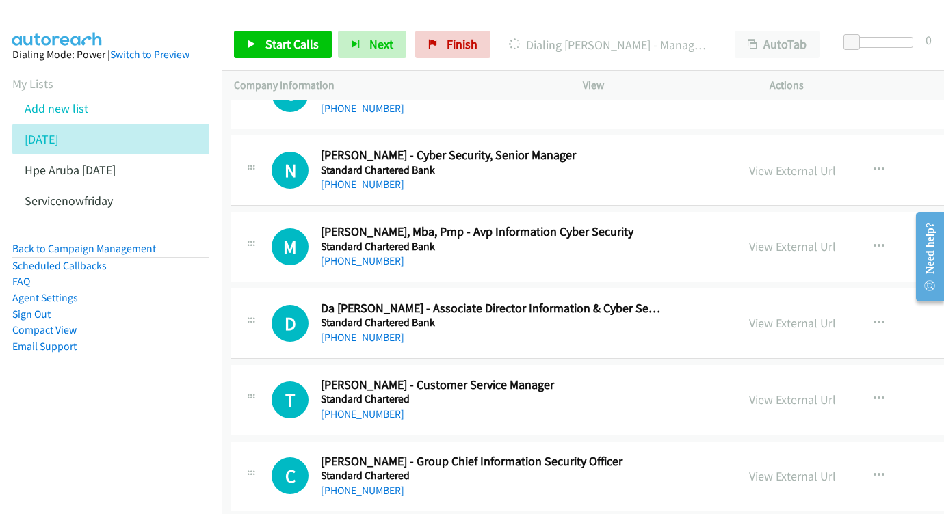
click at [840, 224] on div "View External Url View External Url Schedule/Manage Callback Start Calls Here R…" at bounding box center [868, 246] width 265 height 45
click at [829, 239] on link "View External Url" at bounding box center [792, 247] width 87 height 16
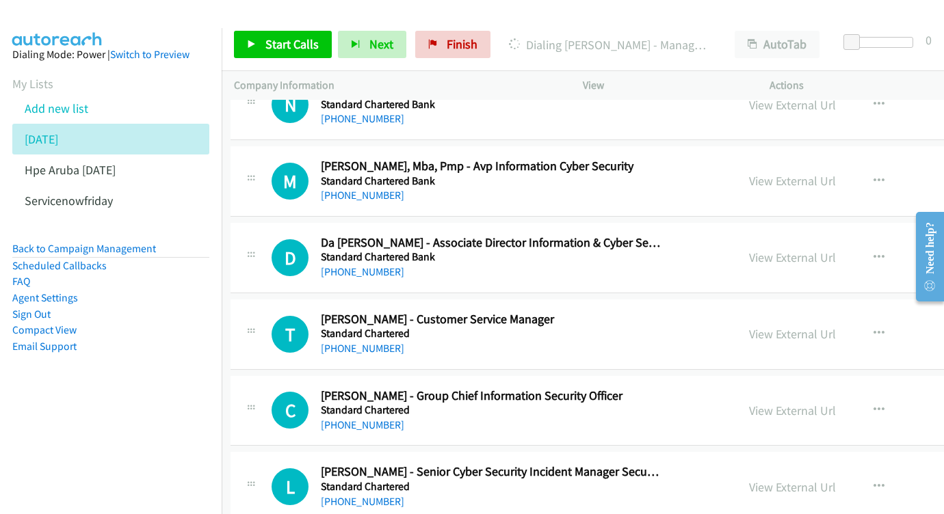
scroll to position [5898, 3]
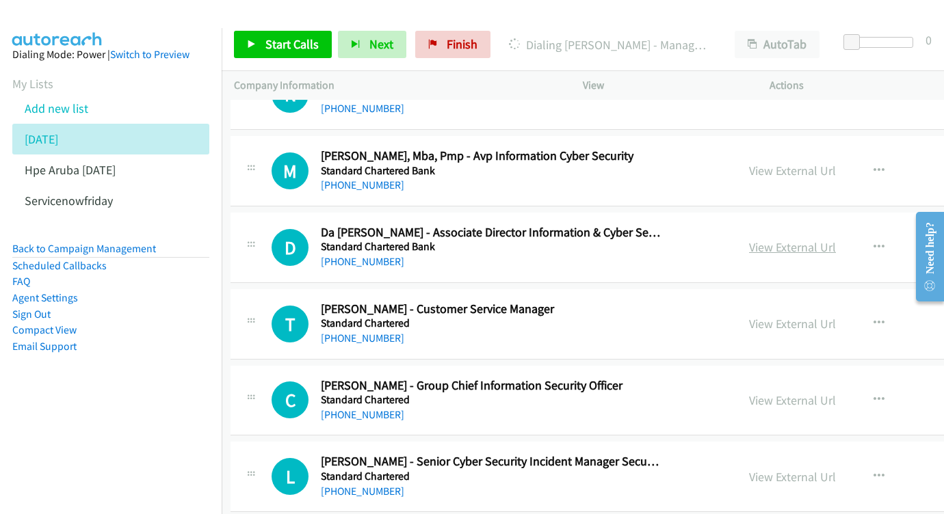
click at [836, 239] on link "View External Url" at bounding box center [792, 247] width 87 height 16
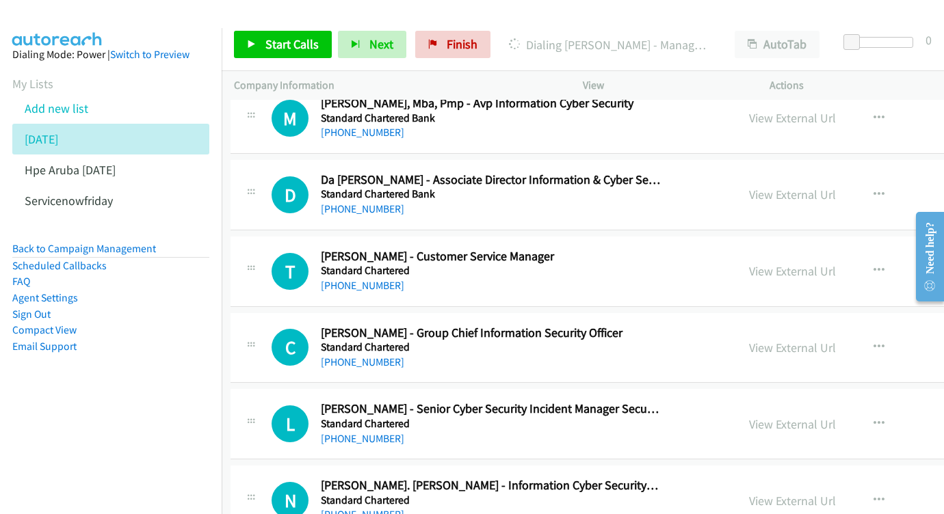
scroll to position [5961, 3]
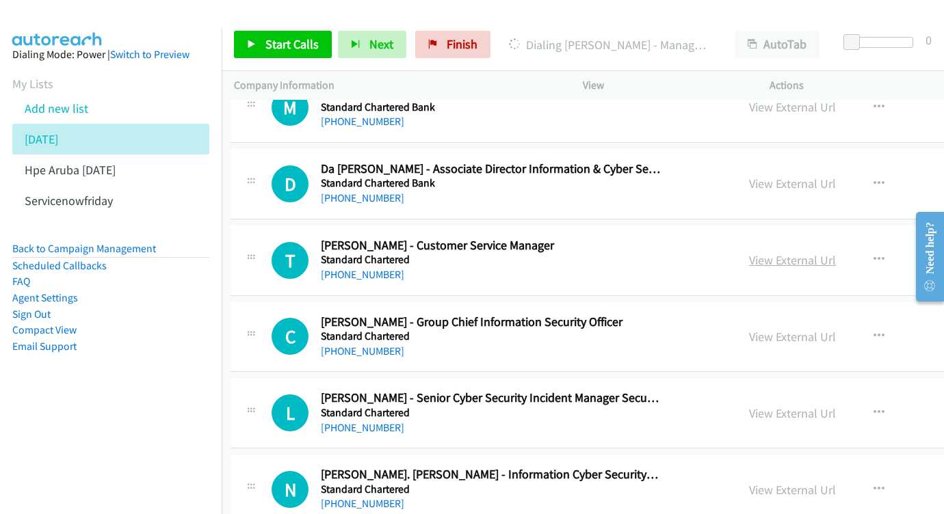
click at [836, 252] on link "View External Url" at bounding box center [792, 260] width 87 height 16
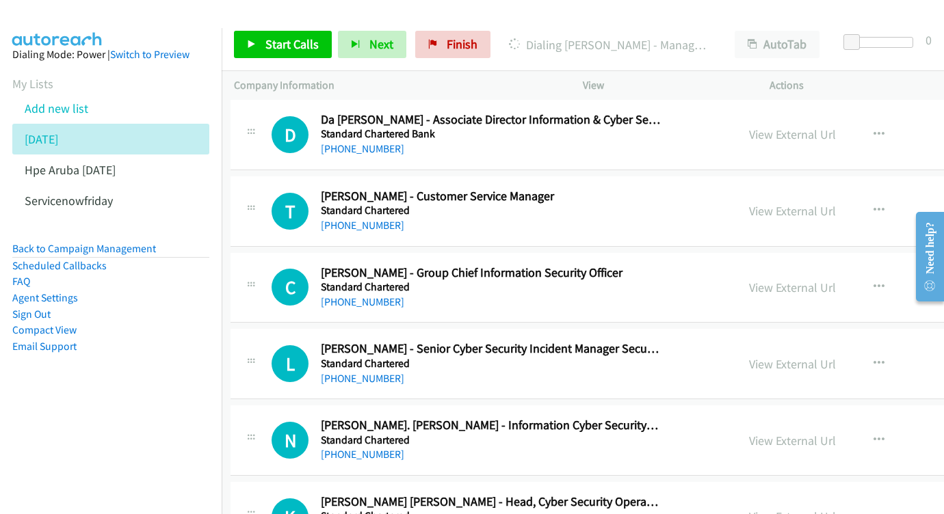
scroll to position [6021, 3]
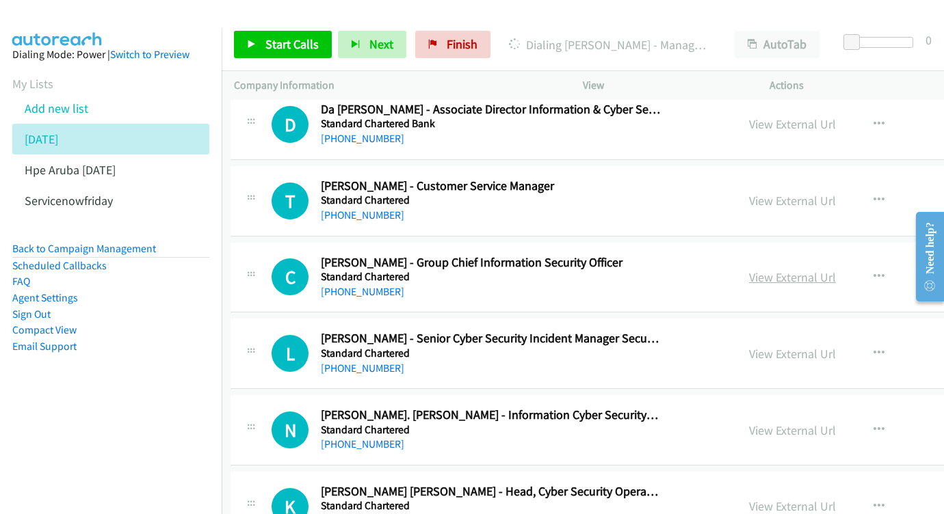
click at [802, 269] on link "View External Url" at bounding box center [792, 277] width 87 height 16
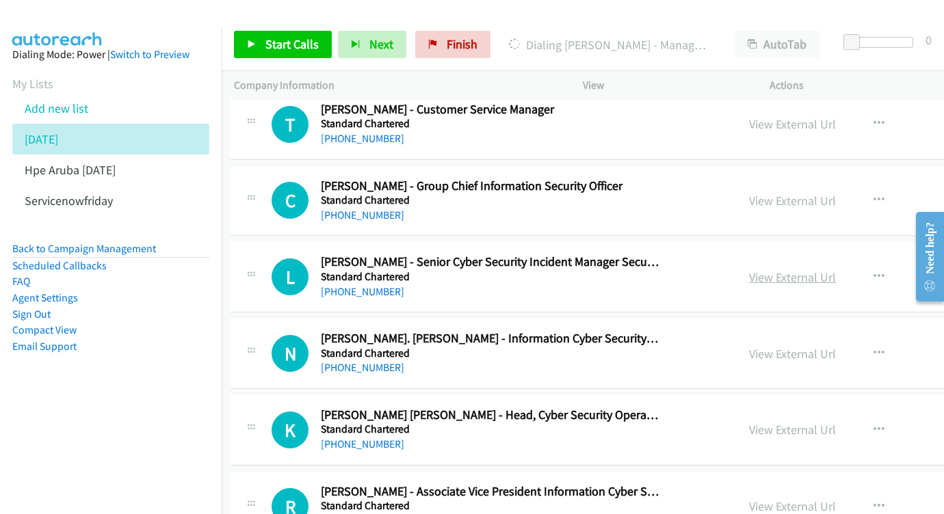
click at [836, 269] on link "View External Url" at bounding box center [792, 277] width 87 height 16
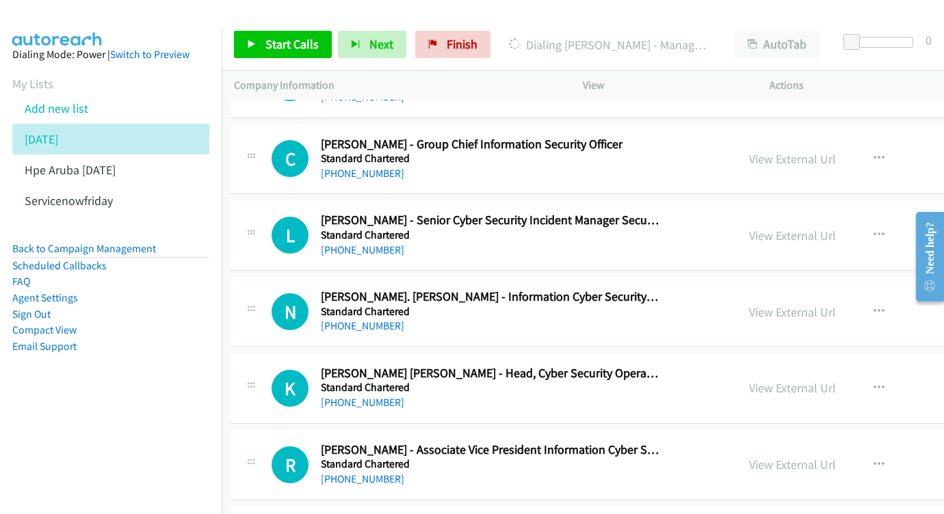
scroll to position [6156, 3]
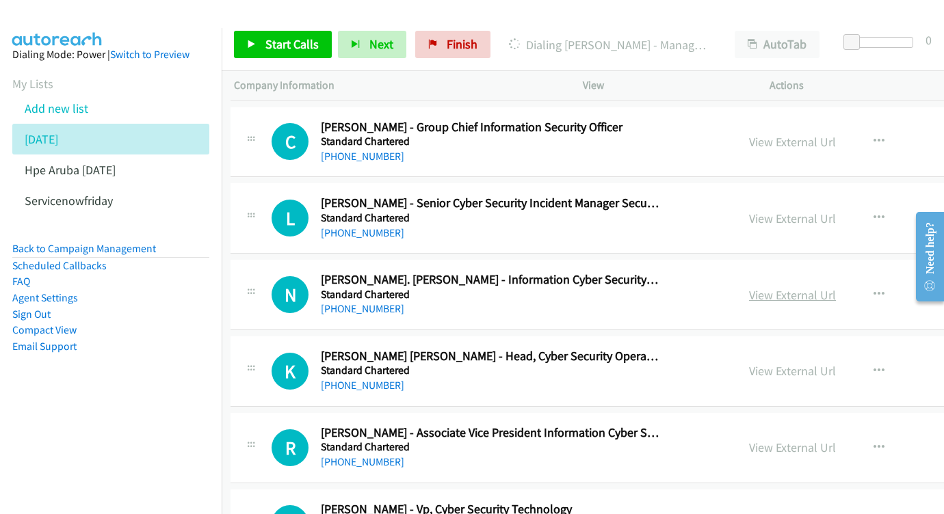
click at [836, 287] on link "View External Url" at bounding box center [792, 295] width 87 height 16
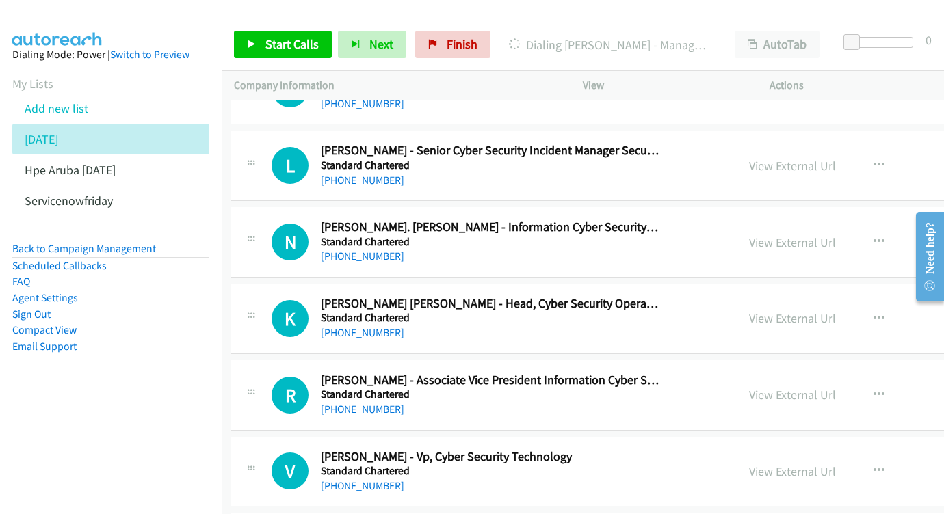
scroll to position [6223, 3]
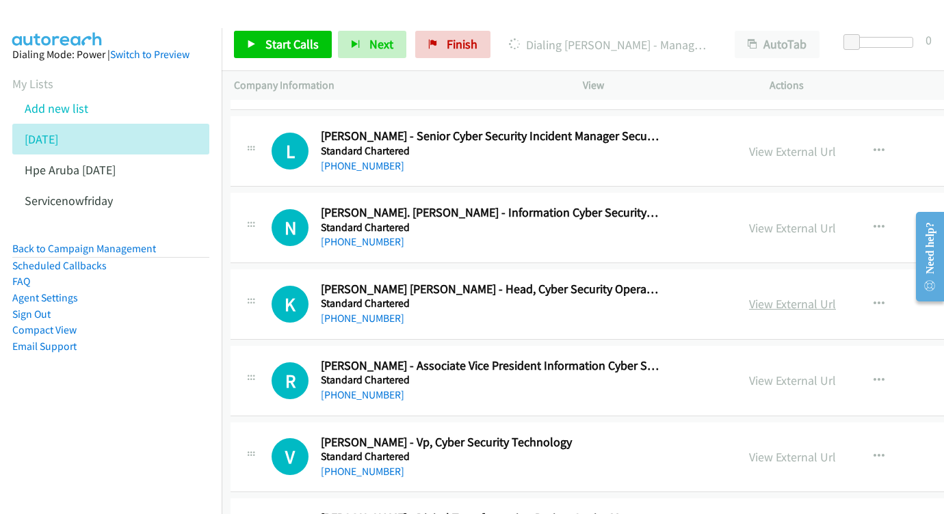
click at [836, 296] on link "View External Url" at bounding box center [792, 304] width 87 height 16
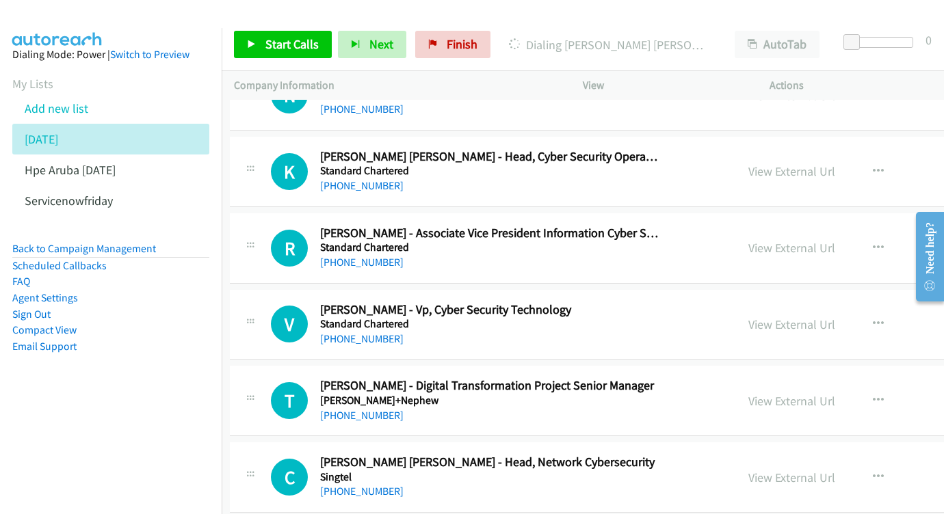
scroll to position [6373, 4]
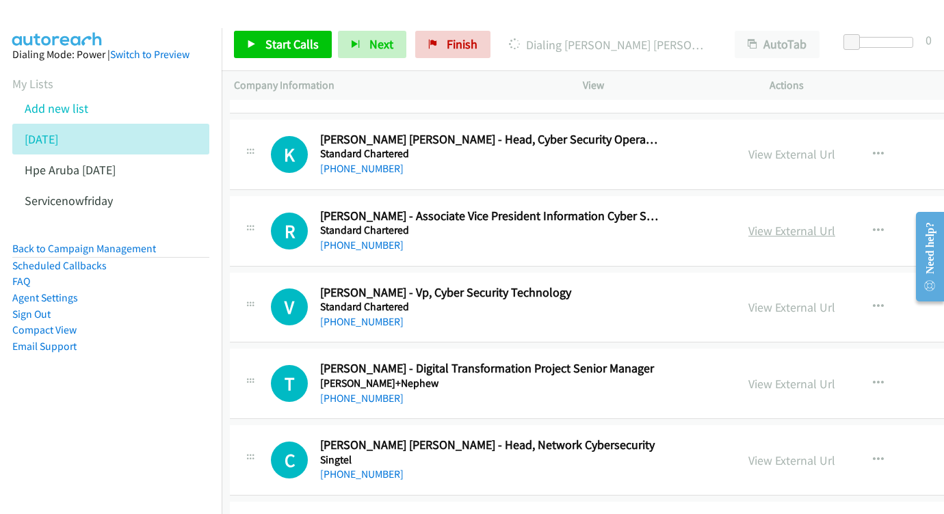
click at [802, 223] on link "View External Url" at bounding box center [791, 231] width 87 height 16
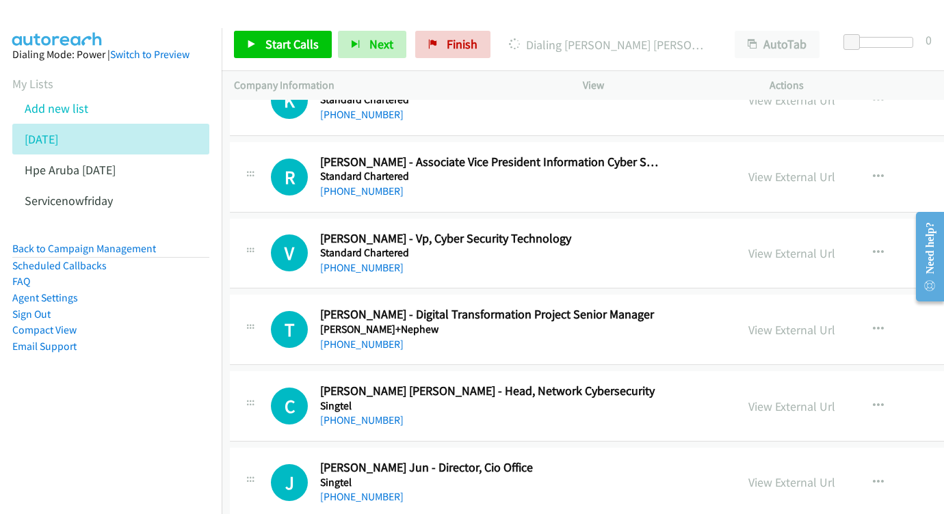
scroll to position [6428, 4]
click at [806, 245] on link "View External Url" at bounding box center [791, 253] width 87 height 16
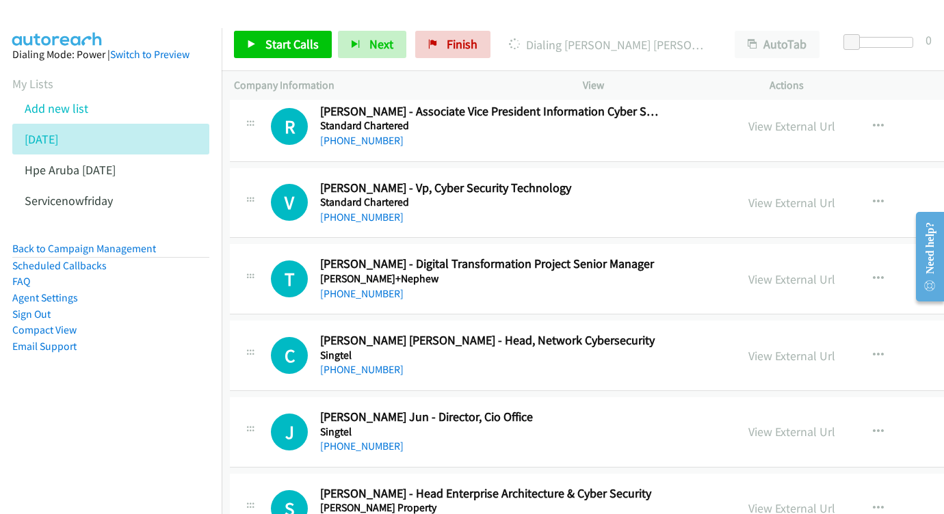
scroll to position [6493, 4]
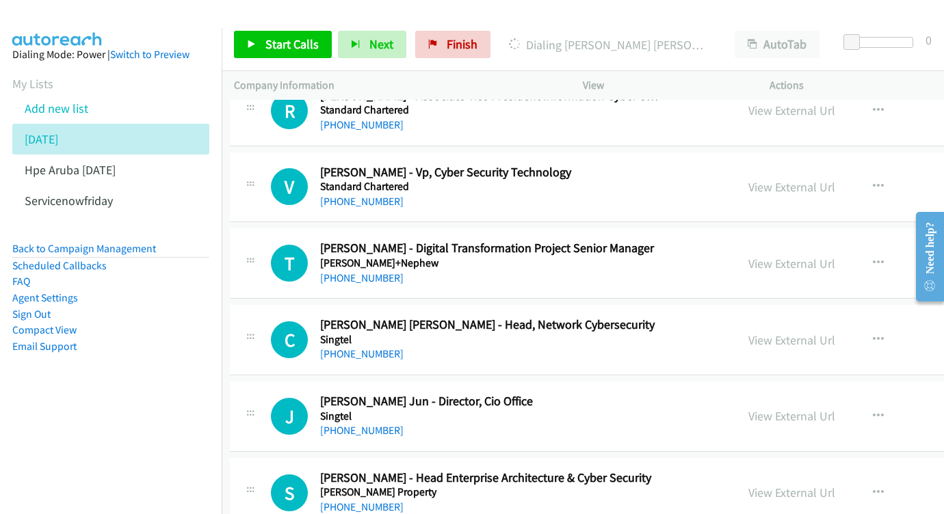
click at [835, 254] on div "View External Url" at bounding box center [791, 263] width 87 height 18
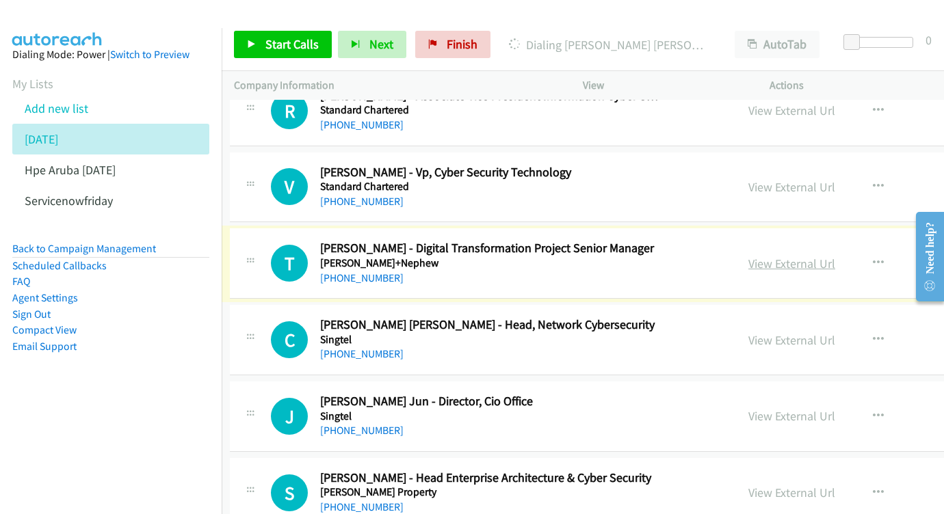
click at [819, 256] on link "View External Url" at bounding box center [791, 264] width 87 height 16
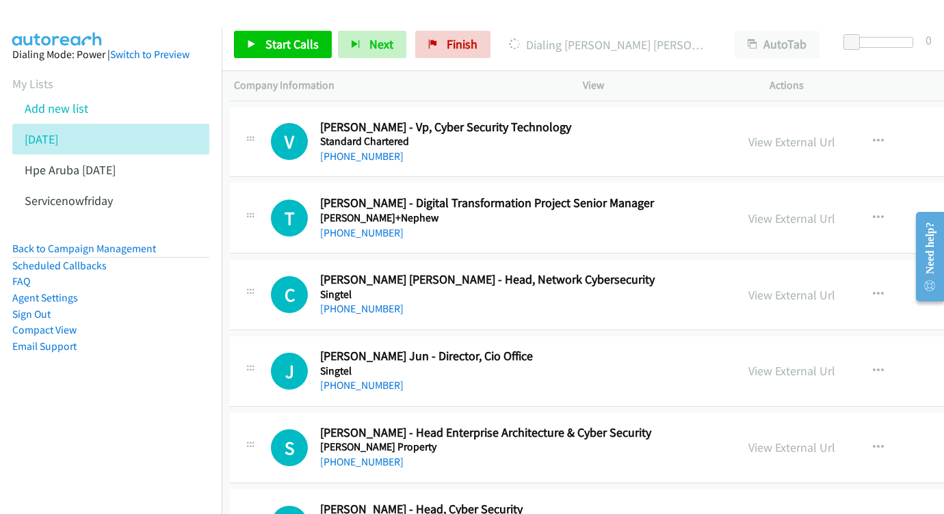
scroll to position [6566, 4]
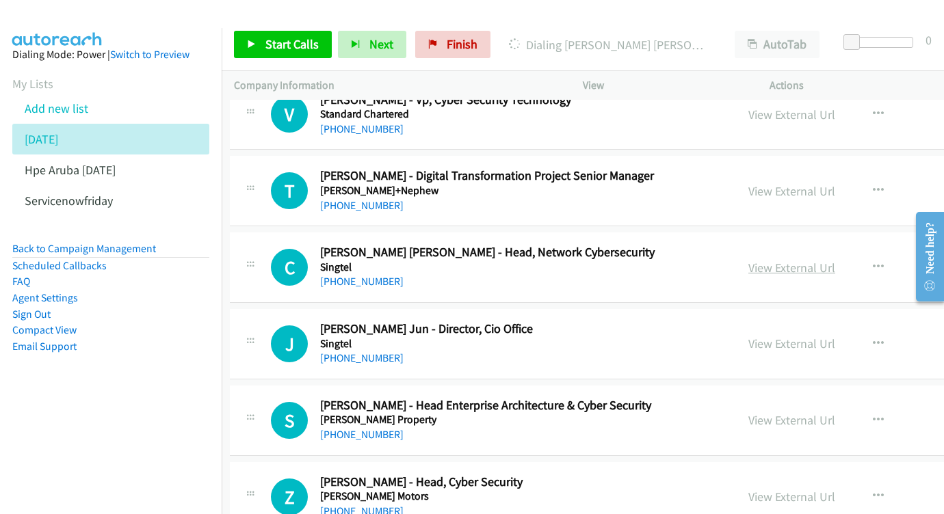
click at [835, 260] on link "View External Url" at bounding box center [791, 268] width 87 height 16
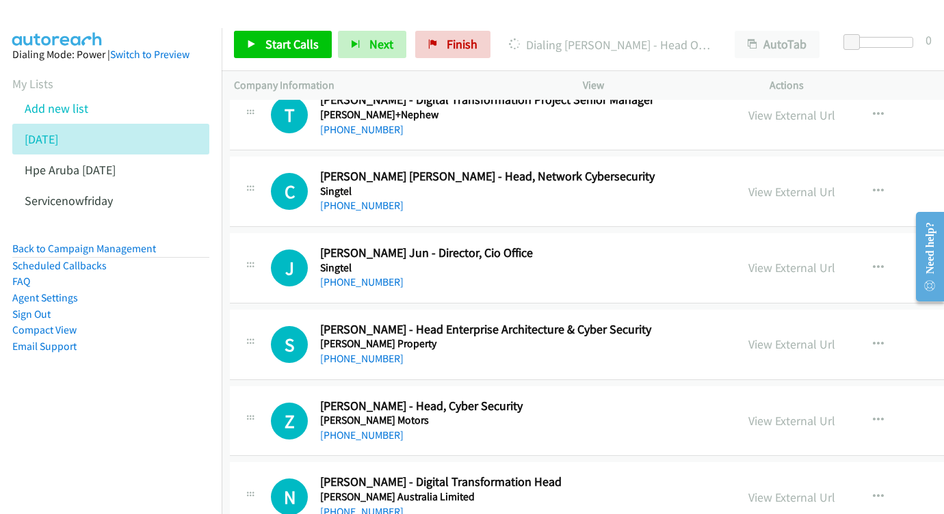
scroll to position [6642, 3]
click at [820, 259] on link "View External Url" at bounding box center [792, 267] width 87 height 16
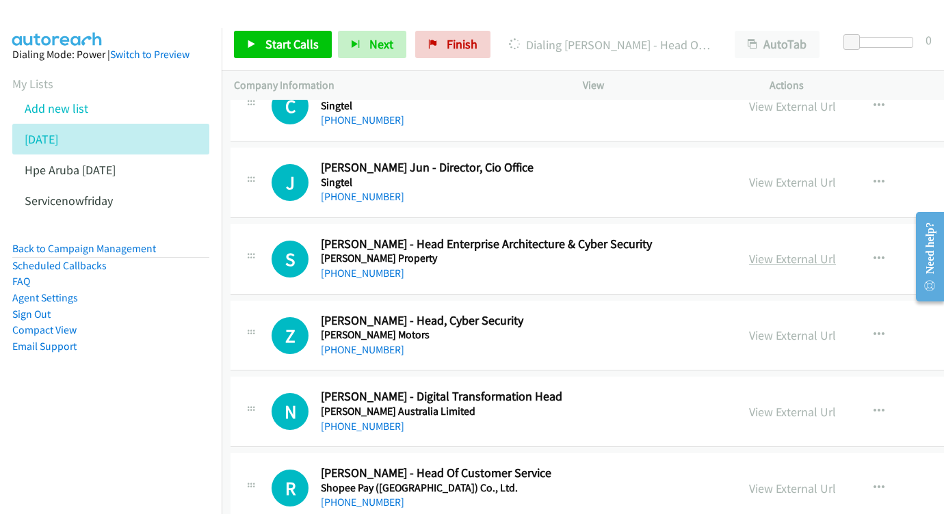
scroll to position [6728, 3]
click at [836, 250] on link "View External Url" at bounding box center [792, 258] width 87 height 16
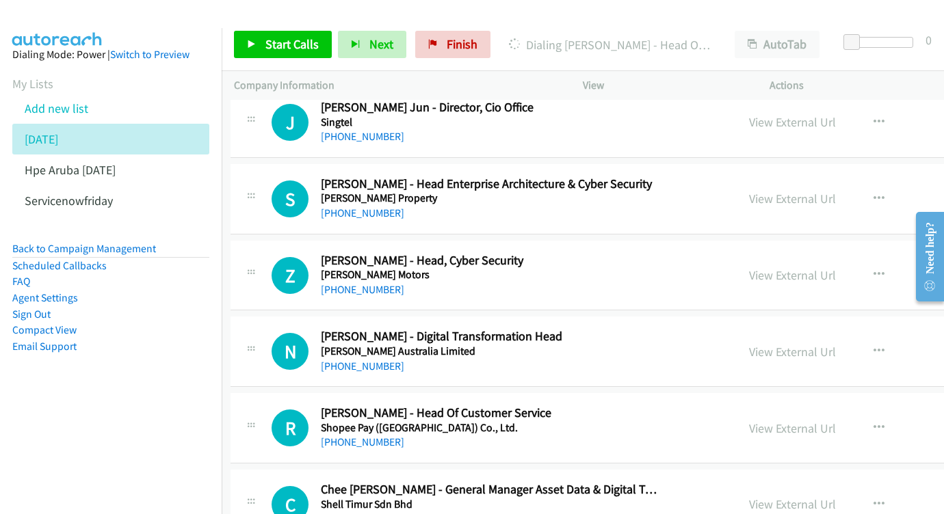
scroll to position [6804, 3]
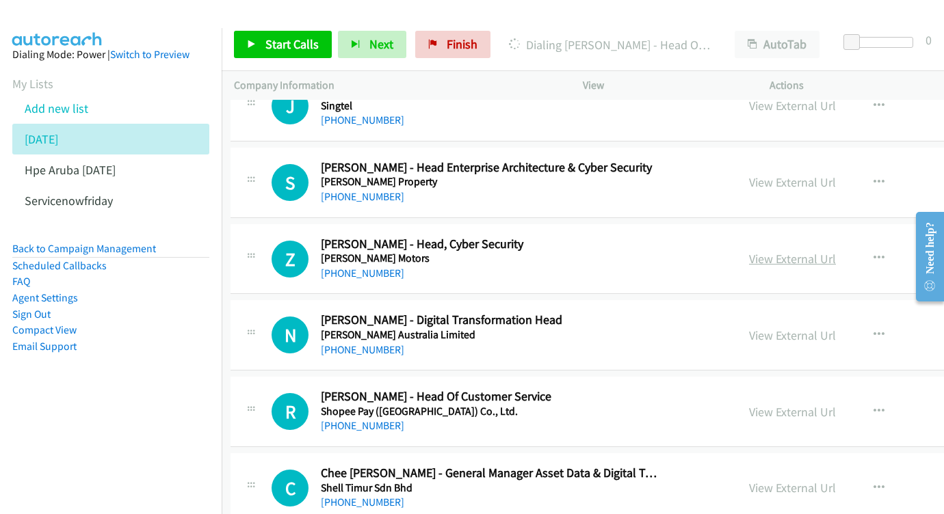
click at [836, 251] on link "View External Url" at bounding box center [792, 259] width 87 height 16
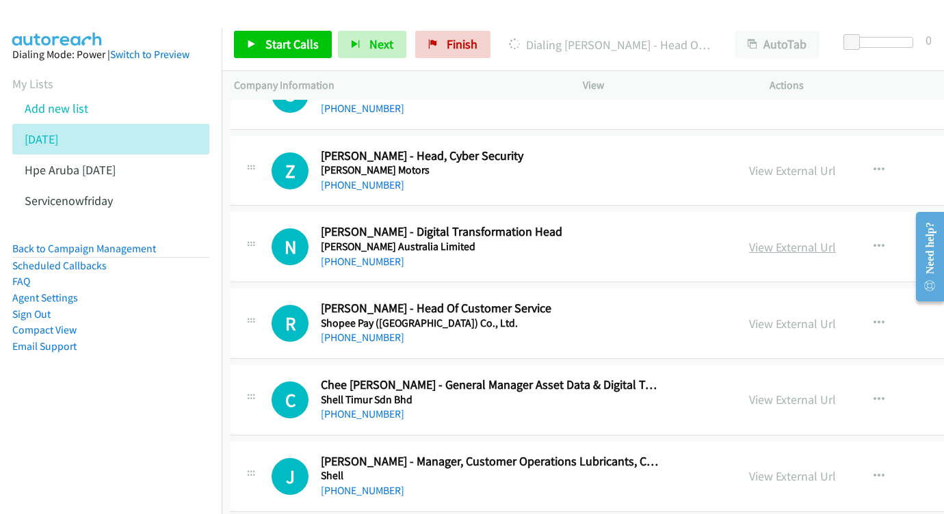
click at [836, 239] on link "View External Url" at bounding box center [792, 247] width 87 height 16
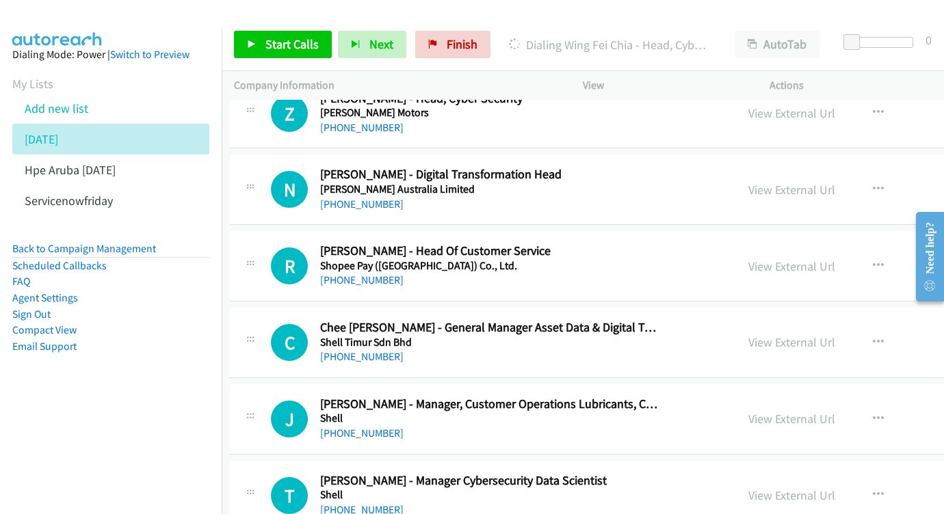
scroll to position [6954, 4]
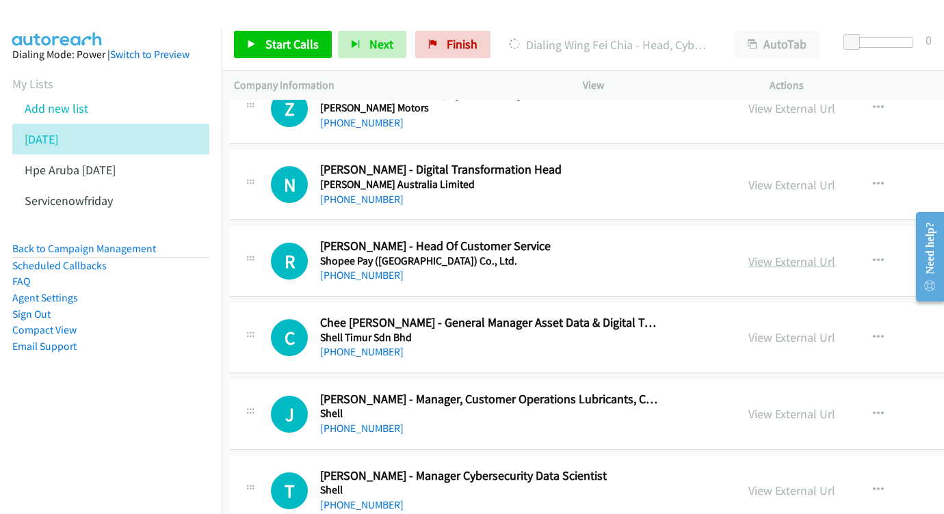
click at [821, 254] on link "View External Url" at bounding box center [791, 262] width 87 height 16
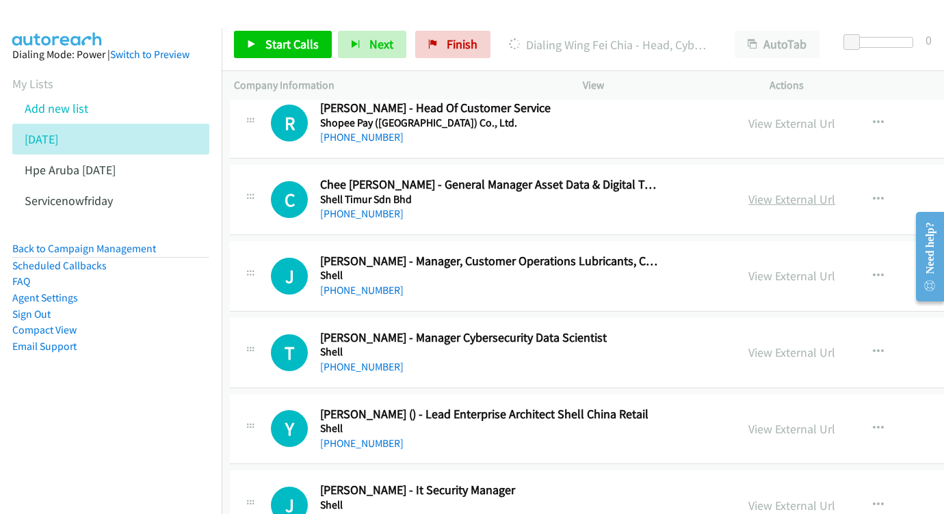
scroll to position [7095, 4]
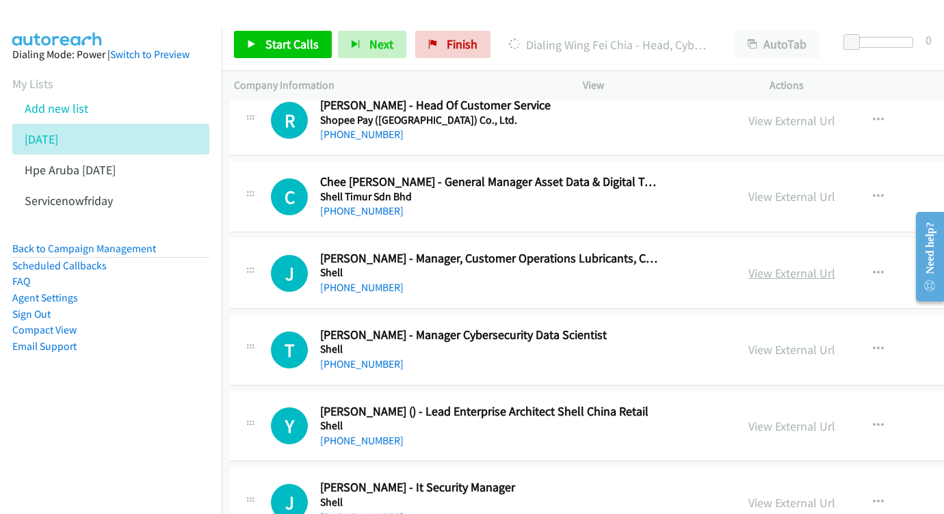
click at [813, 265] on link "View External Url" at bounding box center [791, 273] width 87 height 16
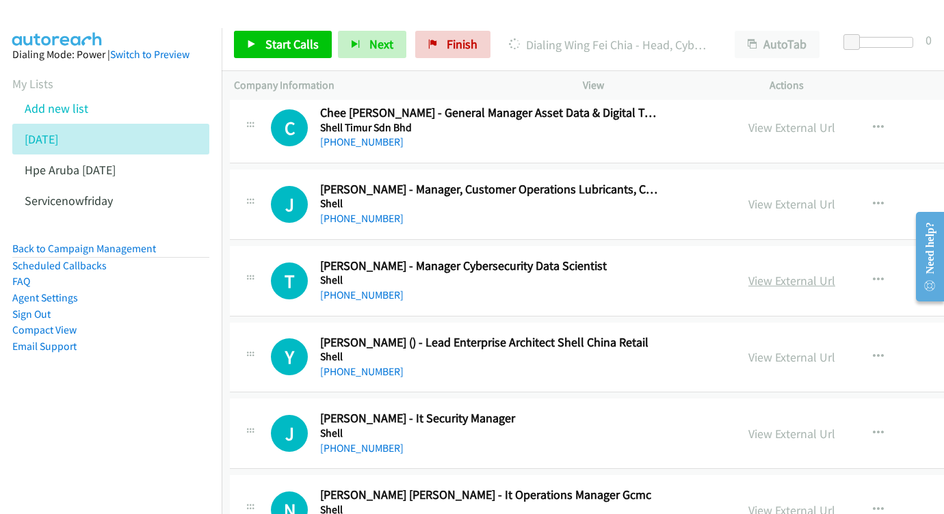
scroll to position [7165, 4]
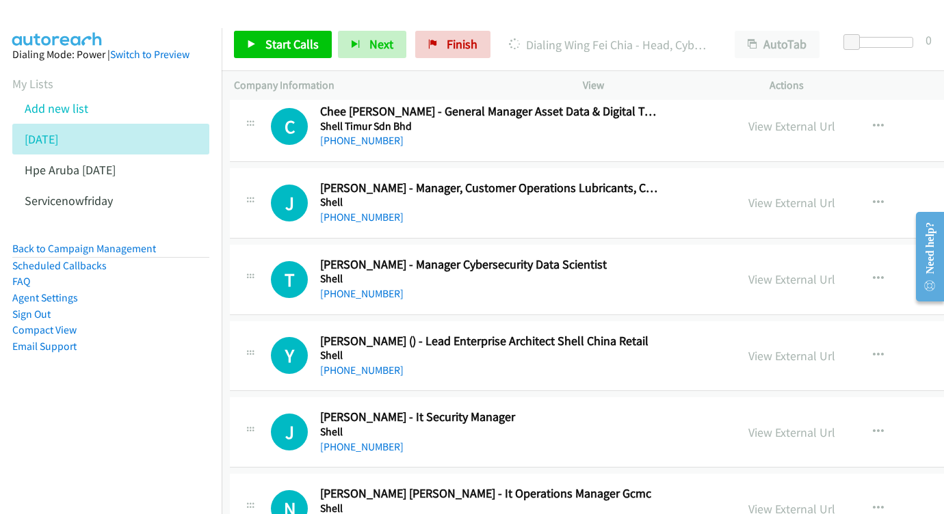
click at [835, 270] on div "View External Url" at bounding box center [791, 279] width 87 height 18
click at [835, 271] on link "View External Url" at bounding box center [791, 279] width 87 height 16
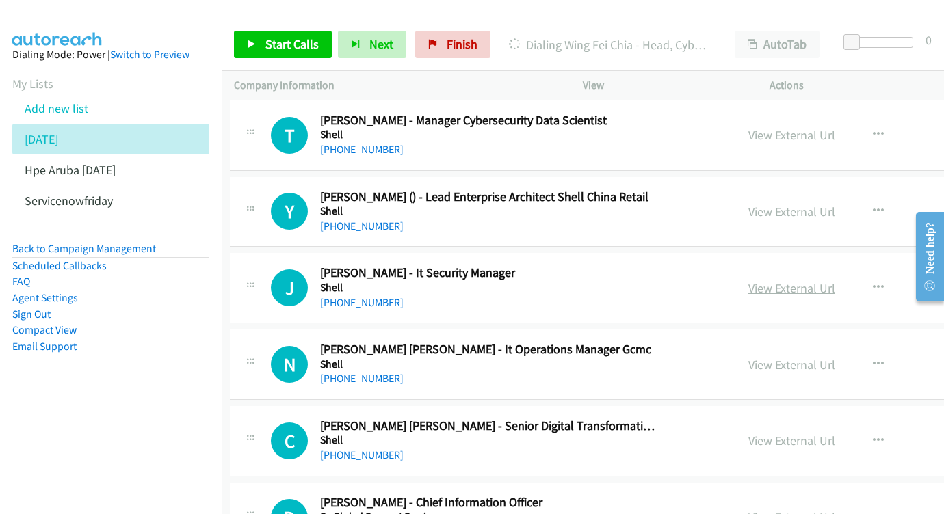
scroll to position [7323, 4]
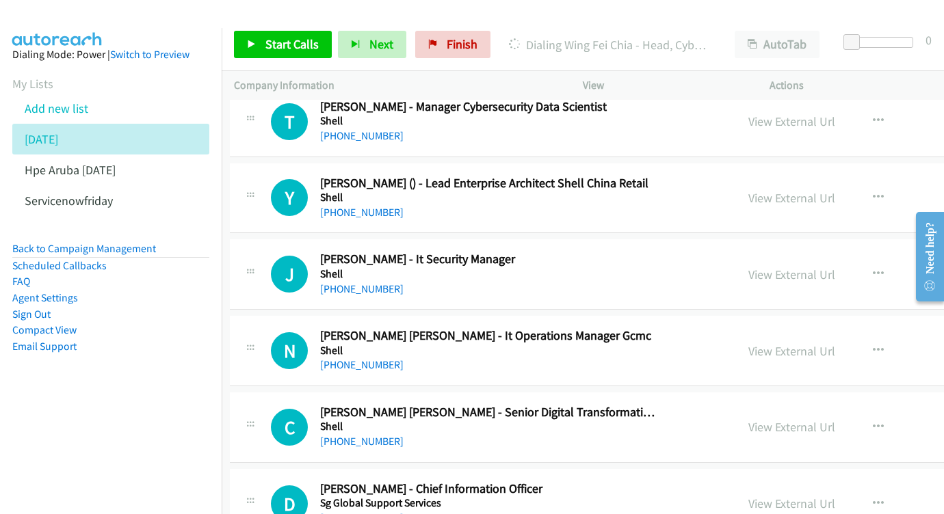
click at [850, 252] on div "View External Url View External Url Schedule/Manage Callback Start Calls Here R…" at bounding box center [868, 274] width 265 height 45
click at [835, 267] on link "View External Url" at bounding box center [791, 275] width 87 height 16
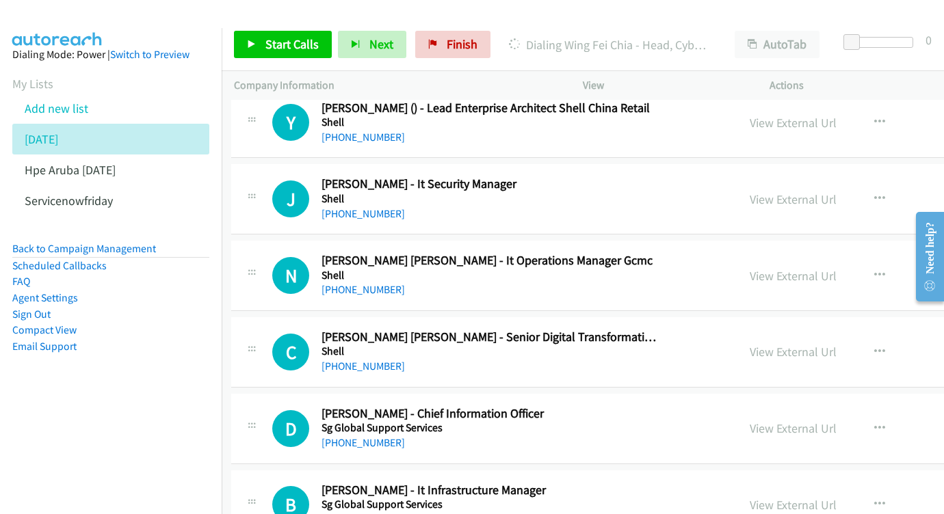
scroll to position [7399, 2]
click at [807, 268] on link "View External Url" at bounding box center [793, 276] width 87 height 16
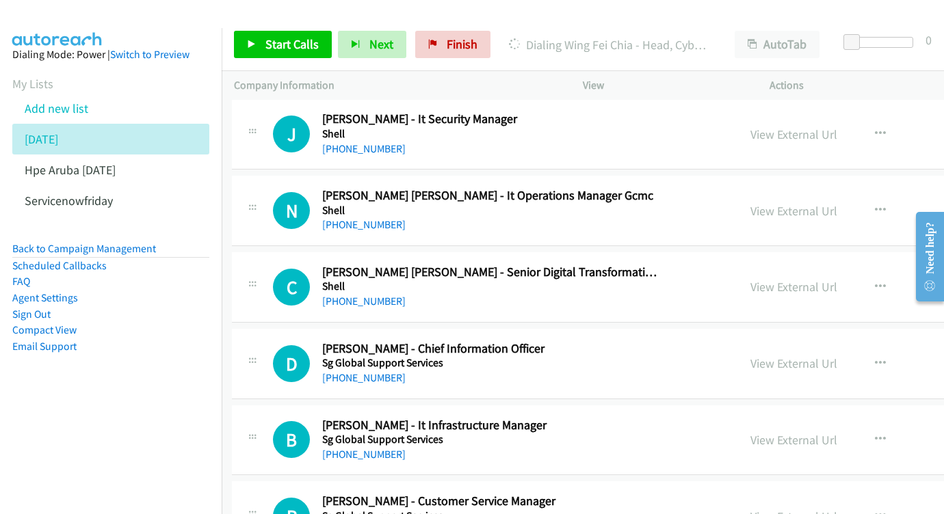
scroll to position [7480, 2]
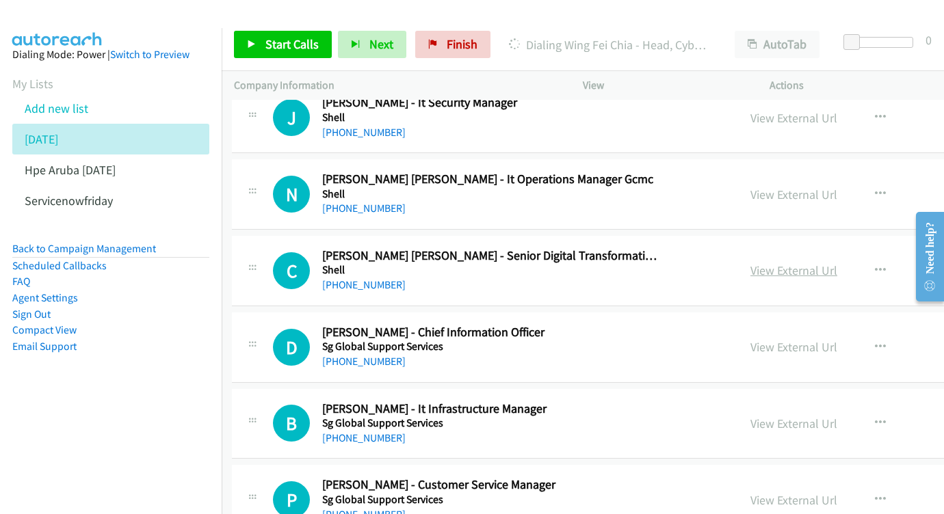
click at [837, 263] on link "View External Url" at bounding box center [793, 271] width 87 height 16
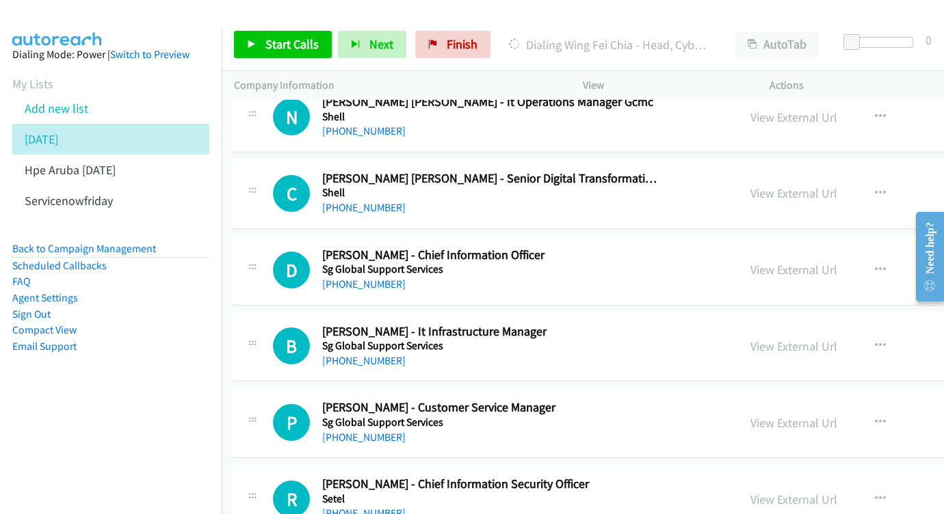
scroll to position [7558, 2]
click at [821, 261] on link "View External Url" at bounding box center [793, 269] width 87 height 16
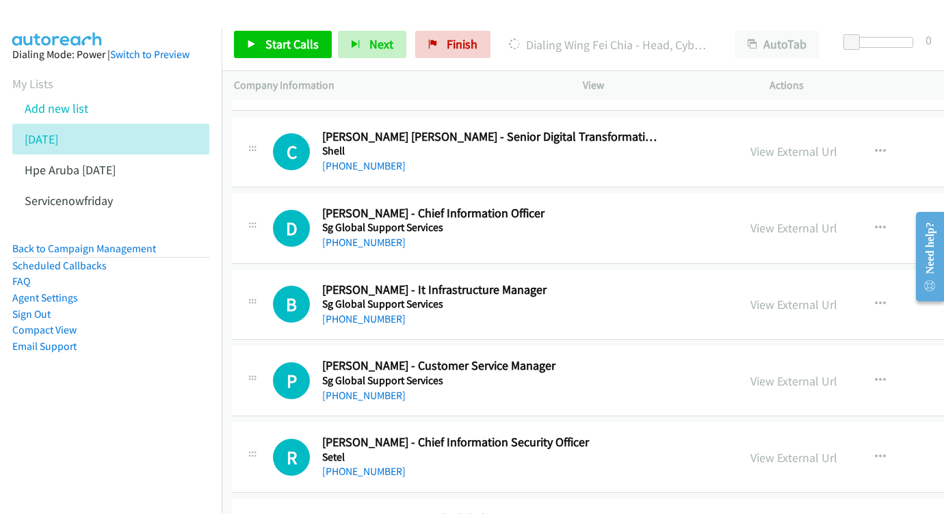
scroll to position [7621, 2]
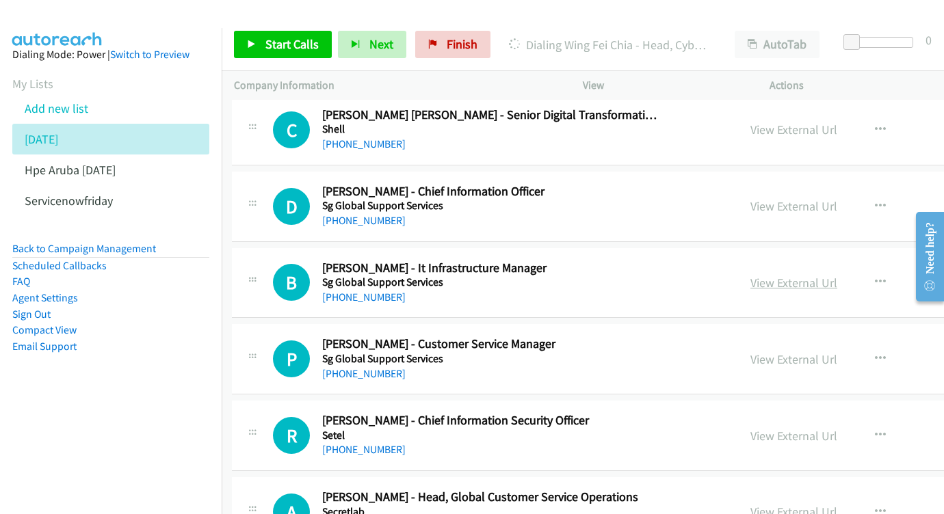
click at [797, 275] on link "View External Url" at bounding box center [793, 283] width 87 height 16
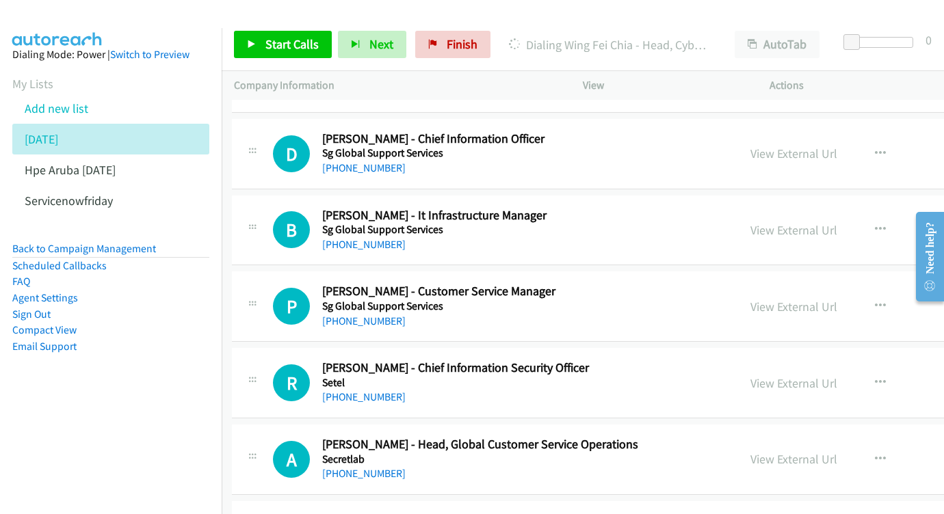
scroll to position [7700, 2]
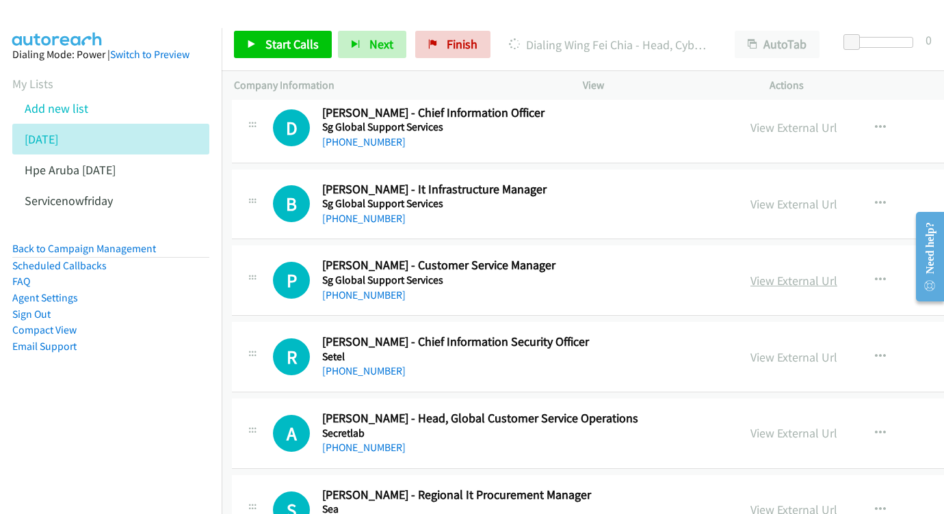
click at [824, 273] on link "View External Url" at bounding box center [793, 281] width 87 height 16
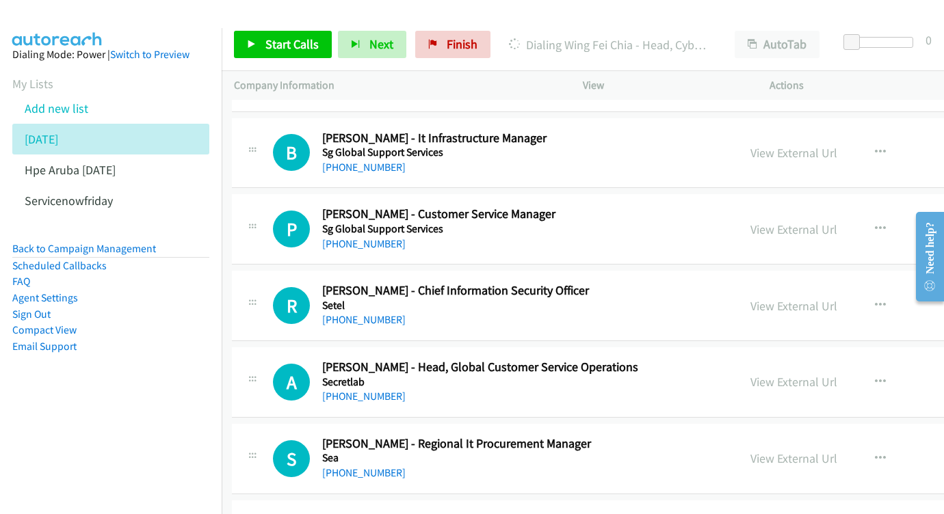
scroll to position [7780, 2]
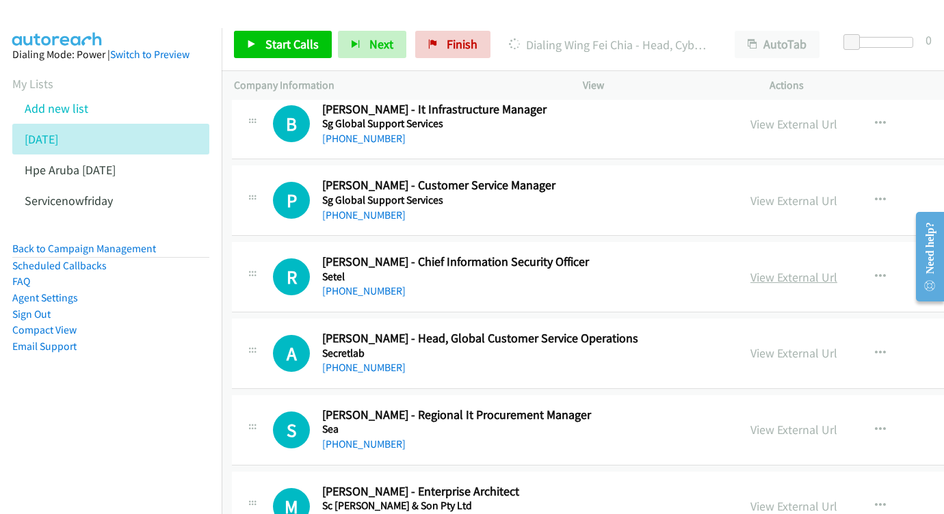
click at [818, 269] on link "View External Url" at bounding box center [793, 277] width 87 height 16
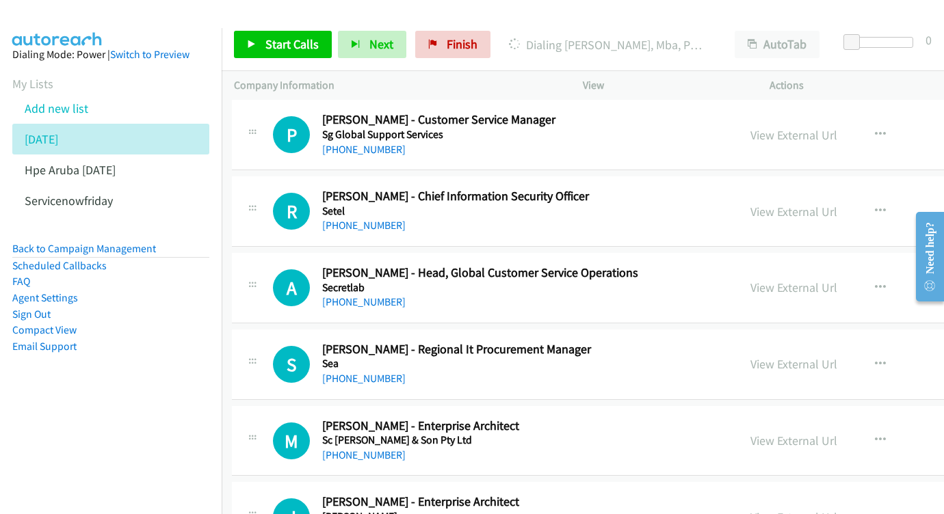
scroll to position [7848, 2]
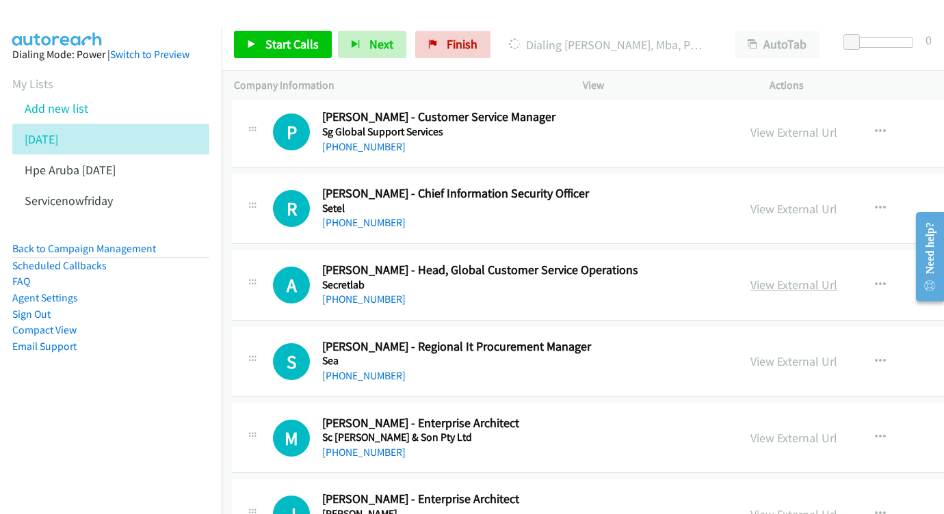
click at [819, 277] on link "View External Url" at bounding box center [793, 285] width 87 height 16
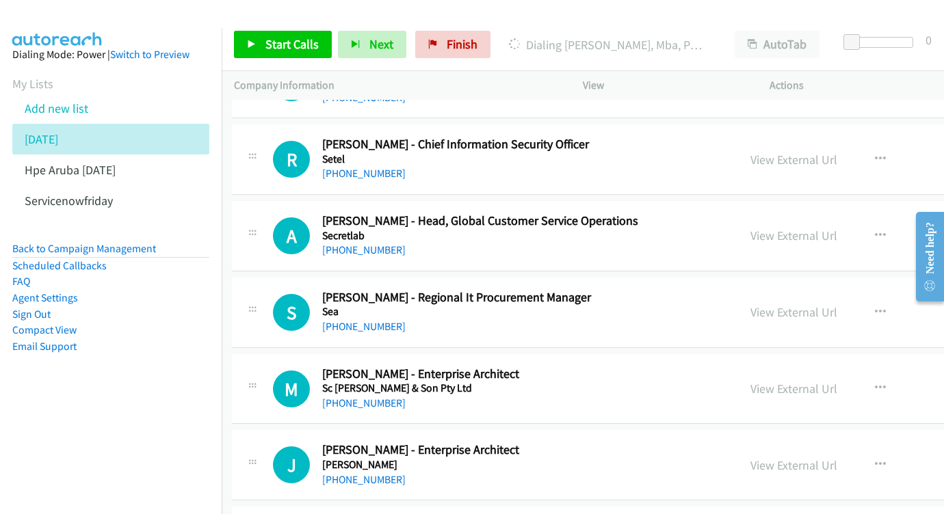
scroll to position [7917, 2]
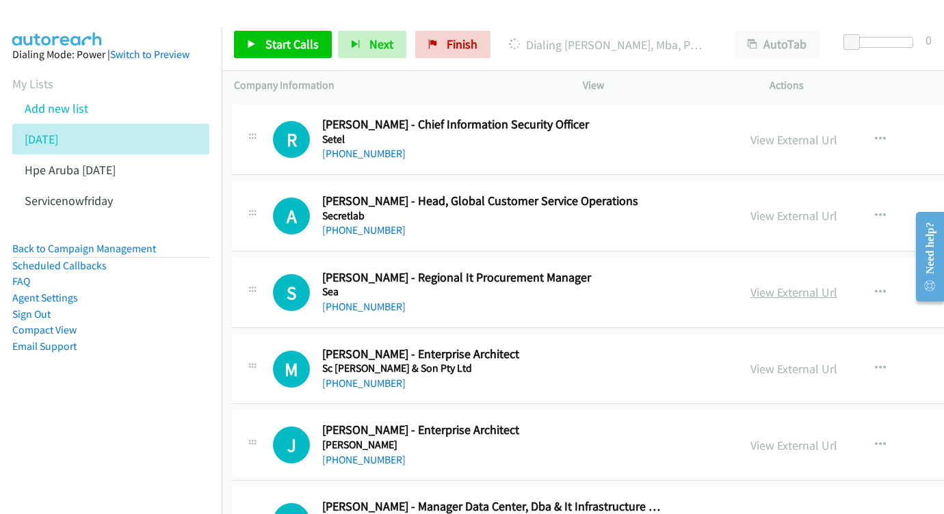
click at [837, 284] on link "View External Url" at bounding box center [793, 292] width 87 height 16
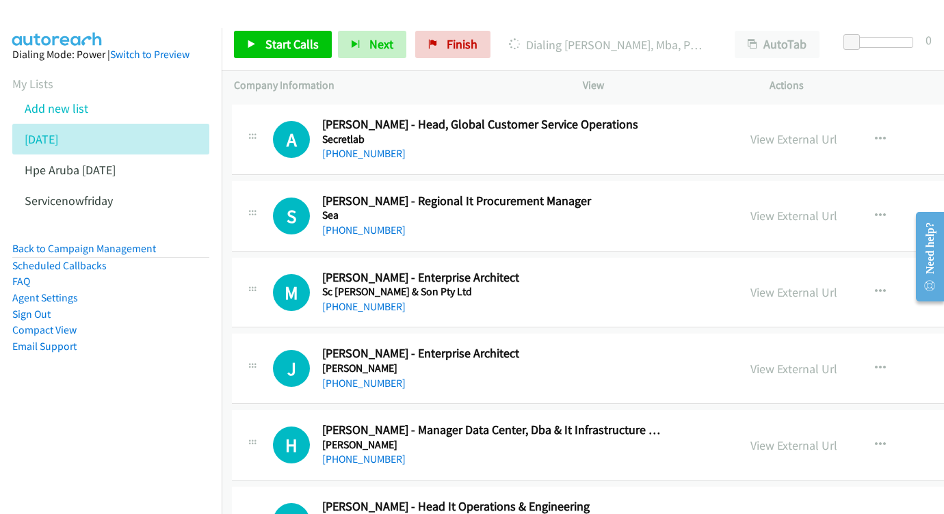
scroll to position [7996, 2]
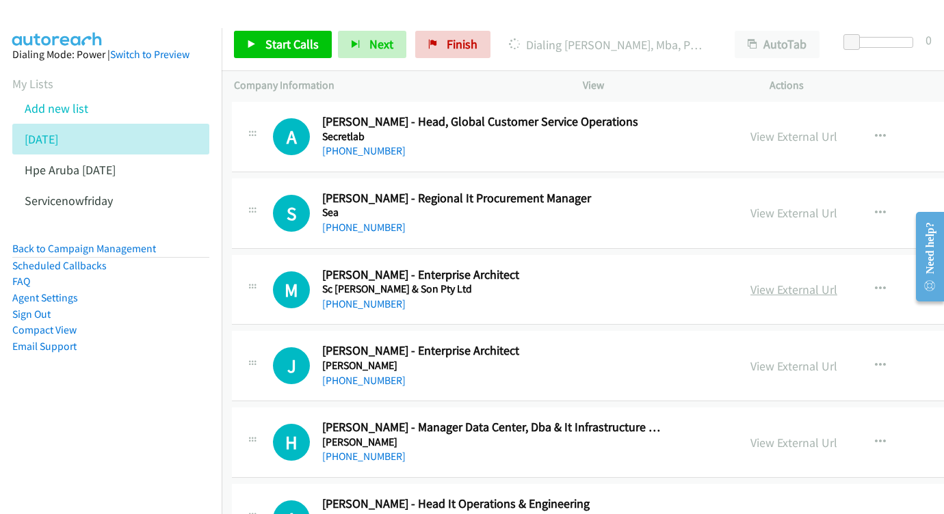
click at [835, 282] on link "View External Url" at bounding box center [793, 290] width 87 height 16
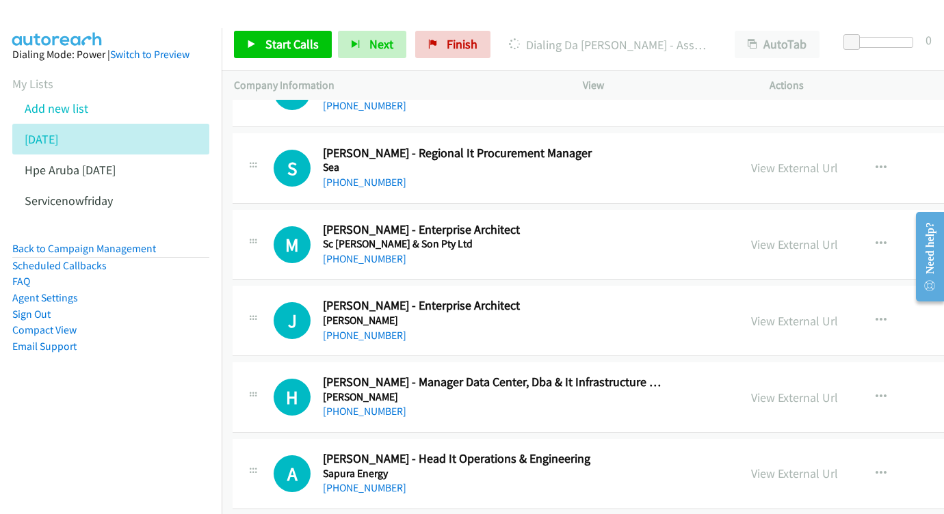
scroll to position [8084, 1]
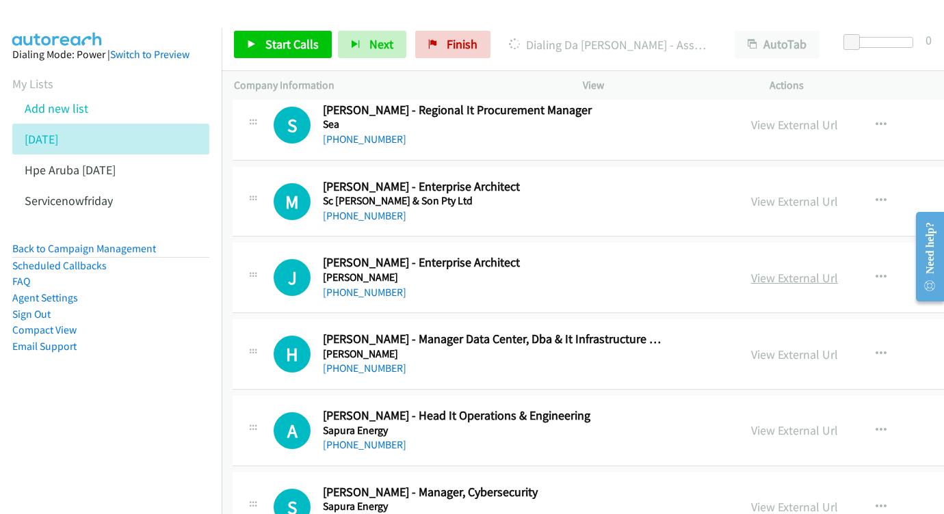
click at [837, 270] on link "View External Url" at bounding box center [794, 278] width 87 height 16
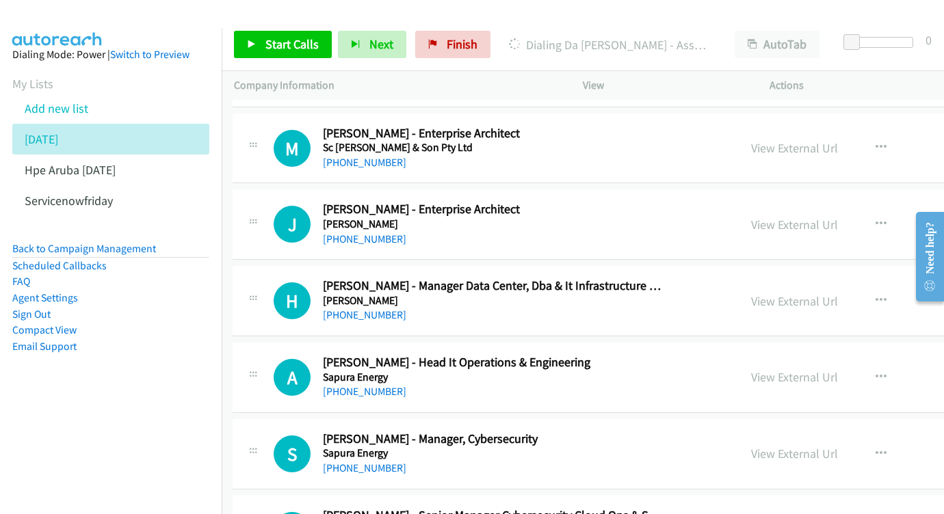
scroll to position [8136, 1]
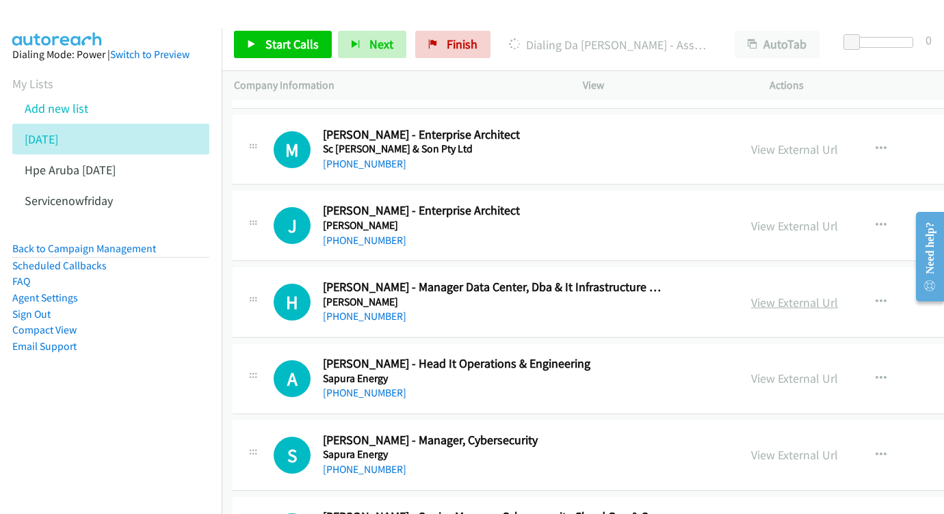
click at [820, 295] on link "View External Url" at bounding box center [794, 303] width 87 height 16
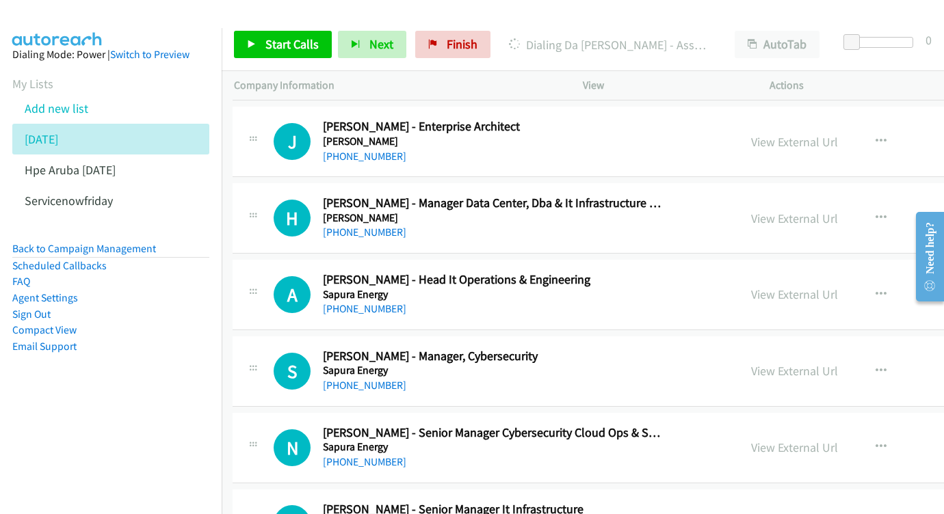
scroll to position [8221, 1]
click at [802, 287] on link "View External Url" at bounding box center [794, 295] width 87 height 16
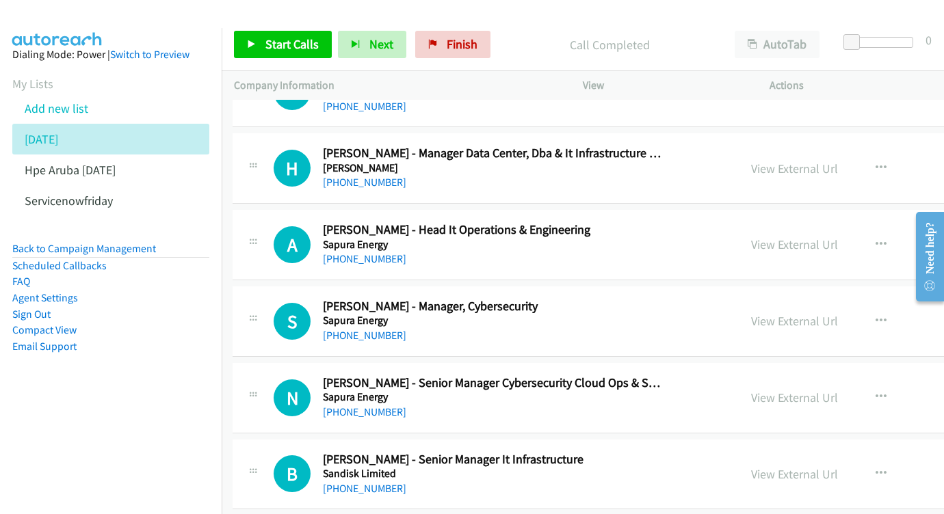
scroll to position [8281, 1]
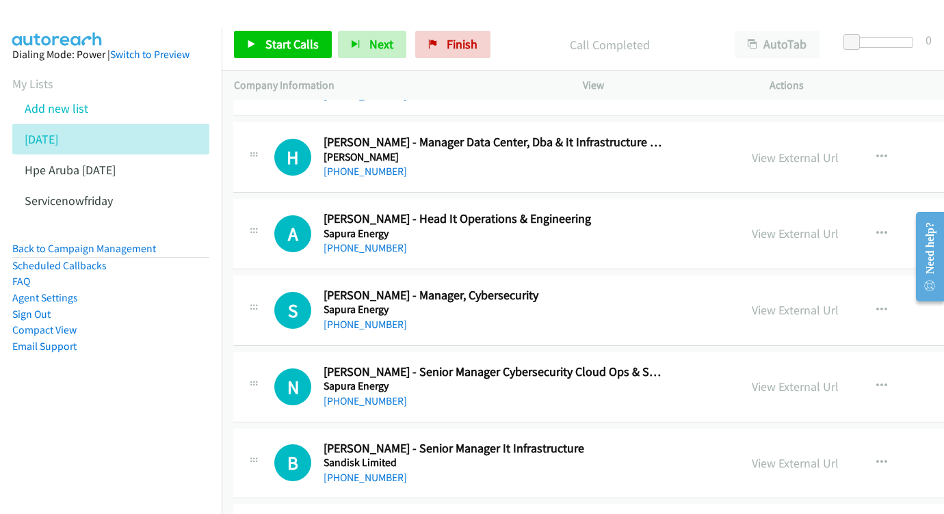
click at [836, 288] on div "View External Url View External Url Schedule/Manage Callback Start Calls Here R…" at bounding box center [871, 310] width 265 height 45
click at [829, 302] on link "View External Url" at bounding box center [794, 310] width 87 height 16
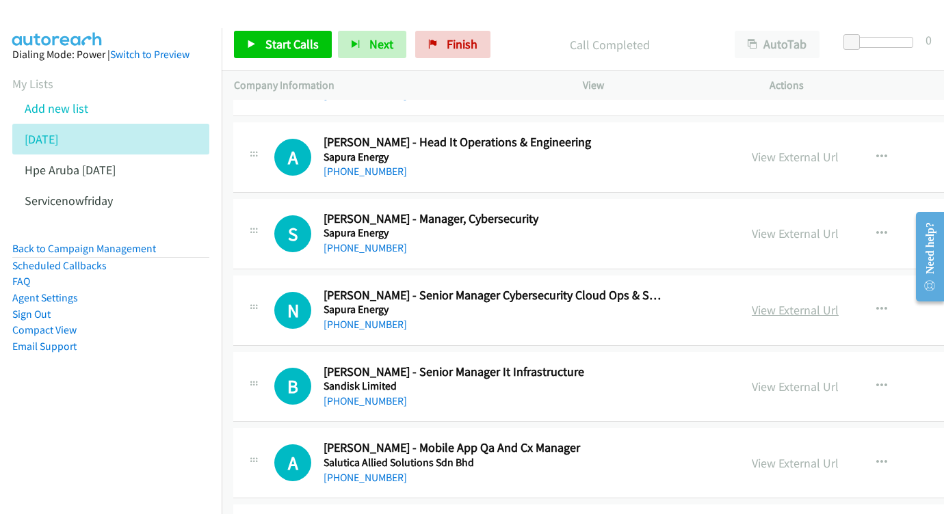
click at [838, 302] on link "View External Url" at bounding box center [794, 310] width 87 height 16
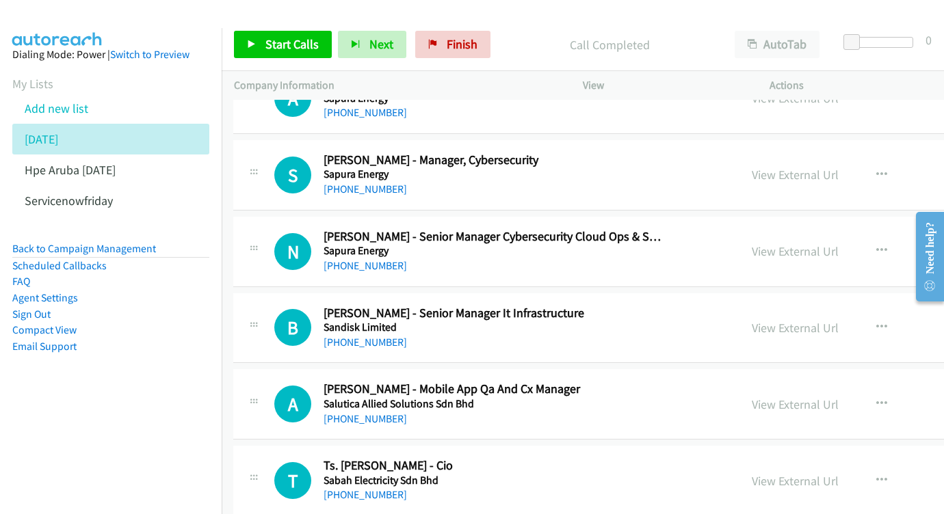
scroll to position [8434, 1]
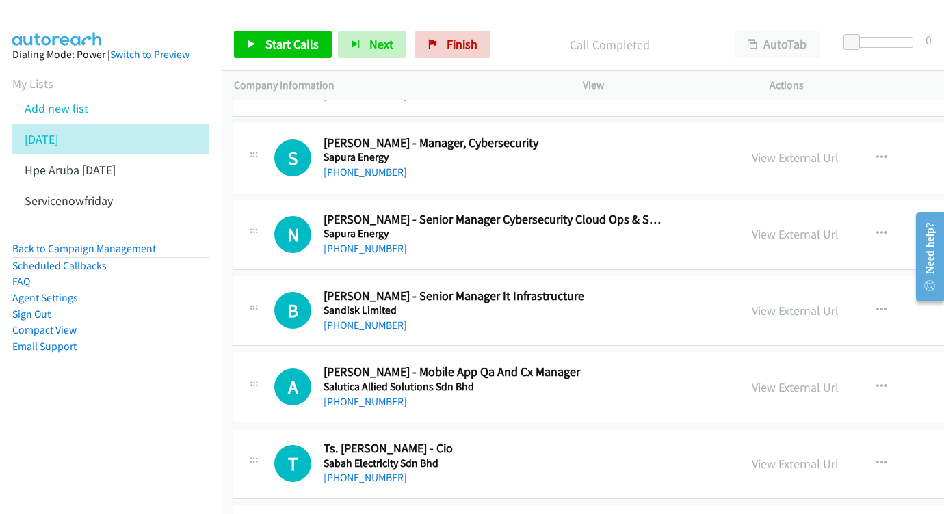
click at [838, 303] on link "View External Url" at bounding box center [794, 311] width 87 height 16
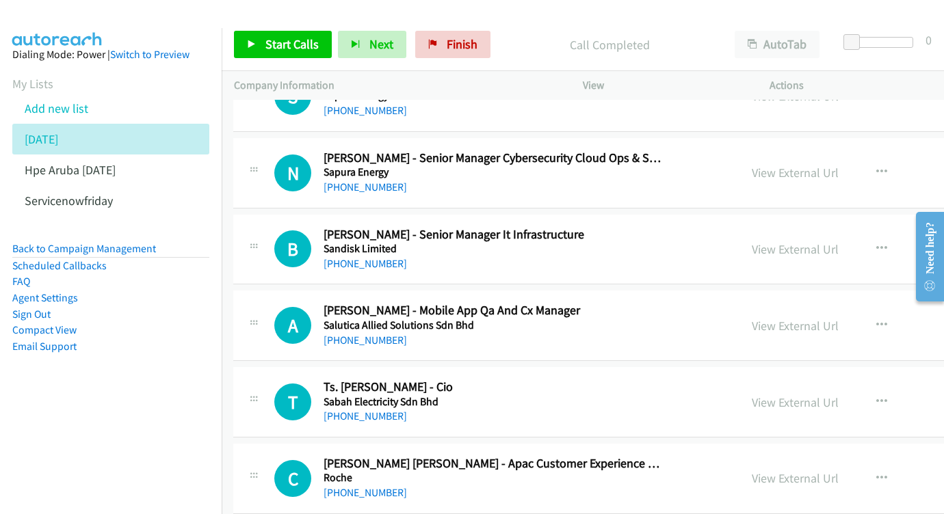
scroll to position [8506, 1]
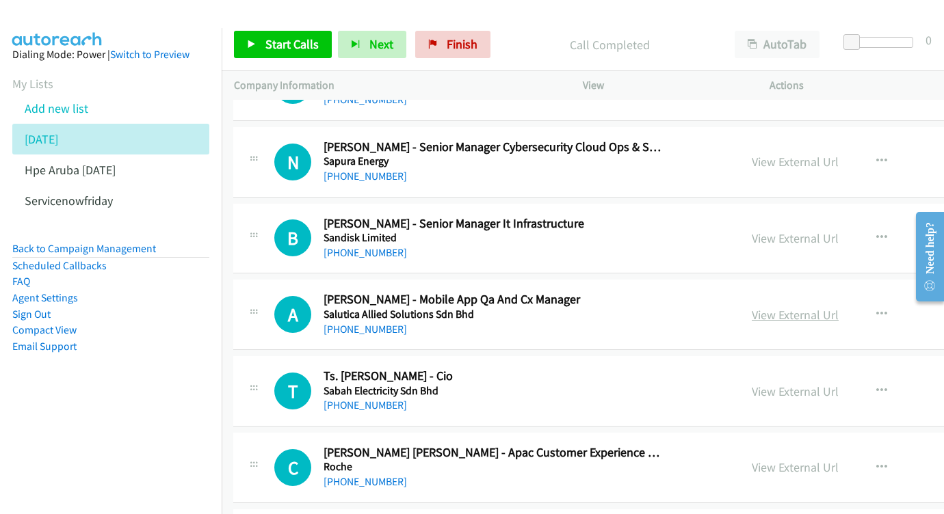
click at [808, 307] on link "View External Url" at bounding box center [794, 315] width 87 height 16
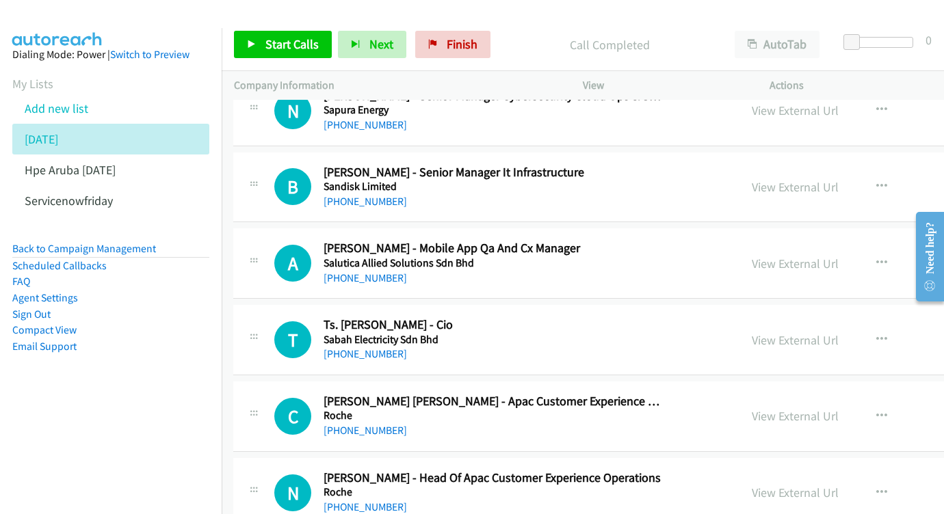
scroll to position [8577, 1]
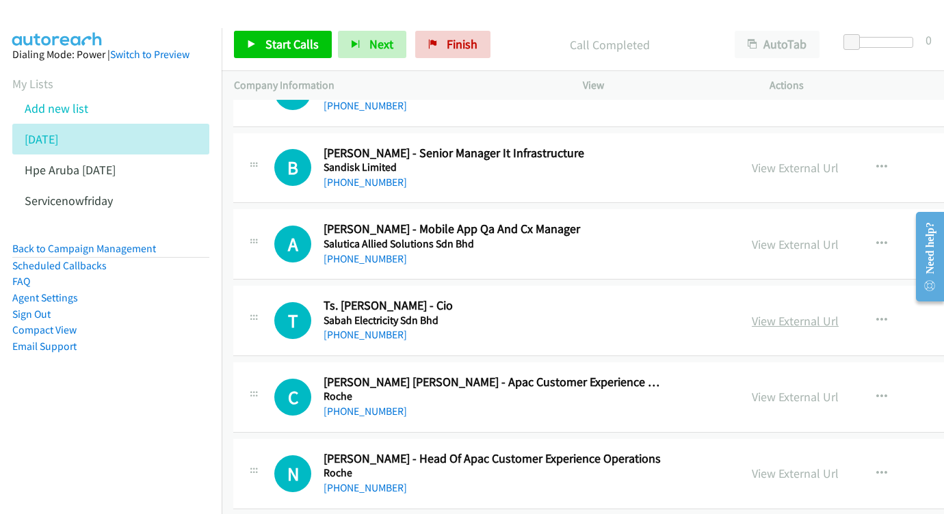
click at [815, 313] on link "View External Url" at bounding box center [794, 321] width 87 height 16
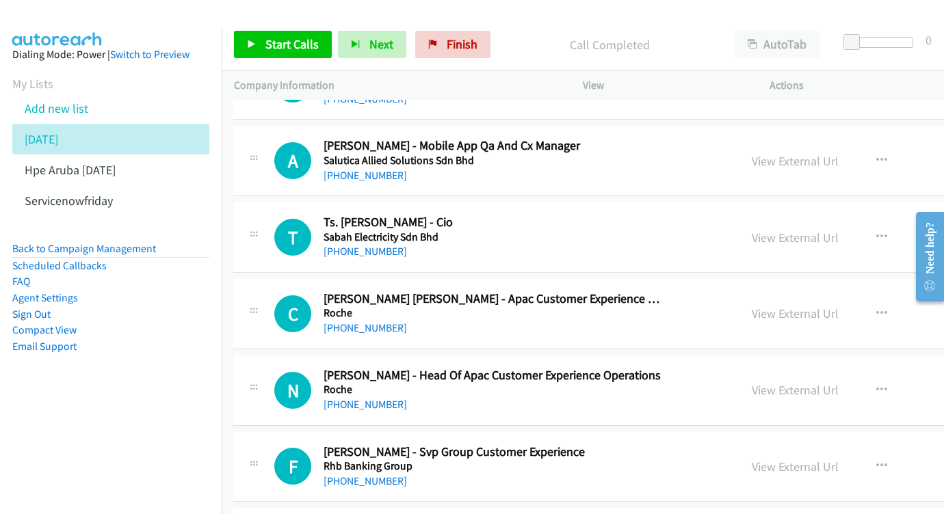
scroll to position [8671, 1]
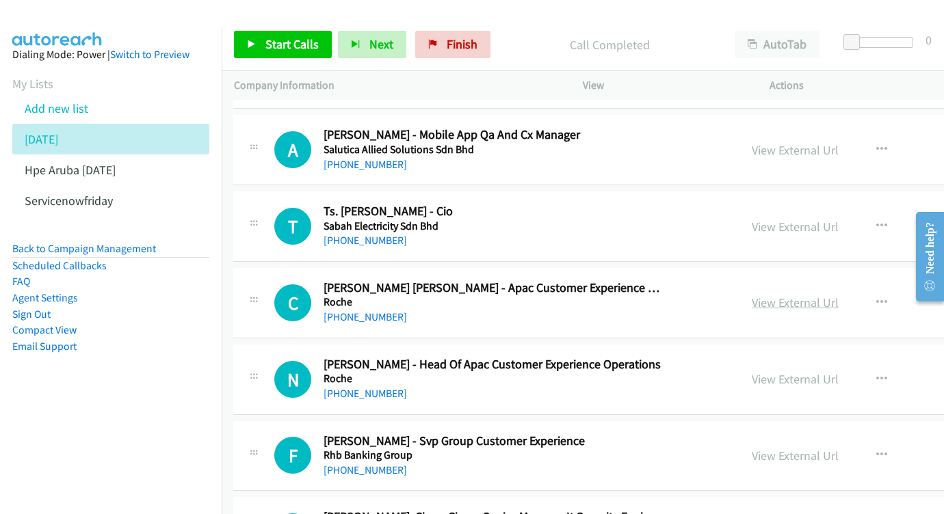
click at [812, 295] on link "View External Url" at bounding box center [794, 303] width 87 height 16
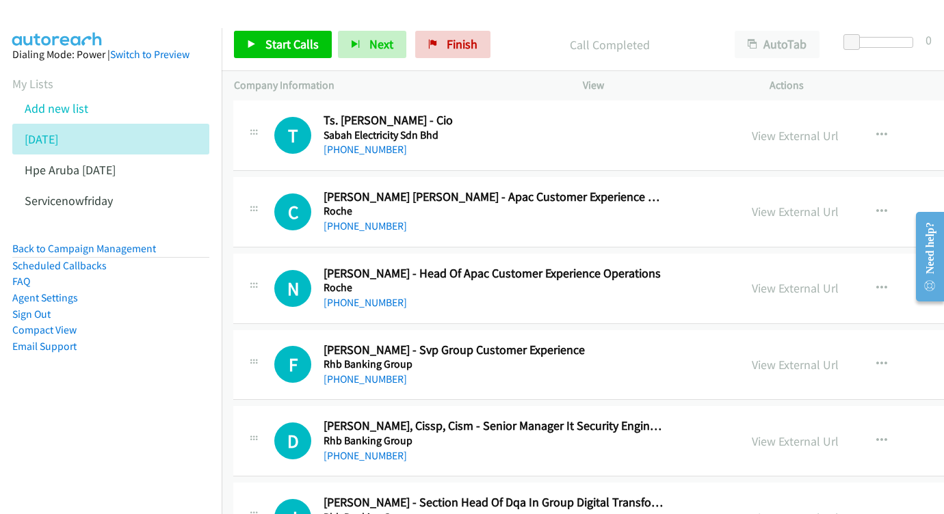
scroll to position [8762, 0]
click at [813, 266] on div "View External Url View External Url Schedule/Manage Callback Start Calls Here R…" at bounding box center [872, 288] width 265 height 45
click at [813, 280] on link "View External Url" at bounding box center [795, 288] width 87 height 16
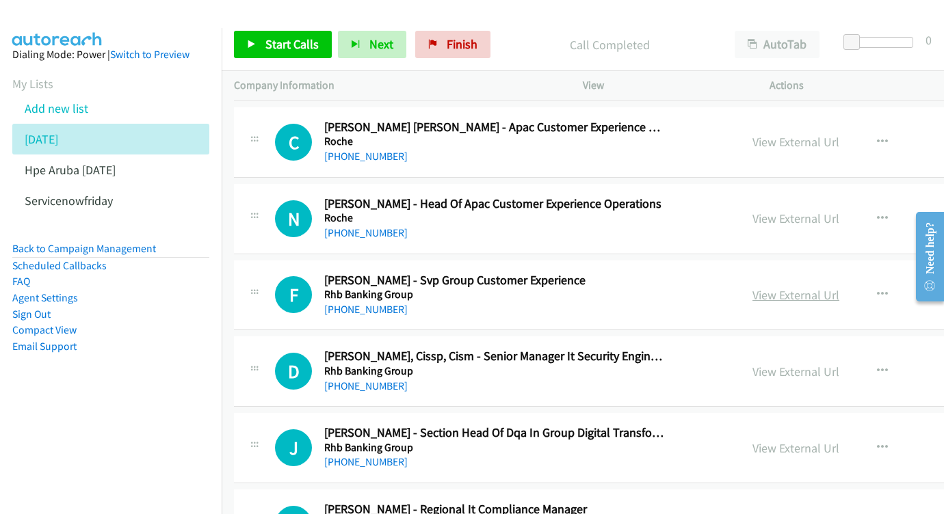
click at [796, 287] on link "View External Url" at bounding box center [795, 295] width 87 height 16
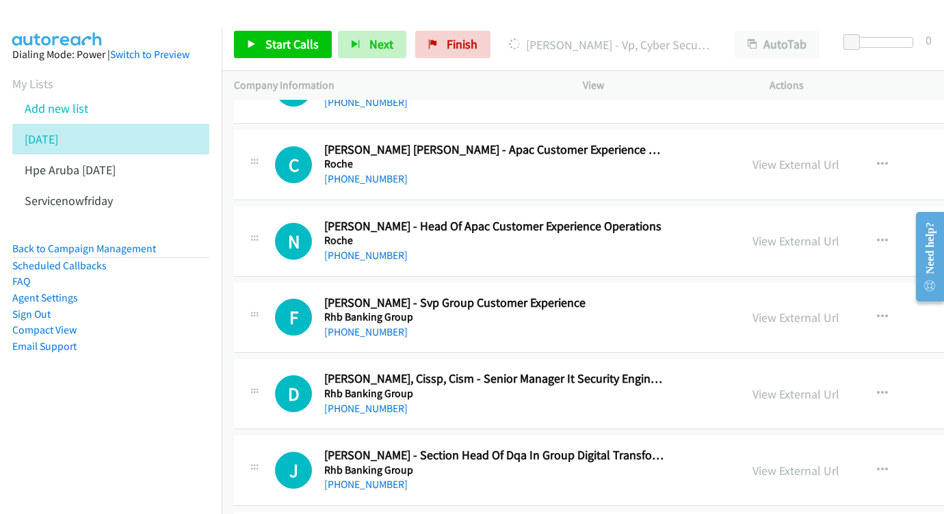
scroll to position [8816, 0]
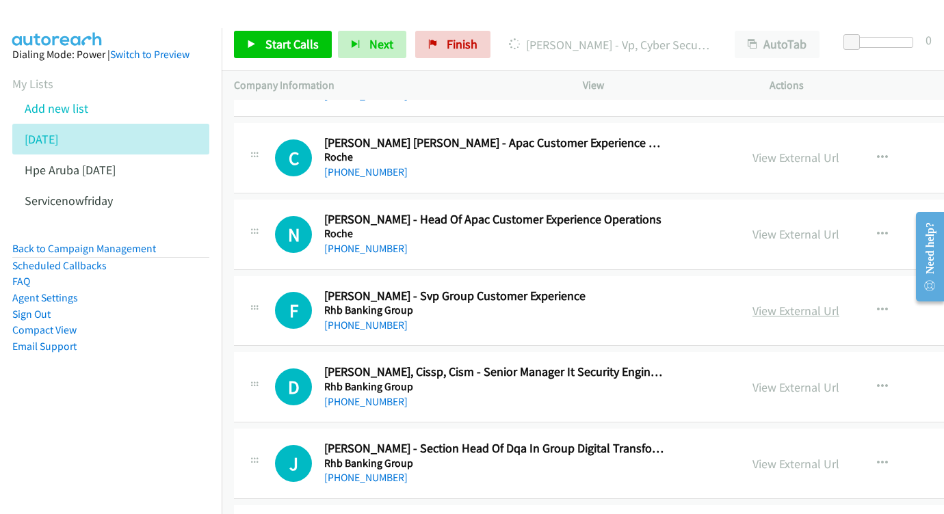
click at [839, 303] on link "View External Url" at bounding box center [795, 311] width 87 height 16
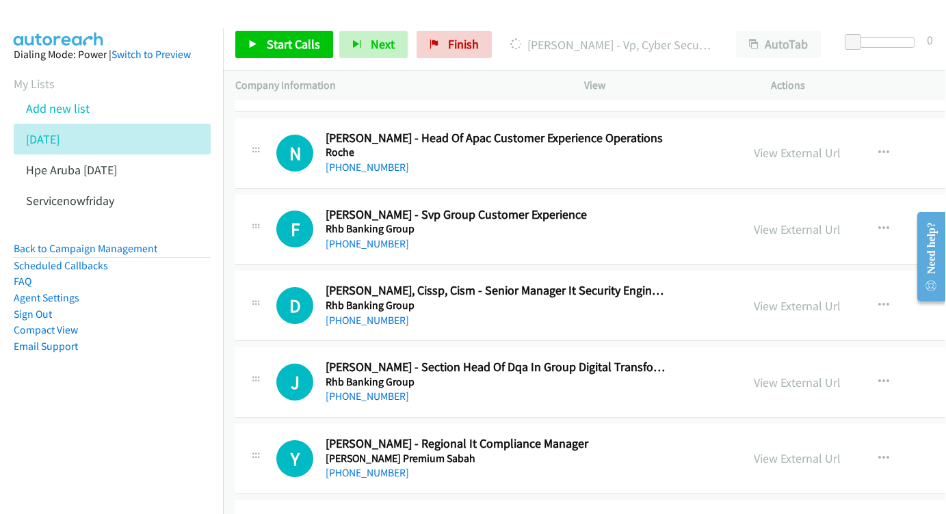
scroll to position [8901, 0]
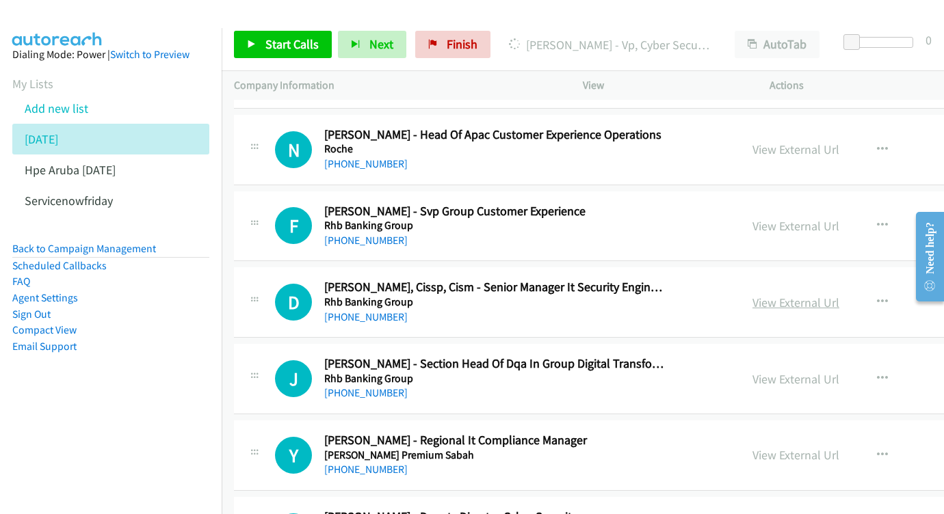
click at [836, 295] on link "View External Url" at bounding box center [795, 303] width 87 height 16
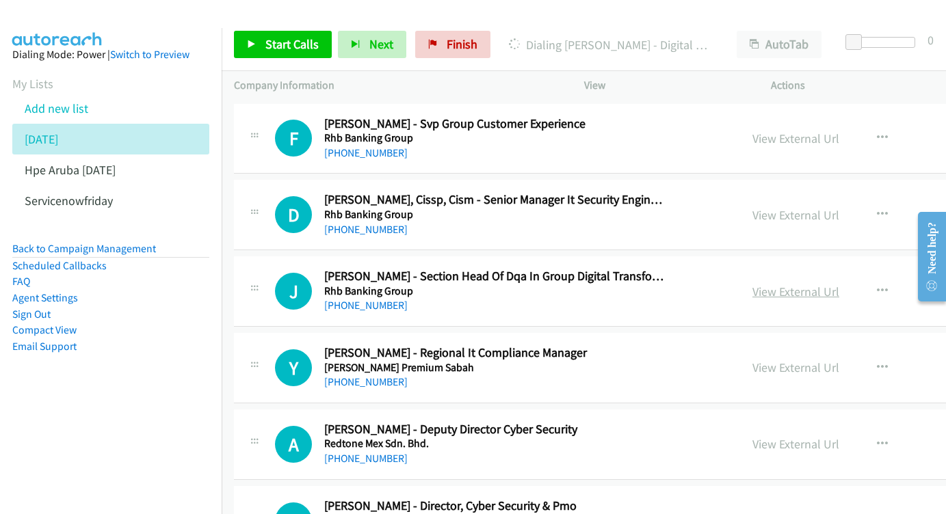
click at [839, 284] on link "View External Url" at bounding box center [795, 292] width 87 height 16
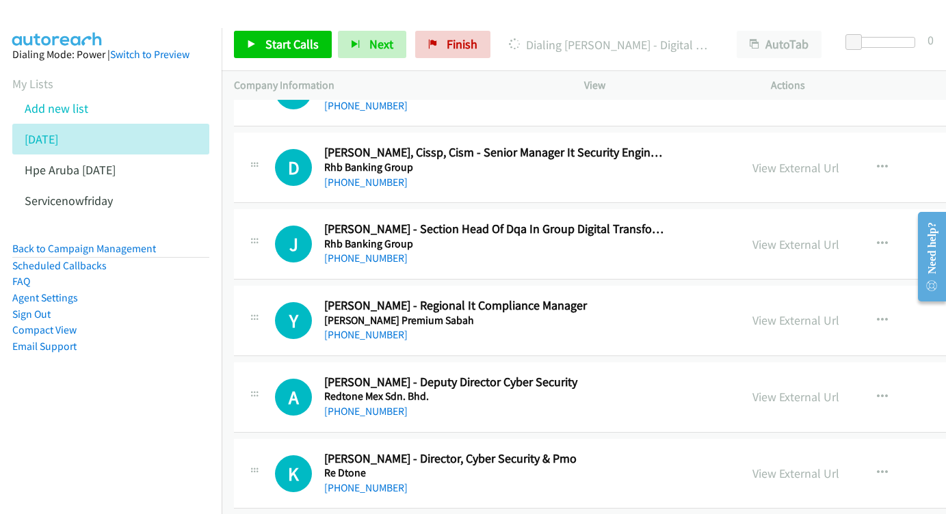
scroll to position [9047, 0]
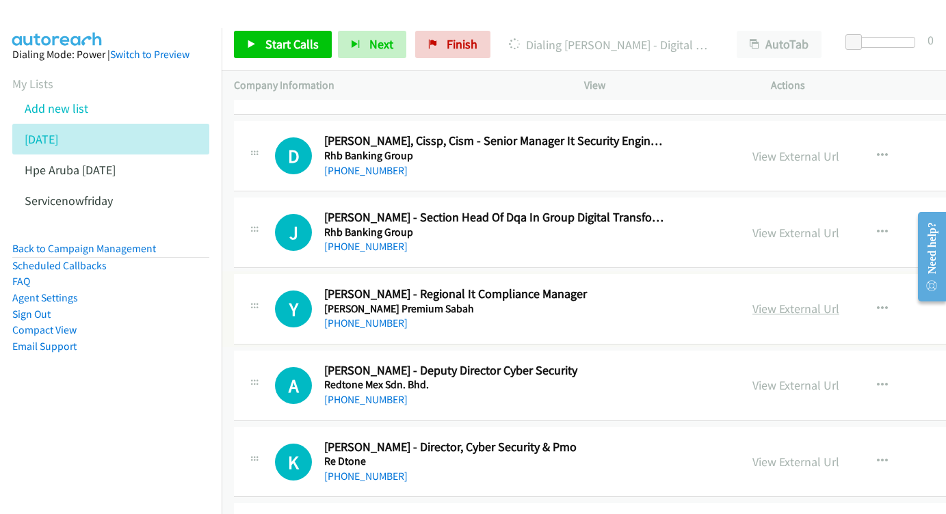
click at [810, 301] on link "View External Url" at bounding box center [795, 309] width 87 height 16
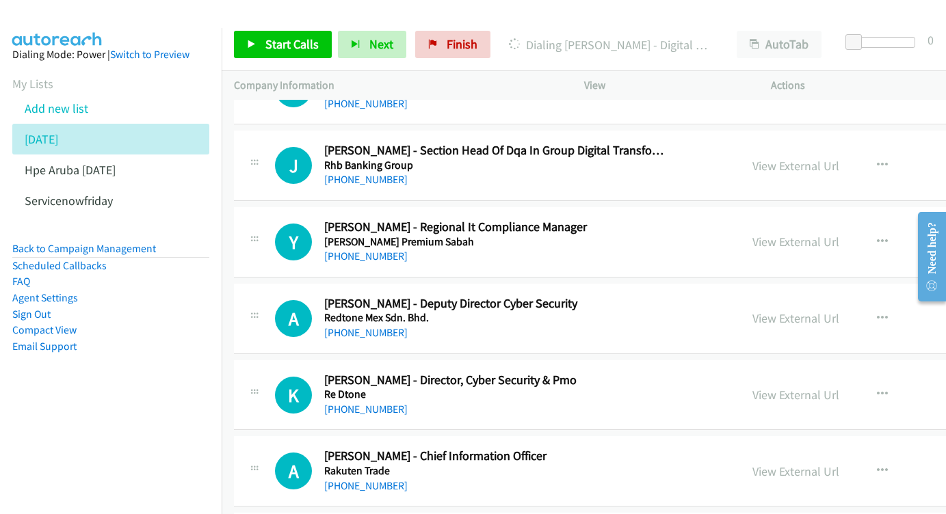
scroll to position [9115, 0]
click at [790, 310] on link "View External Url" at bounding box center [795, 318] width 87 height 16
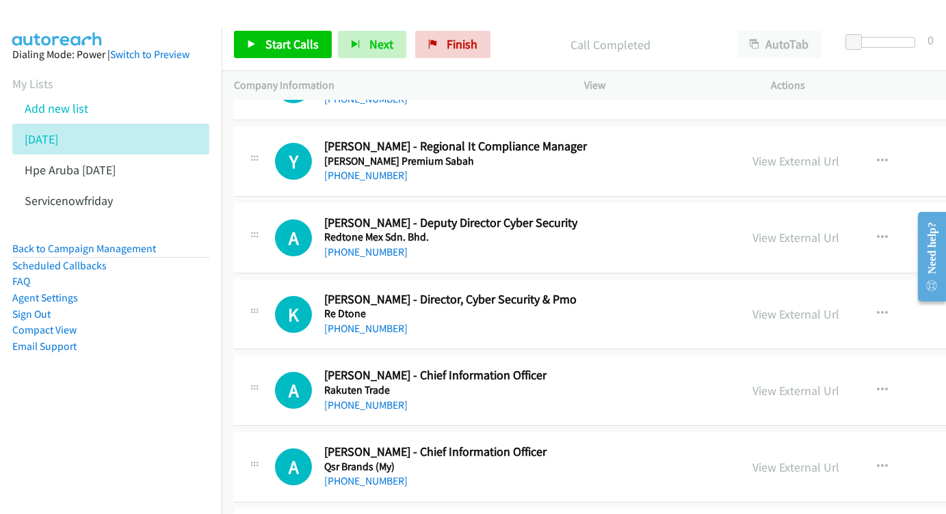
scroll to position [9196, 0]
click at [830, 291] on div "View External Url View External Url Schedule/Manage Callback Start Calls Here R…" at bounding box center [872, 313] width 265 height 45
click at [830, 304] on div "View External Url" at bounding box center [795, 313] width 87 height 18
click at [825, 306] on link "View External Url" at bounding box center [795, 314] width 87 height 16
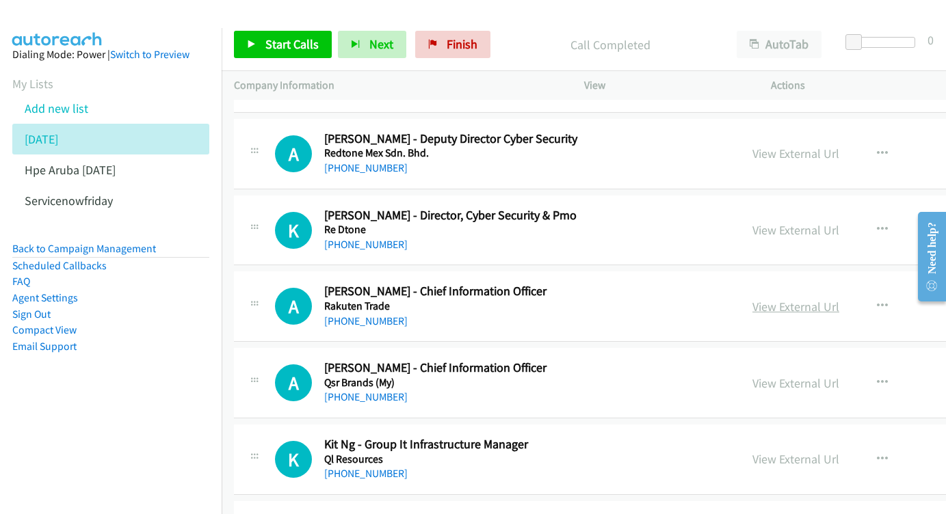
click at [814, 299] on link "View External Url" at bounding box center [795, 307] width 87 height 16
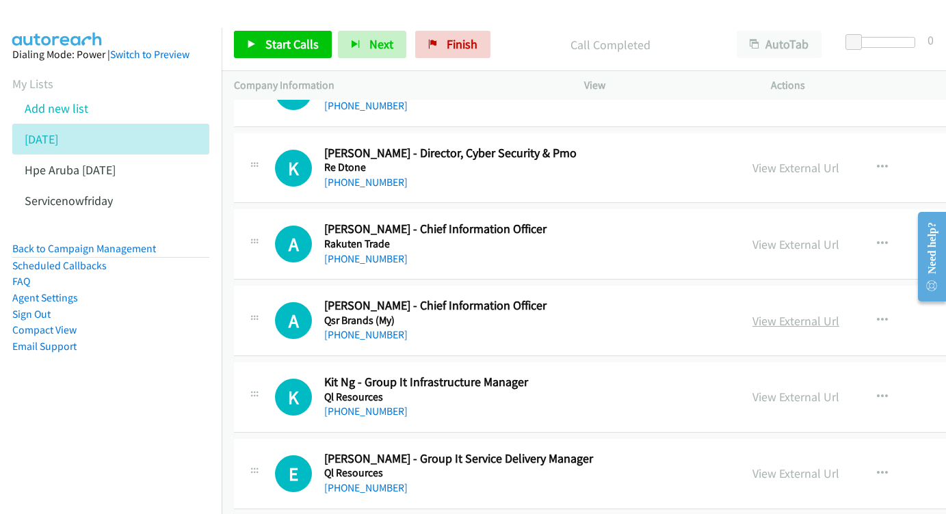
click at [839, 313] on link "View External Url" at bounding box center [795, 321] width 87 height 16
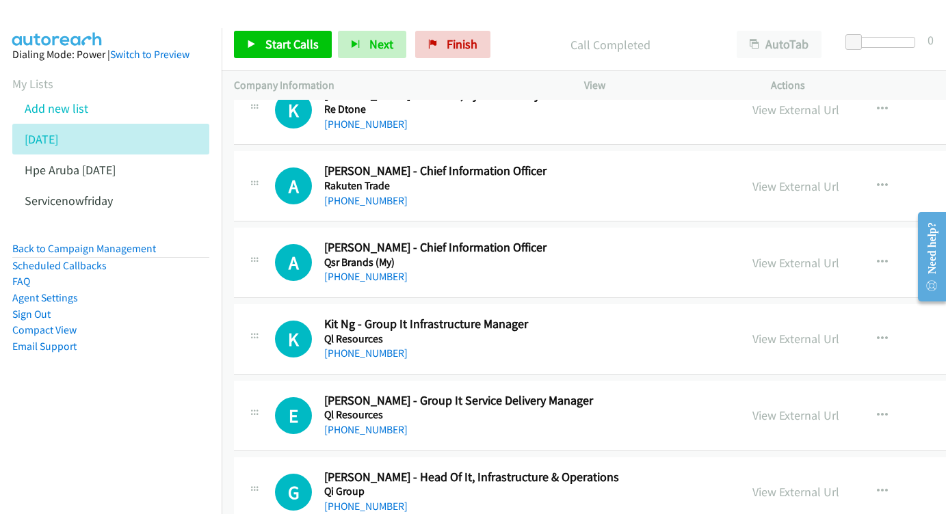
scroll to position [9419, 0]
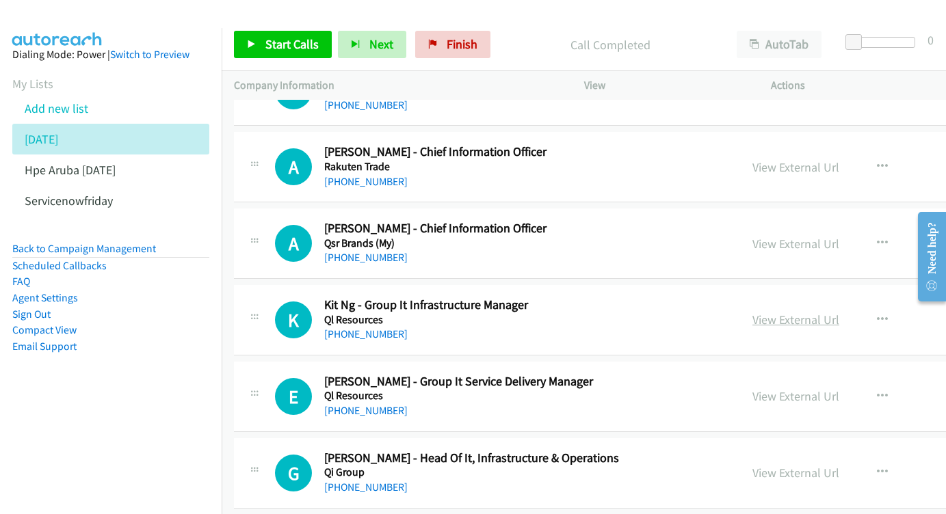
click at [815, 312] on link "View External Url" at bounding box center [795, 320] width 87 height 16
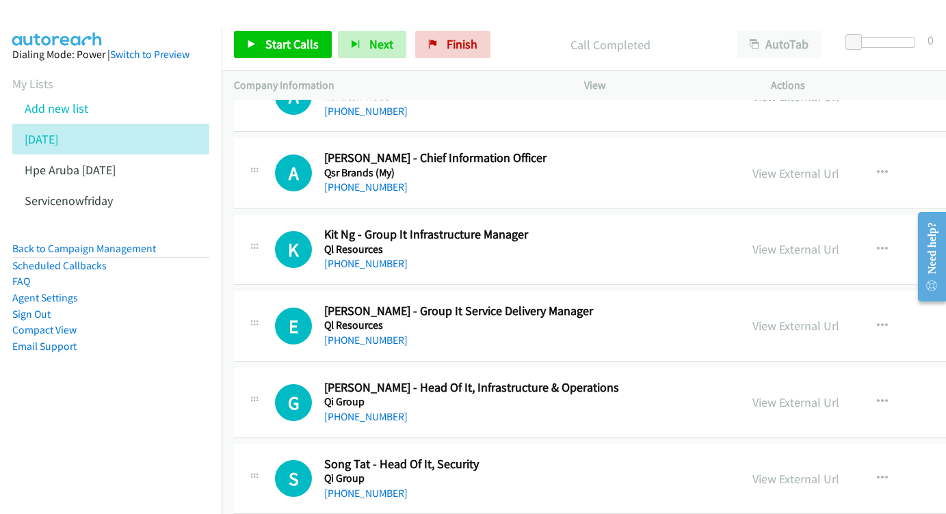
scroll to position [9492, 0]
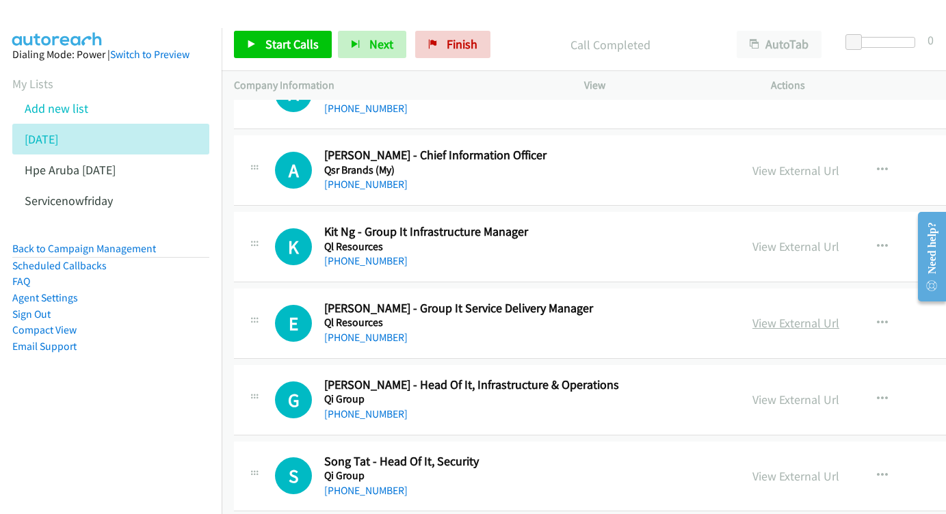
click at [839, 315] on link "View External Url" at bounding box center [795, 323] width 87 height 16
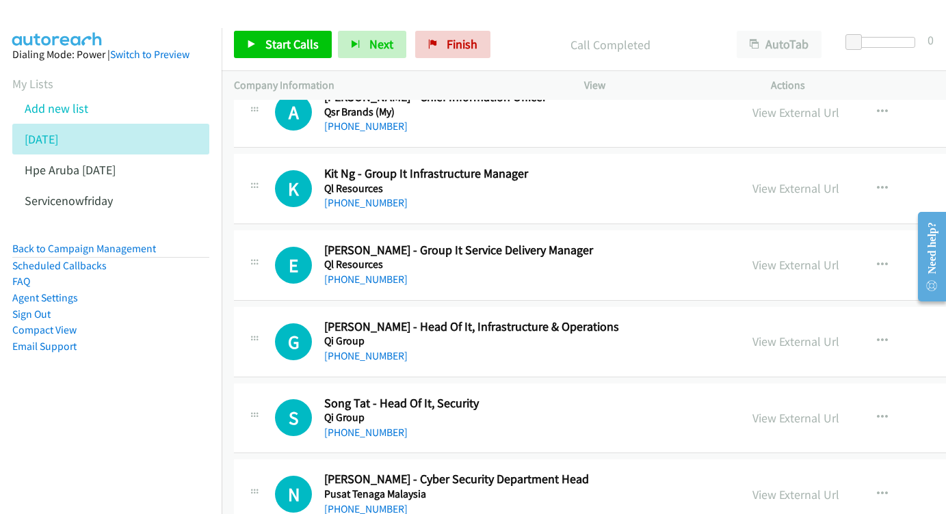
scroll to position [9553, 0]
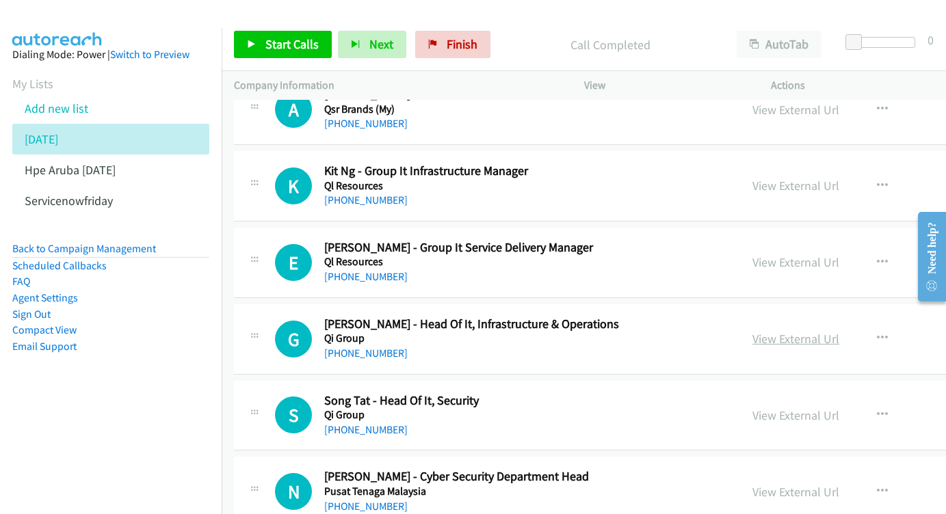
click at [839, 331] on link "View External Url" at bounding box center [795, 339] width 87 height 16
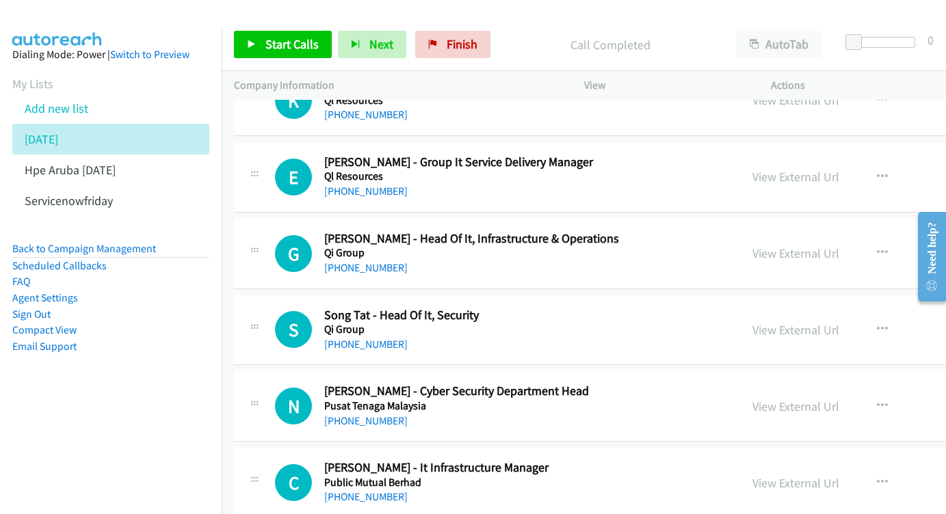
scroll to position [9641, 0]
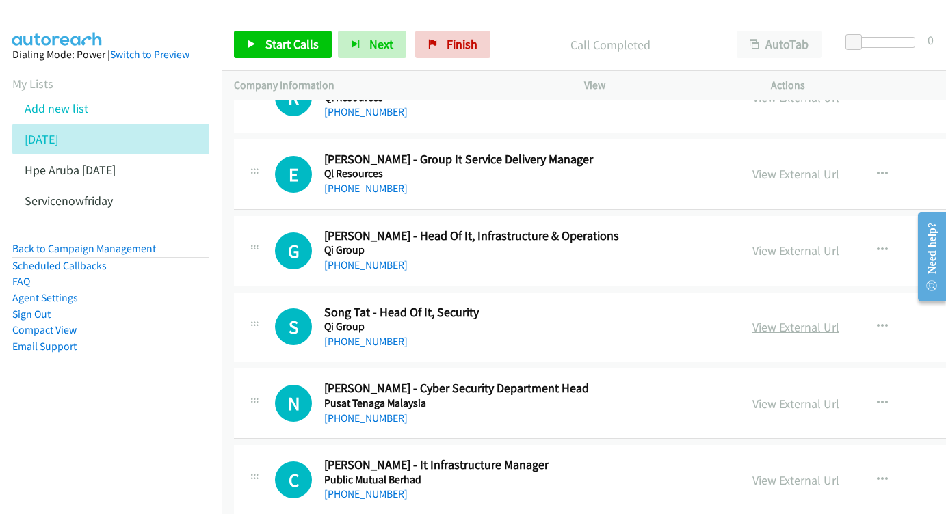
click at [839, 319] on link "View External Url" at bounding box center [795, 327] width 87 height 16
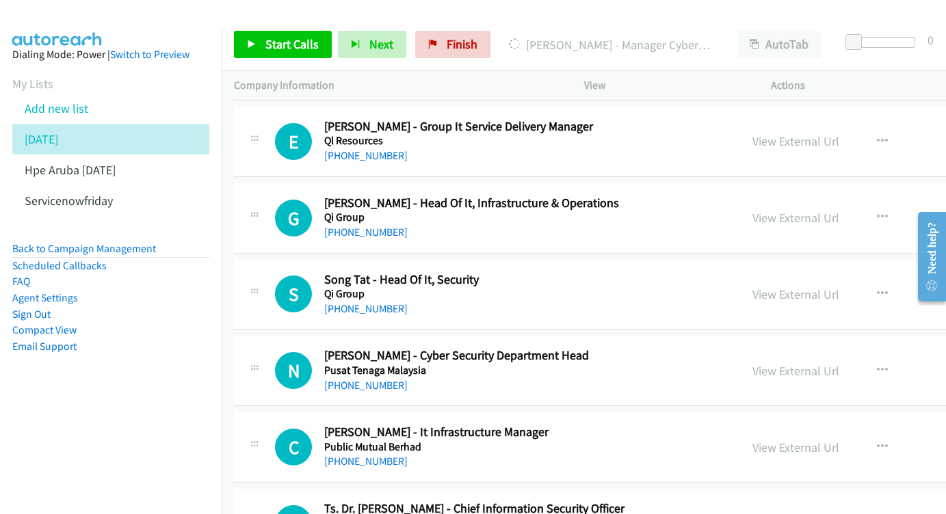
scroll to position [9731, 0]
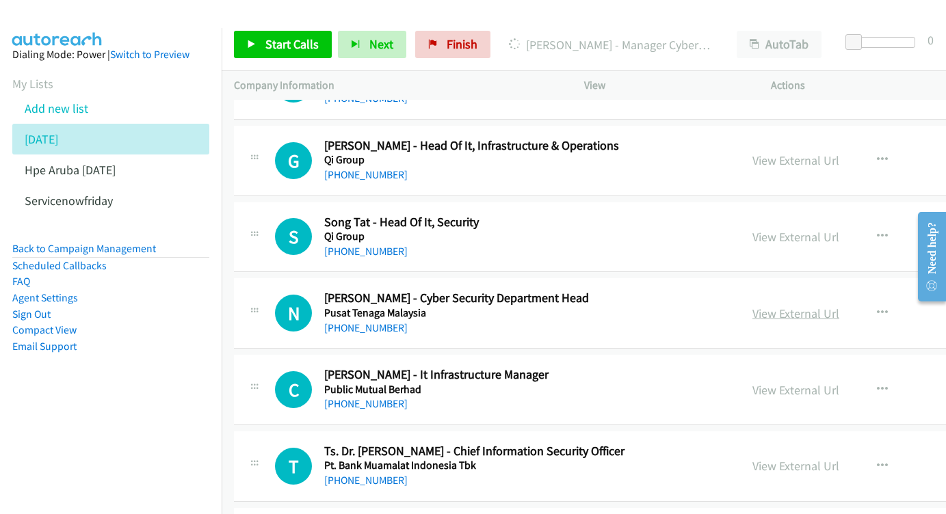
click at [810, 306] on link "View External Url" at bounding box center [795, 314] width 87 height 16
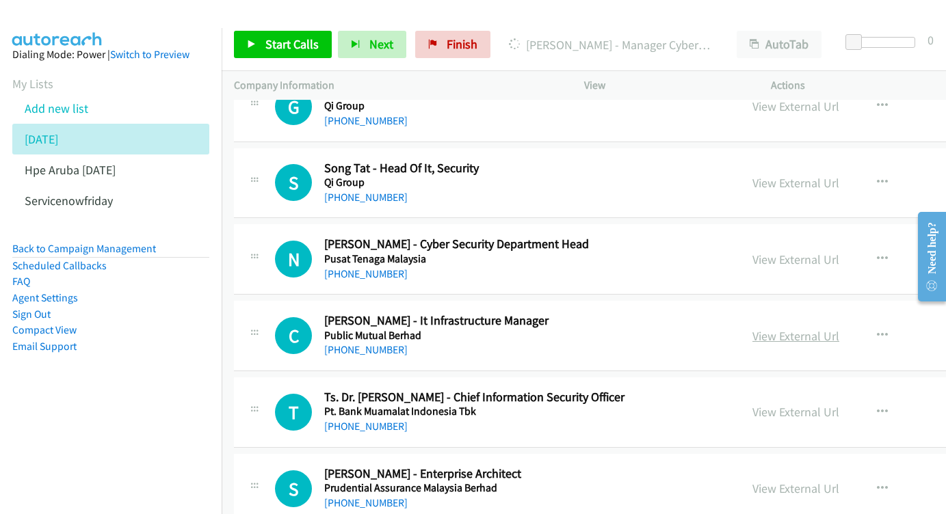
click at [839, 328] on link "View External Url" at bounding box center [795, 336] width 87 height 16
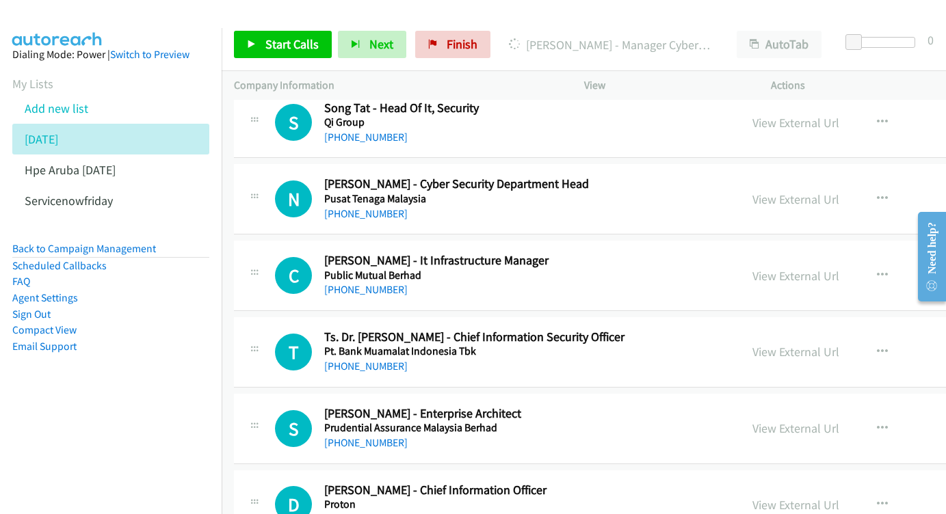
scroll to position [9862, 0]
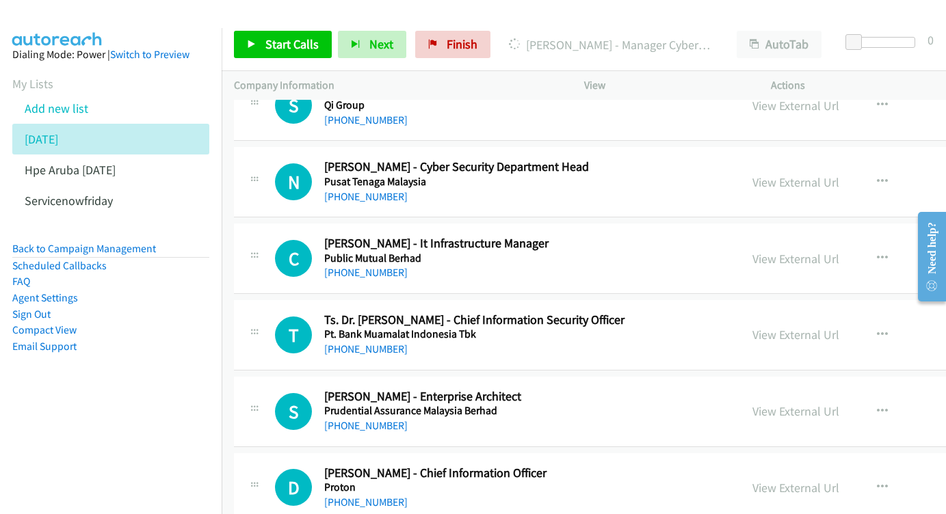
click at [861, 312] on div "View External Url View External Url Schedule/Manage Callback Start Calls Here R…" at bounding box center [872, 334] width 265 height 45
click at [800, 325] on div "View External Url" at bounding box center [795, 334] width 87 height 18
click at [839, 327] on link "View External Url" at bounding box center [795, 335] width 87 height 16
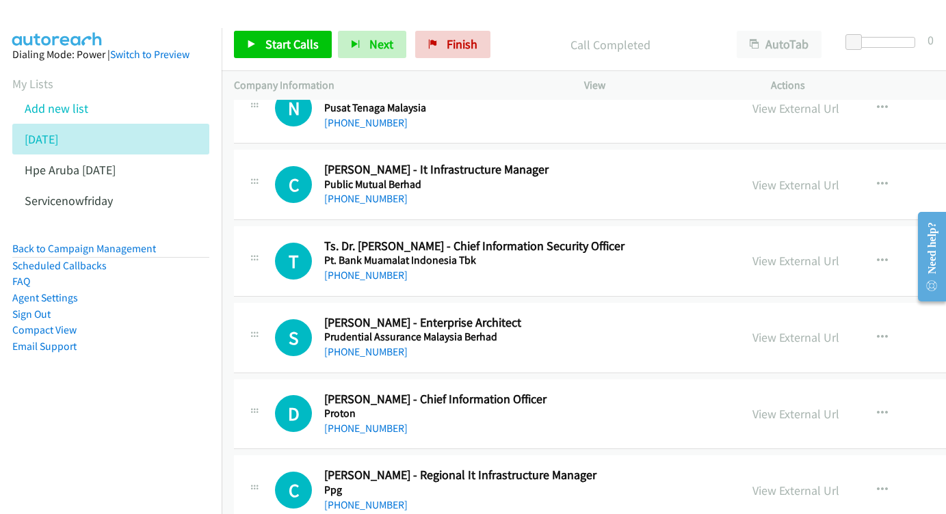
scroll to position [9939, 0]
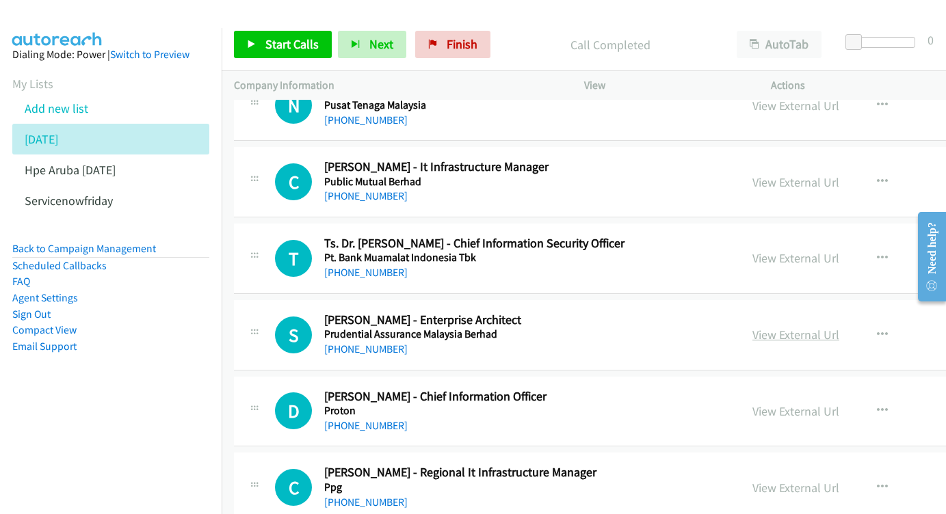
click at [824, 327] on link "View External Url" at bounding box center [795, 335] width 87 height 16
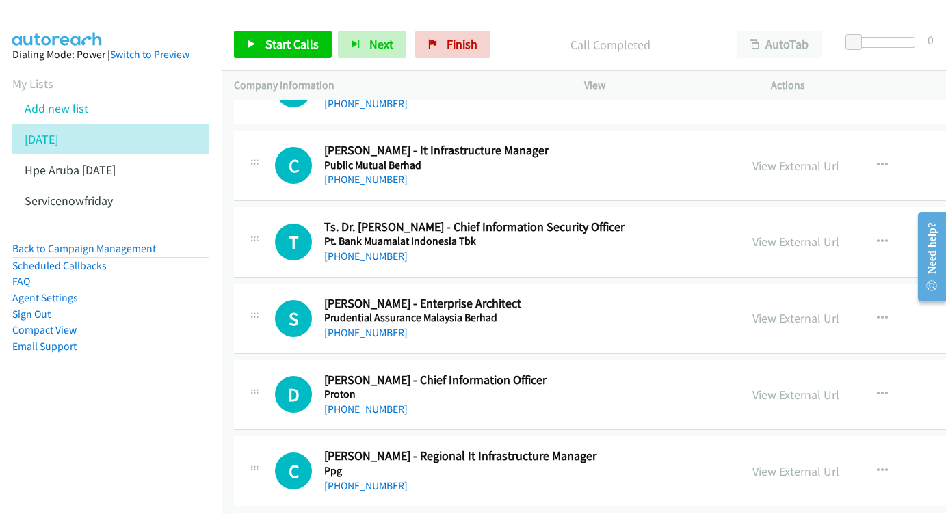
scroll to position [10036, 0]
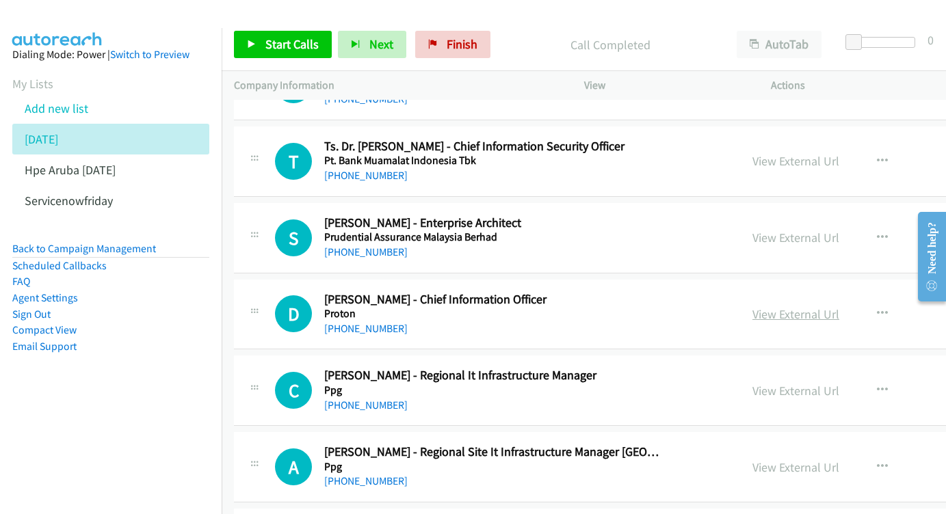
click at [806, 306] on link "View External Url" at bounding box center [795, 314] width 87 height 16
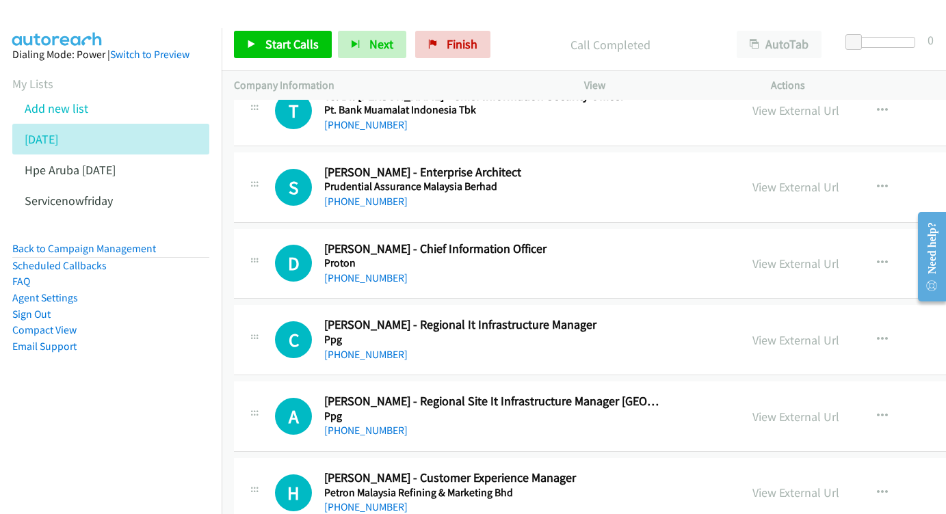
scroll to position [10089, 0]
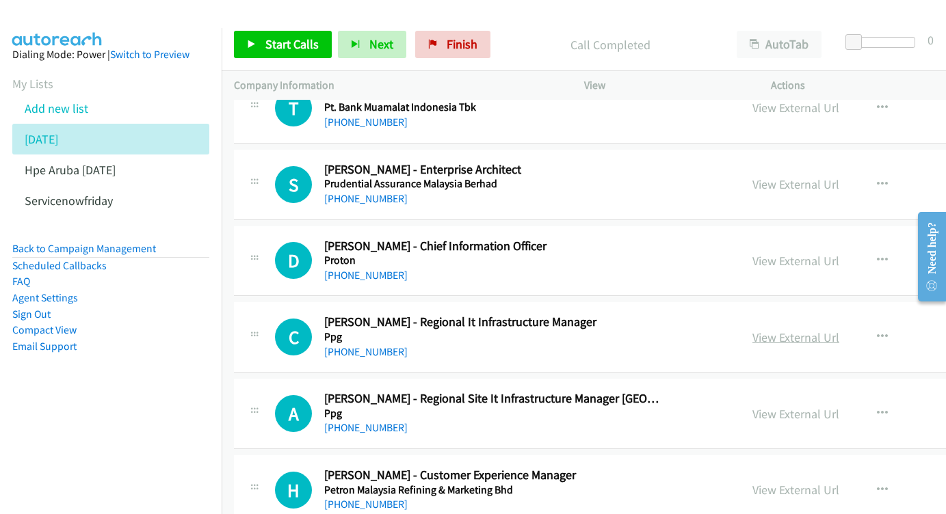
click at [820, 330] on link "View External Url" at bounding box center [795, 338] width 87 height 16
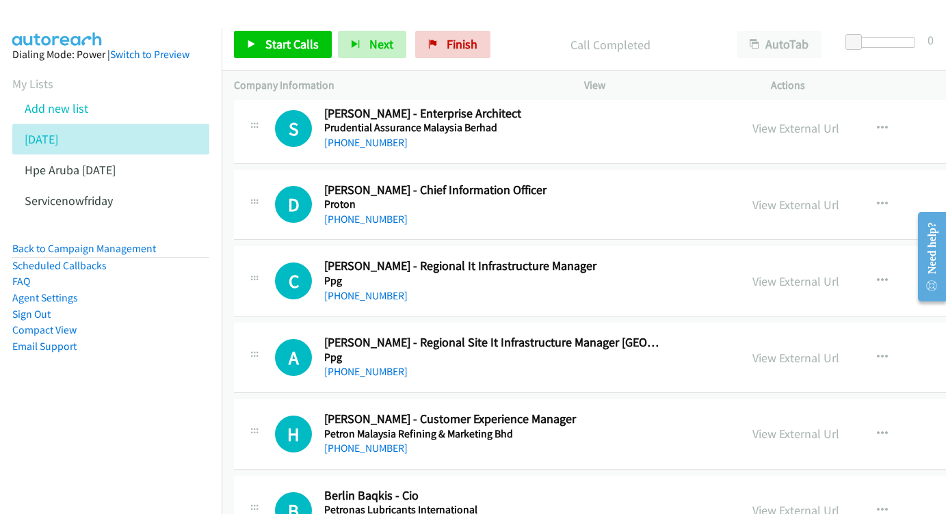
scroll to position [10170, 0]
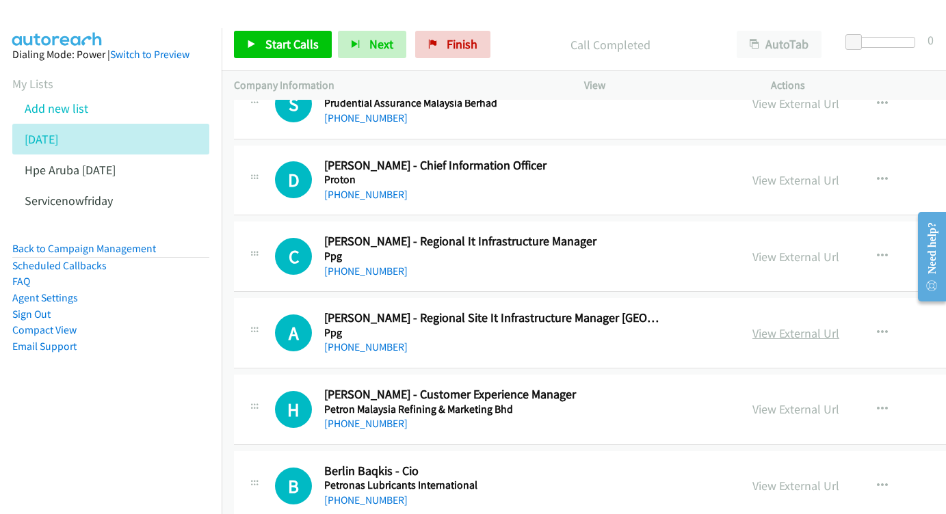
click at [811, 325] on link "View External Url" at bounding box center [795, 333] width 87 height 16
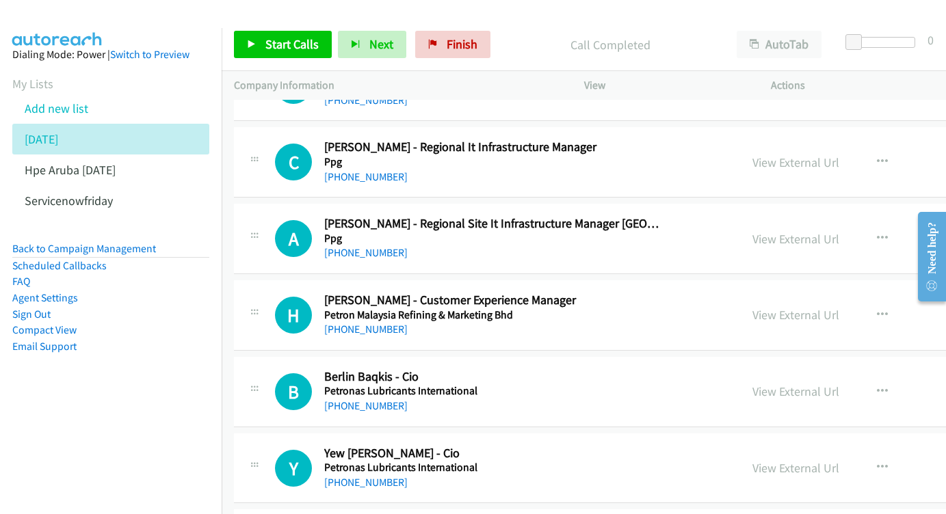
scroll to position [10267, 0]
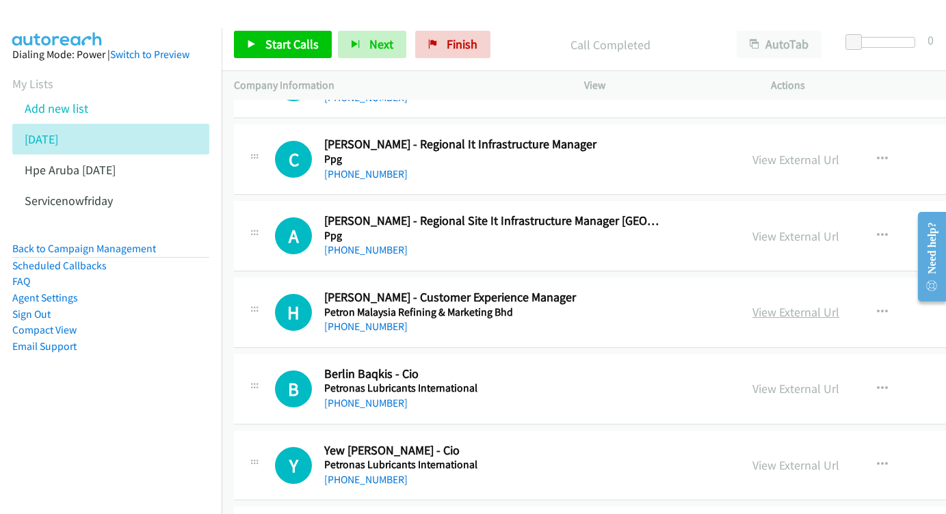
click at [839, 304] on link "View External Url" at bounding box center [795, 312] width 87 height 16
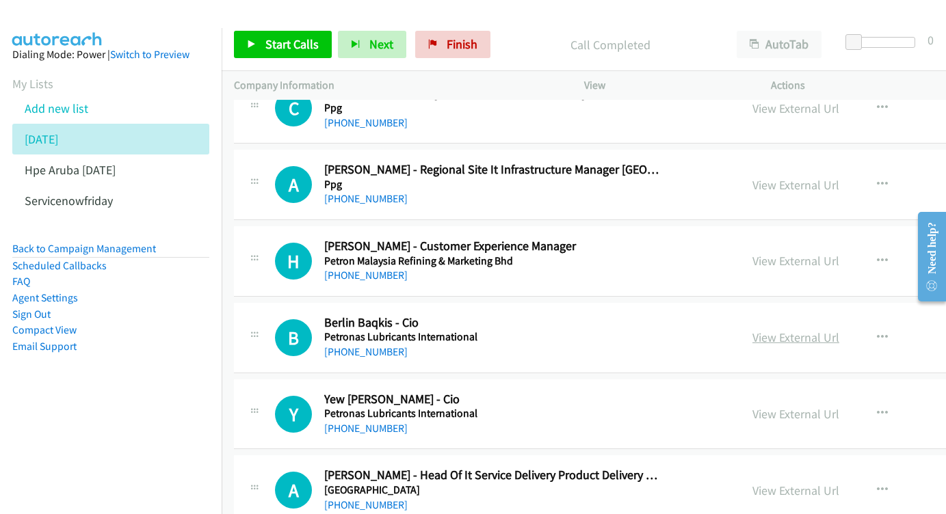
scroll to position [10333, 0]
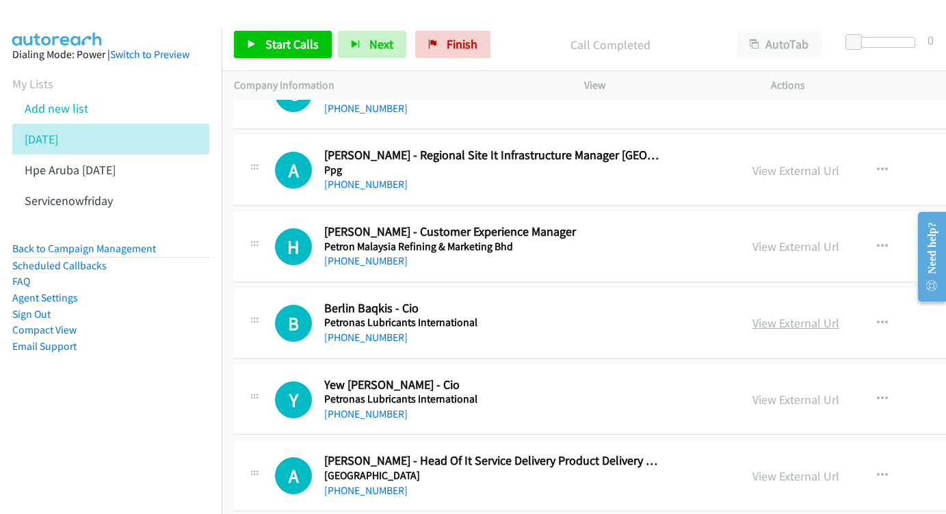
click at [839, 315] on link "View External Url" at bounding box center [795, 323] width 87 height 16
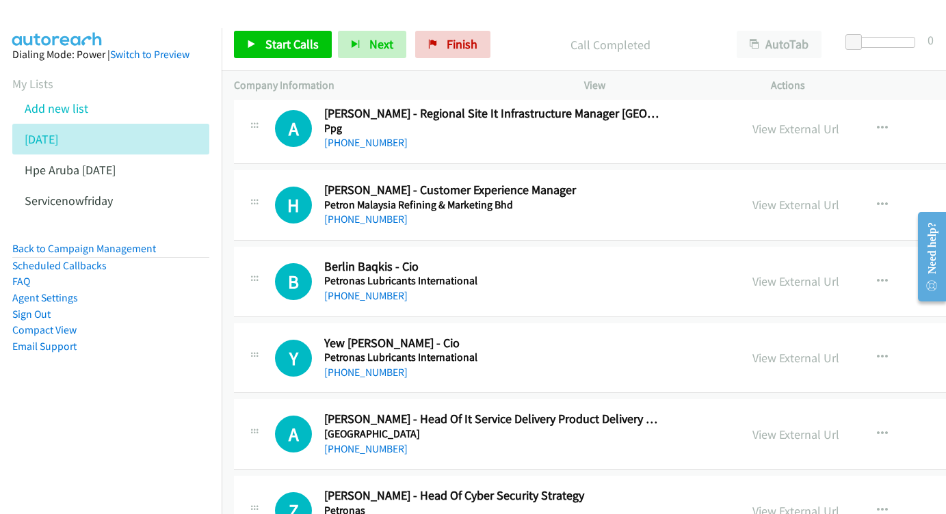
scroll to position [10377, 0]
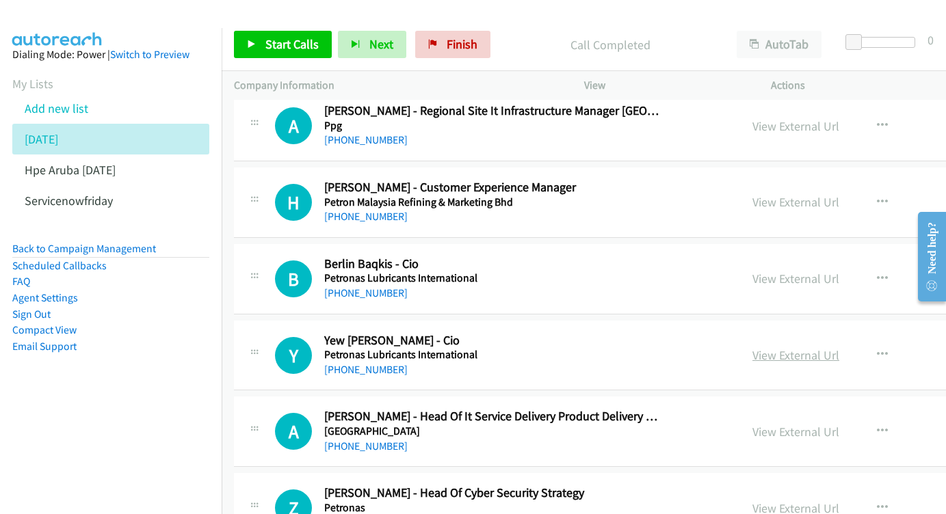
click at [836, 347] on link "View External Url" at bounding box center [795, 355] width 87 height 16
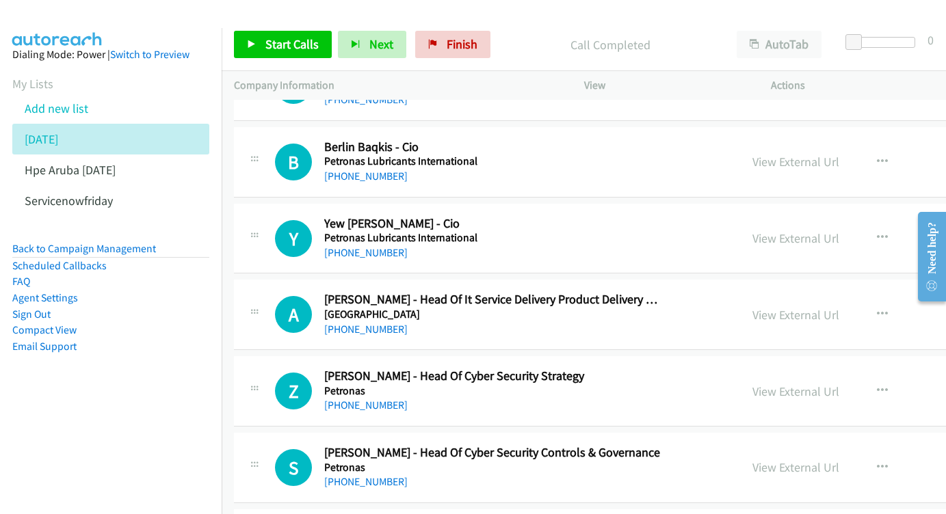
scroll to position [10497, 0]
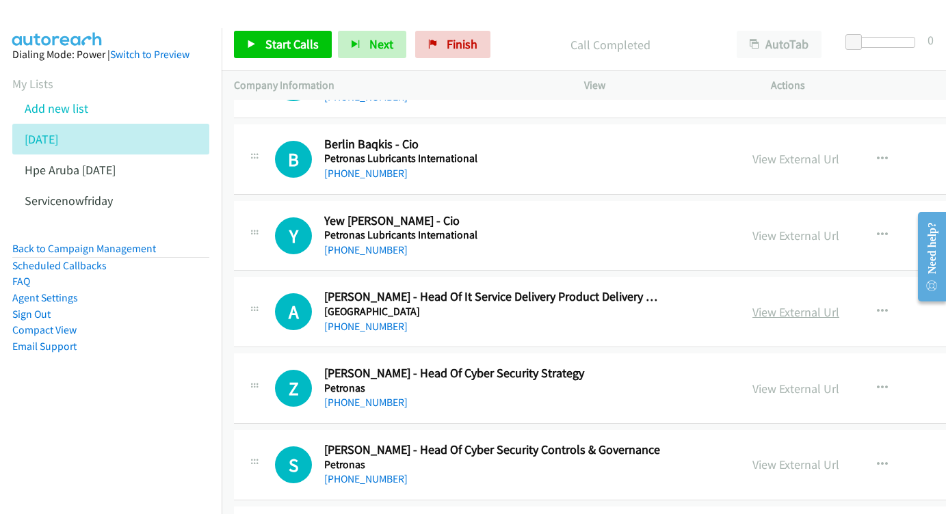
click at [839, 304] on link "View External Url" at bounding box center [795, 312] width 87 height 16
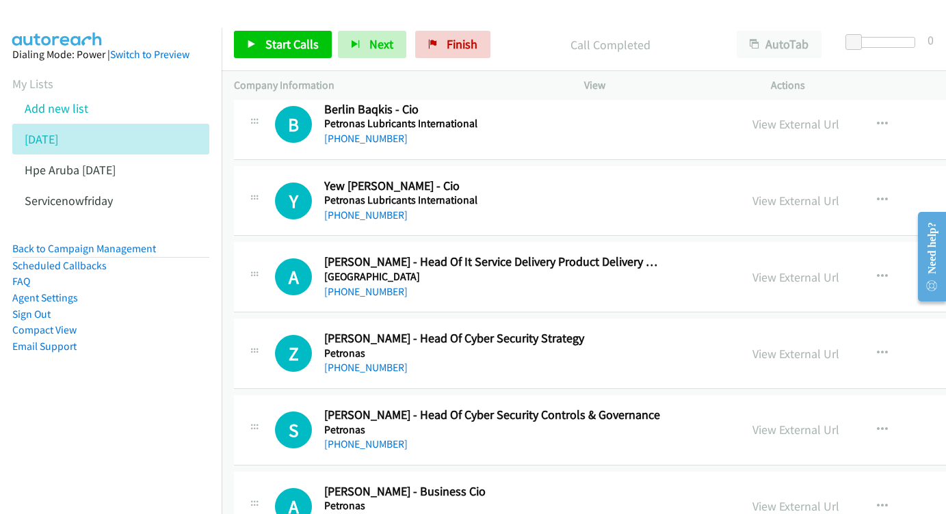
scroll to position [10575, 0]
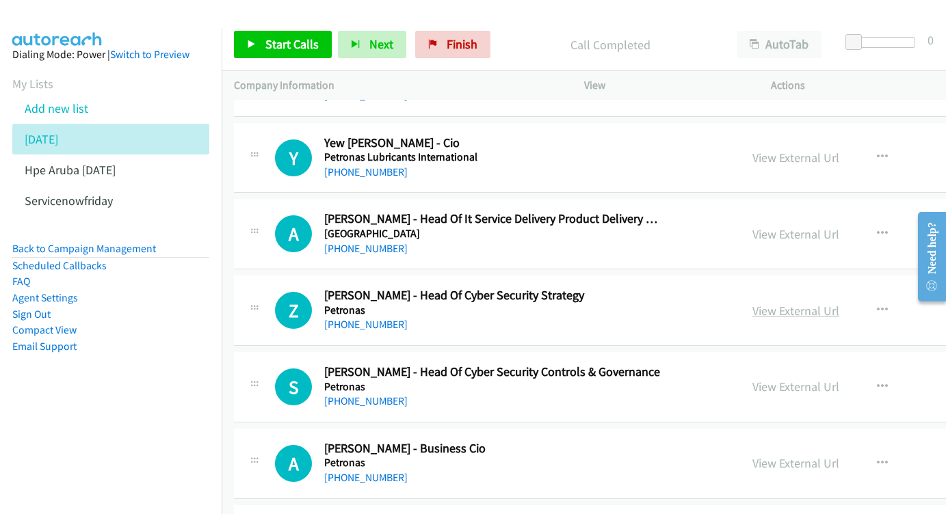
click at [839, 303] on link "View External Url" at bounding box center [795, 311] width 87 height 16
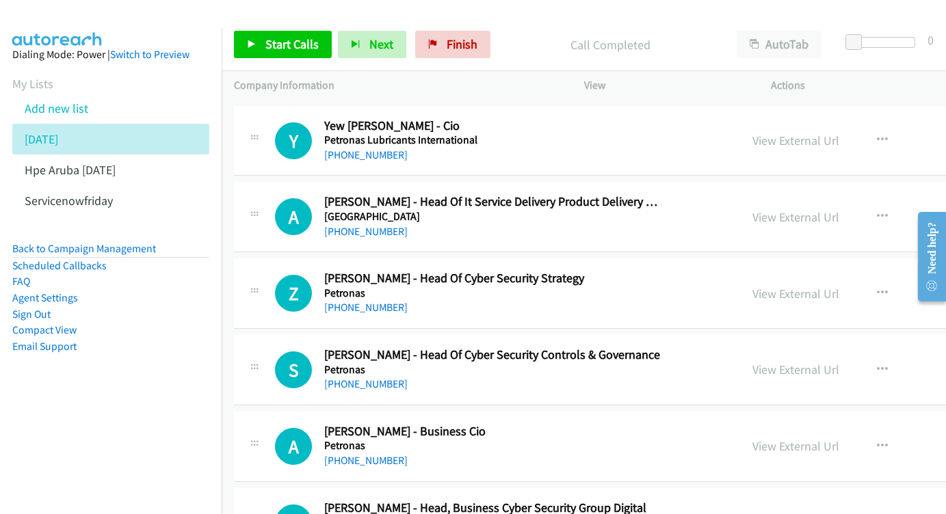
scroll to position [10623, 0]
